Goal: Task Accomplishment & Management: Use online tool/utility

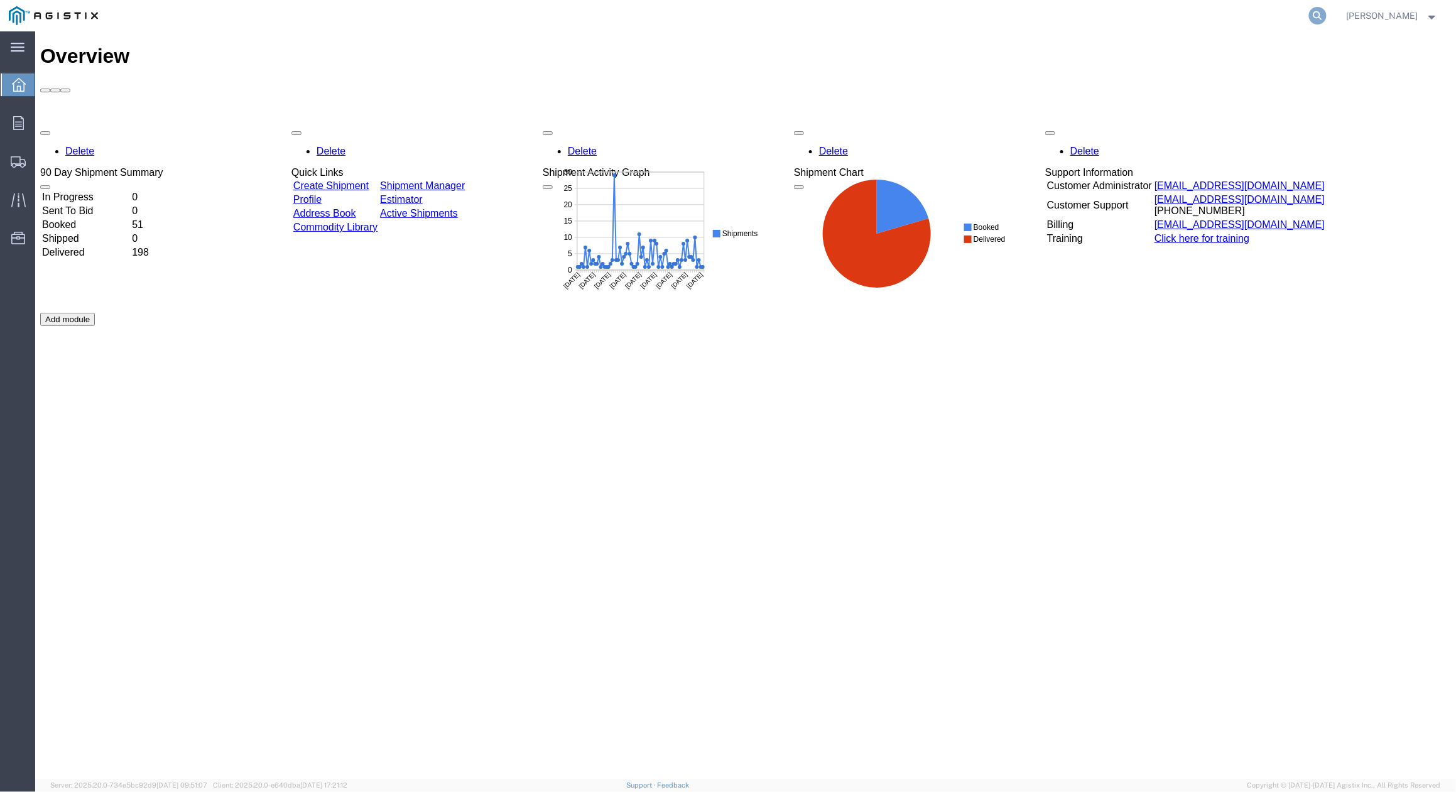
click at [1326, 16] on icon at bounding box center [1318, 16] width 18 height 18
paste input "56634363"
type input "56634363"
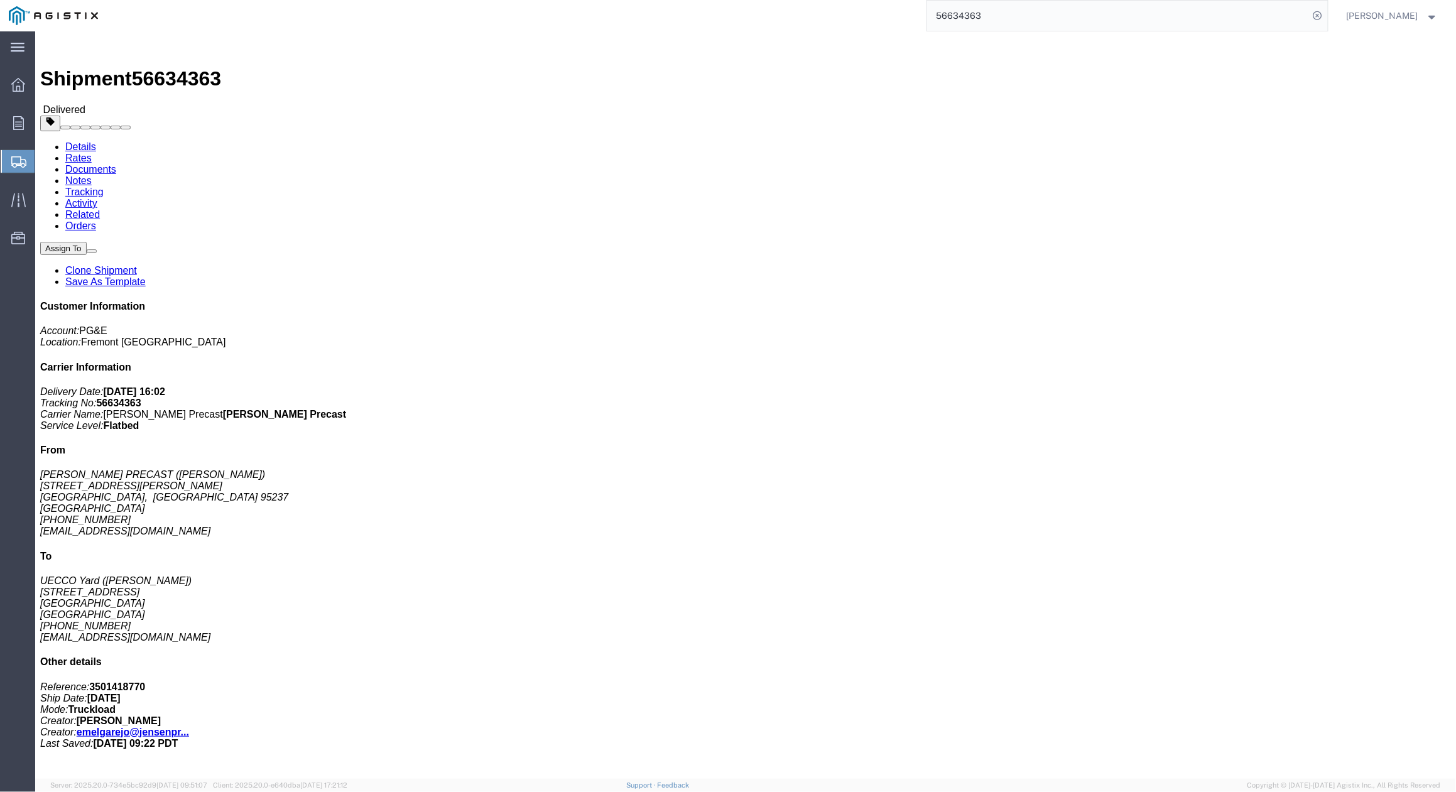
click link "Clone Shipment"
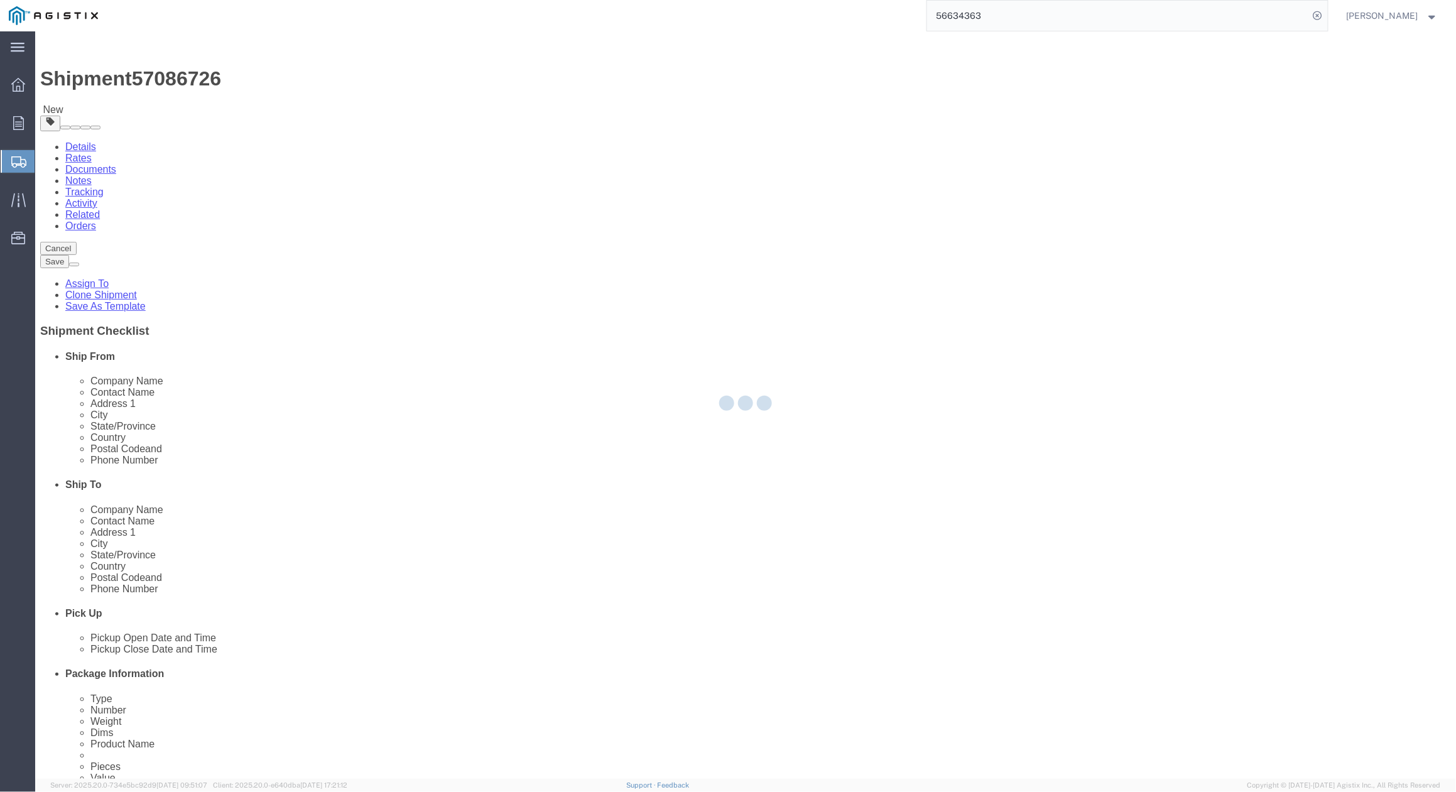
select select
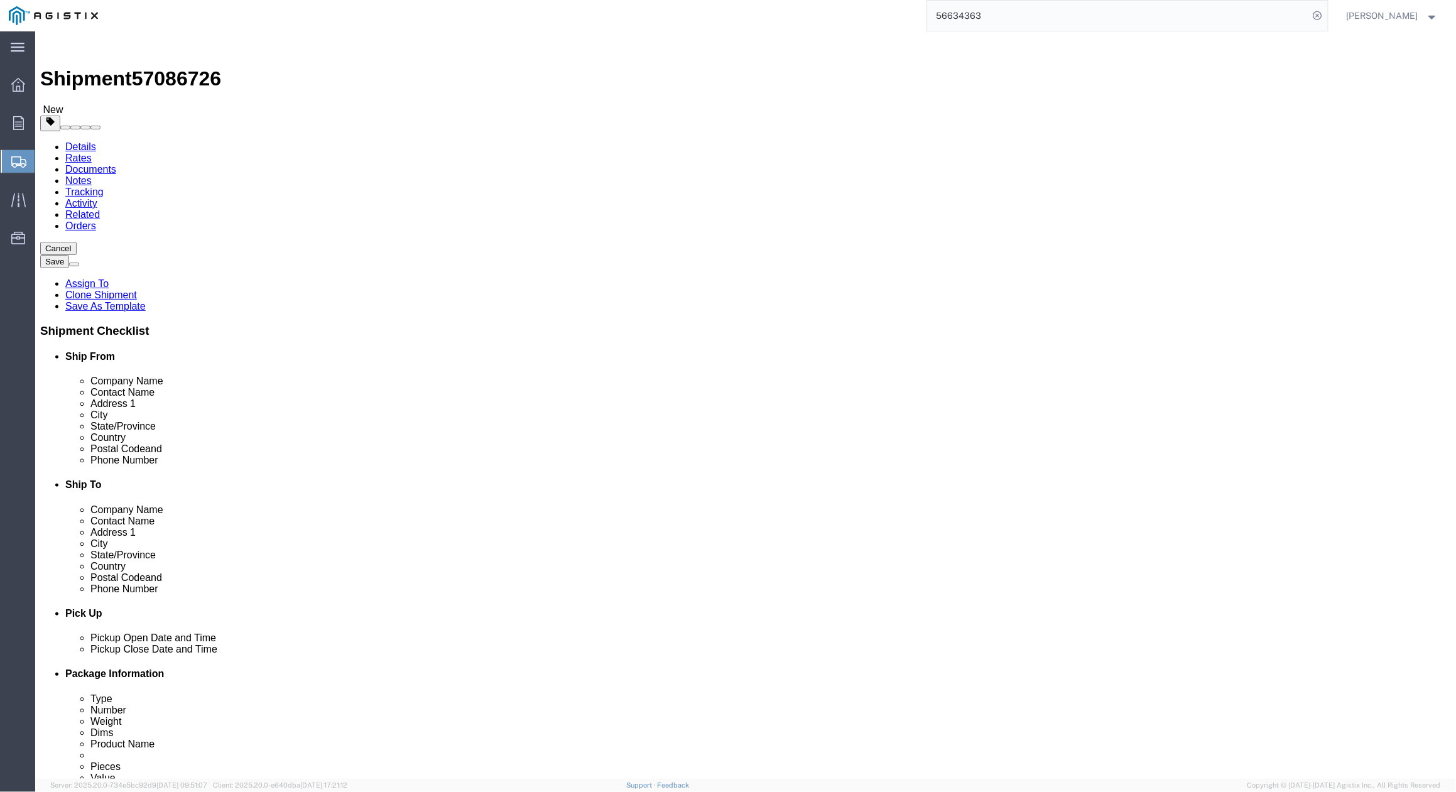
click div "Account Select JENSEN PRECAST PG&E Location Select All Others Fremont DC Fresno…"
click div "Location Select All Others Fremont DC Fresno DC Wheatland DC"
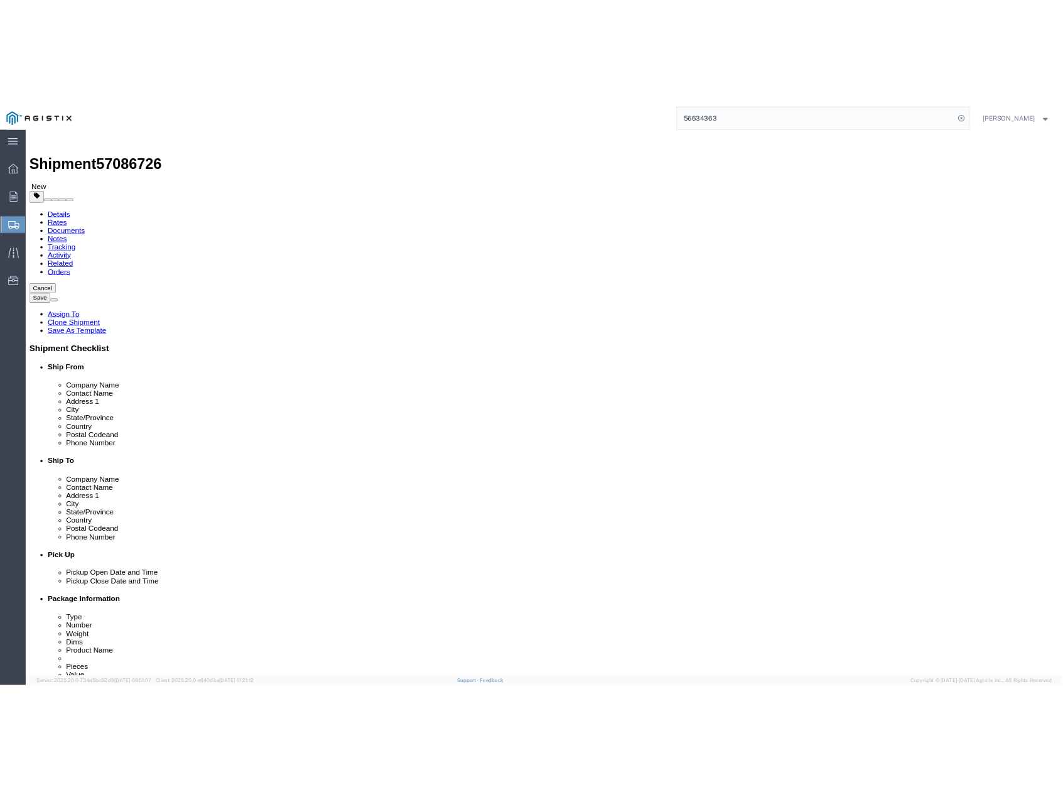
scroll to position [84, 0]
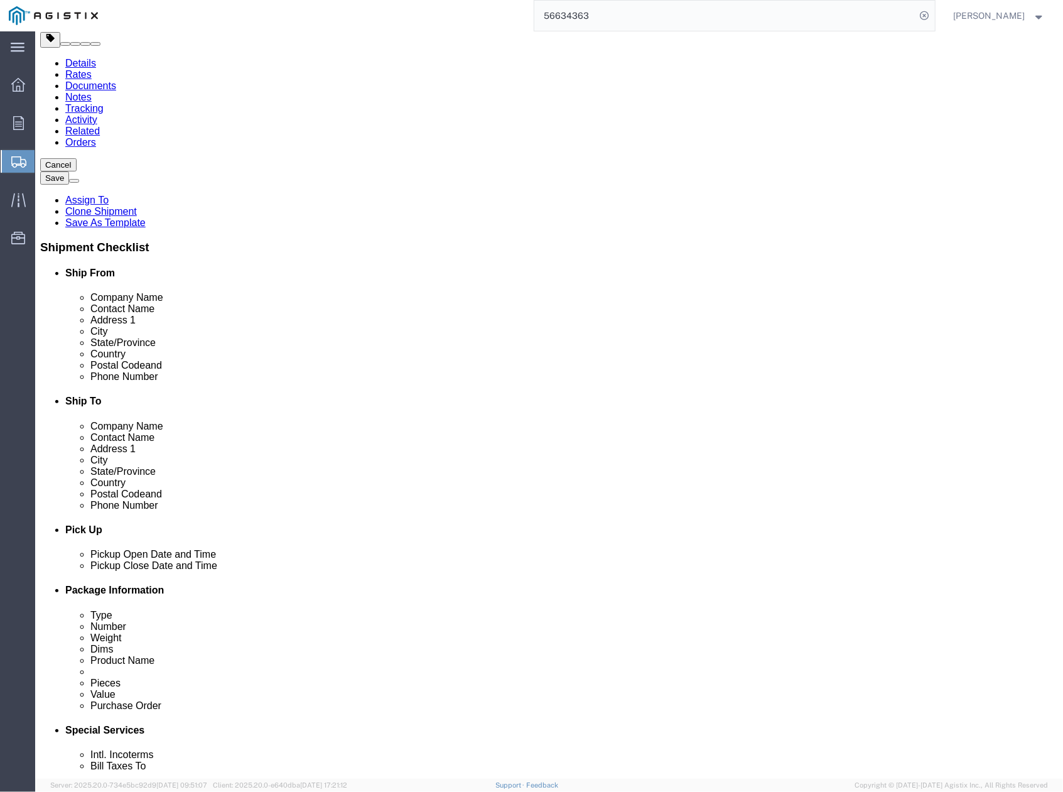
drag, startPoint x: 551, startPoint y: 284, endPoint x: 536, endPoint y: 285, distance: 15.1
click input "Nick Gunnett"
paste input "Jojo Tiongco"
type input "Jojo Tiongco"
drag, startPoint x: 603, startPoint y: 453, endPoint x: 518, endPoint y: 451, distance: 84.8
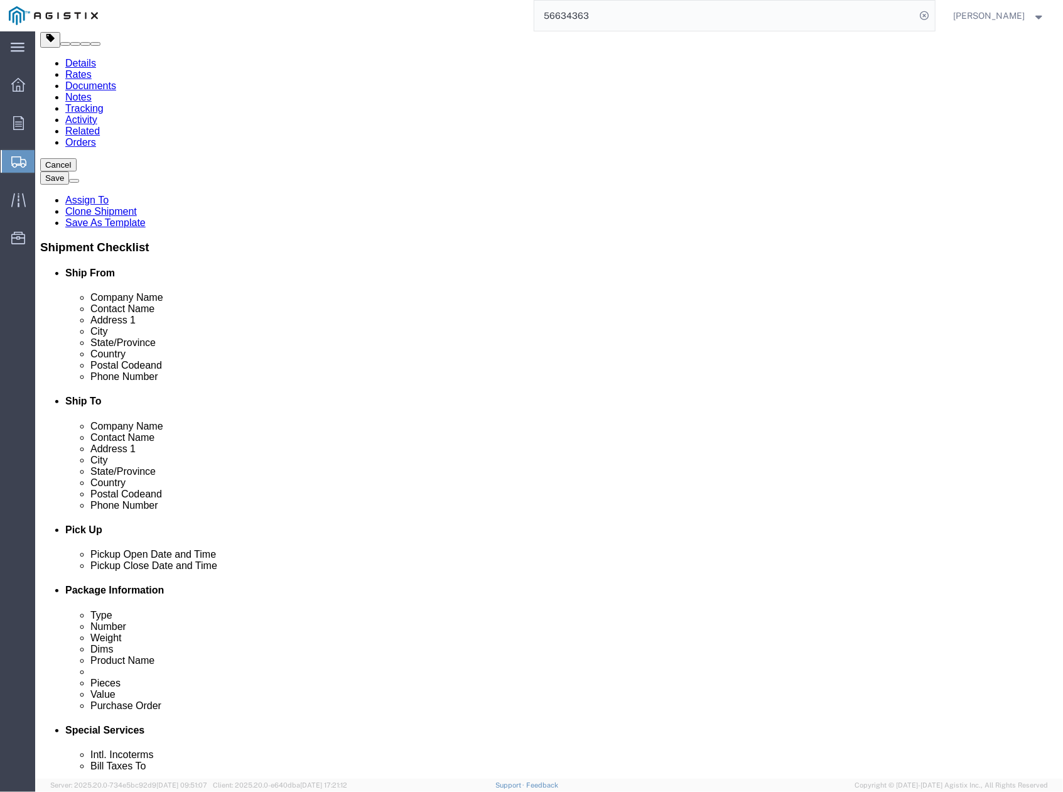
click div "Phone Number 707-741-0588"
paste input "267-6376"
type input "707-267-6376"
drag, startPoint x: 679, startPoint y: 467, endPoint x: 503, endPoint y: 468, distance: 175.8
click div "Email ngunnett@undergroundconstruction.com"
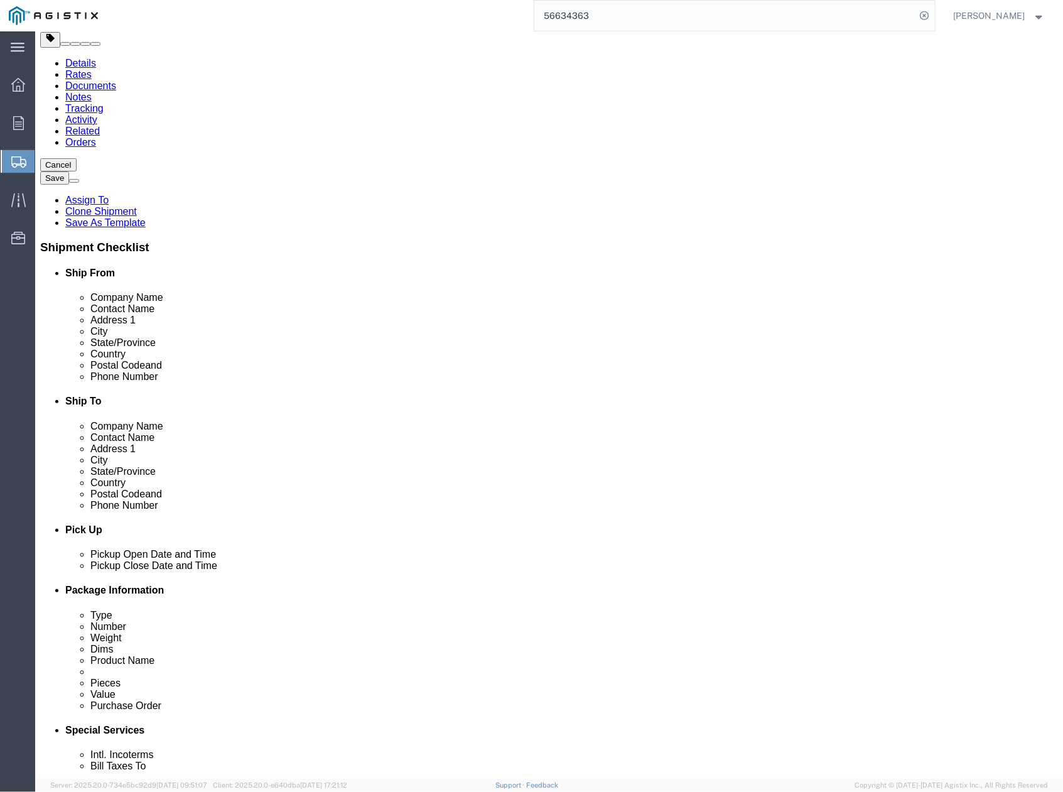
paste input "J5TA@pge"
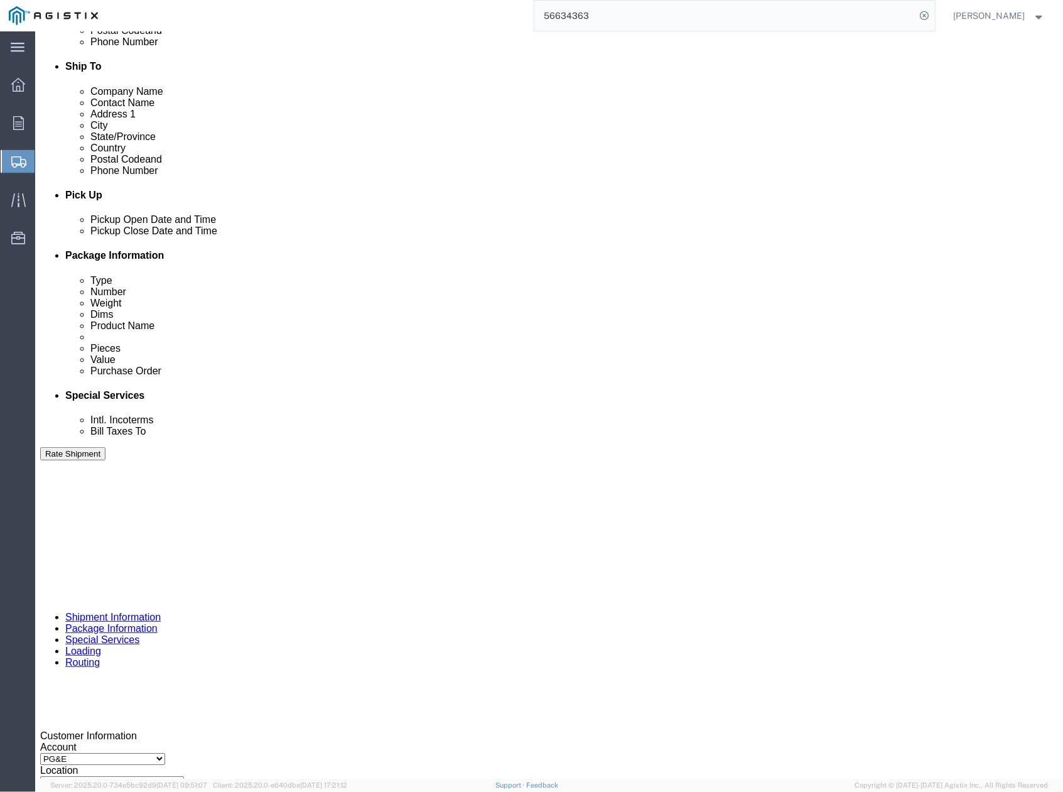
scroll to position [502, 0]
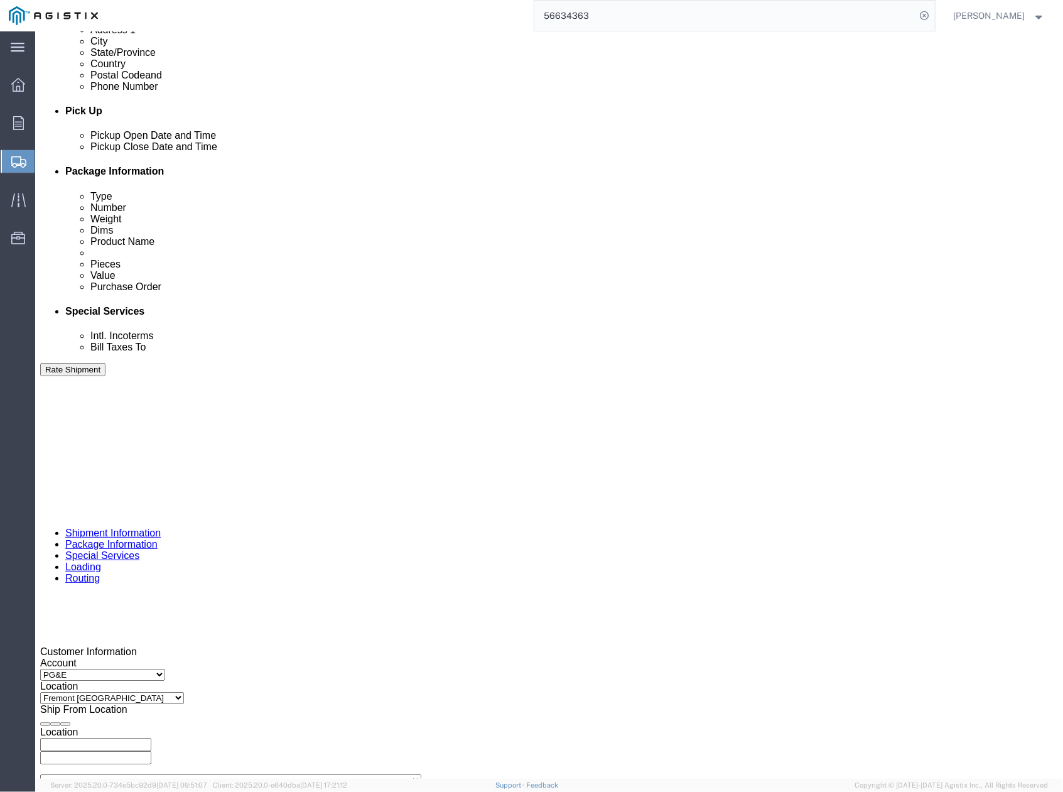
type input "J5TA@pge.com"
click button "button"
click icon "button"
drag, startPoint x: 177, startPoint y: 582, endPoint x: 139, endPoint y: 577, distance: 38.6
click div "Select Account Type Activity ID Airline Appointment Number ASN Batch Request # …"
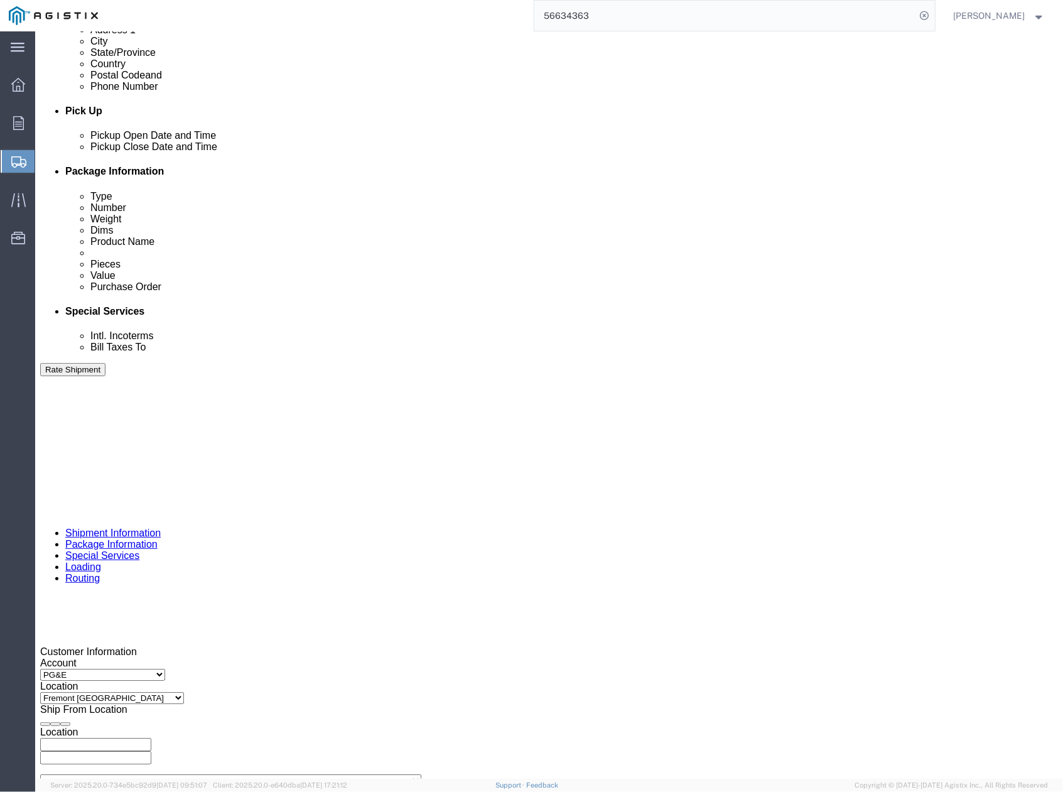
paste input "24996"
type input "3501424996"
click div "Pickup Start Date Pickup Start Time Pickup Open Date and Time Oct 09 2025 4:31 …"
click div "Oct 09 2025 4:31 PM"
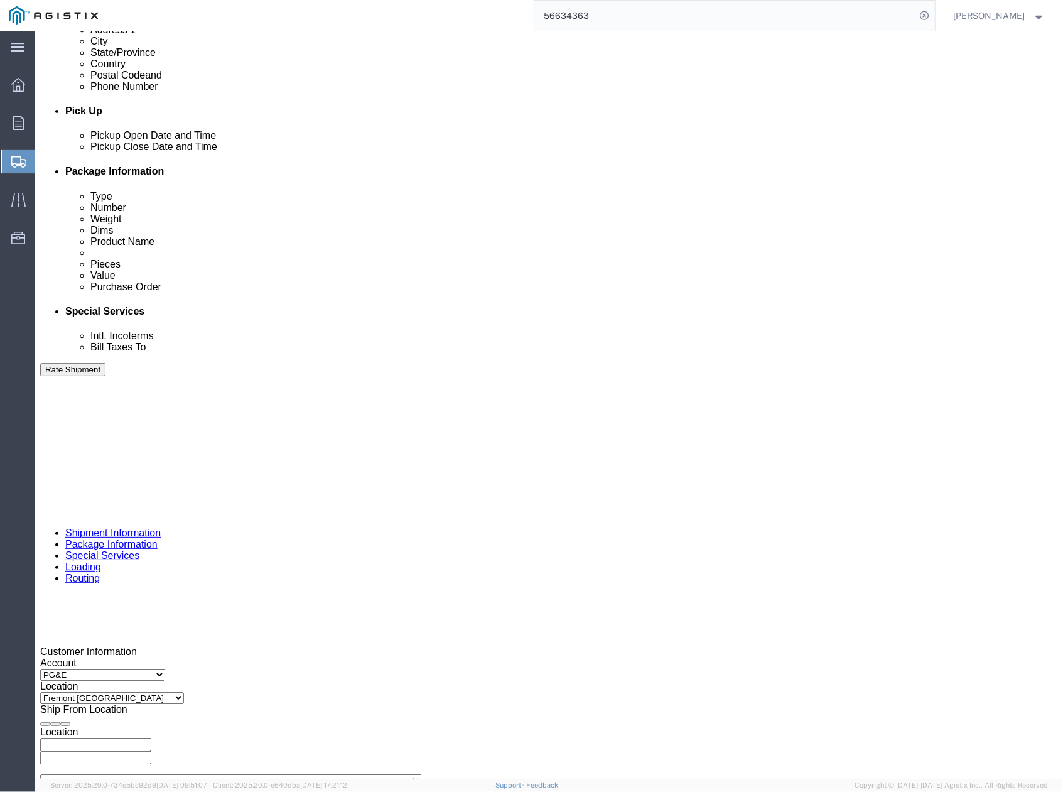
click div "Pickup Date: Pickup Start Date Pickup Start Time Pickup Open Date and Time Oct …"
click div "Oct 15 2025 5:31 PM"
drag, startPoint x: 355, startPoint y: 702, endPoint x: 367, endPoint y: 680, distance: 25.3
click button "Apply"
click div
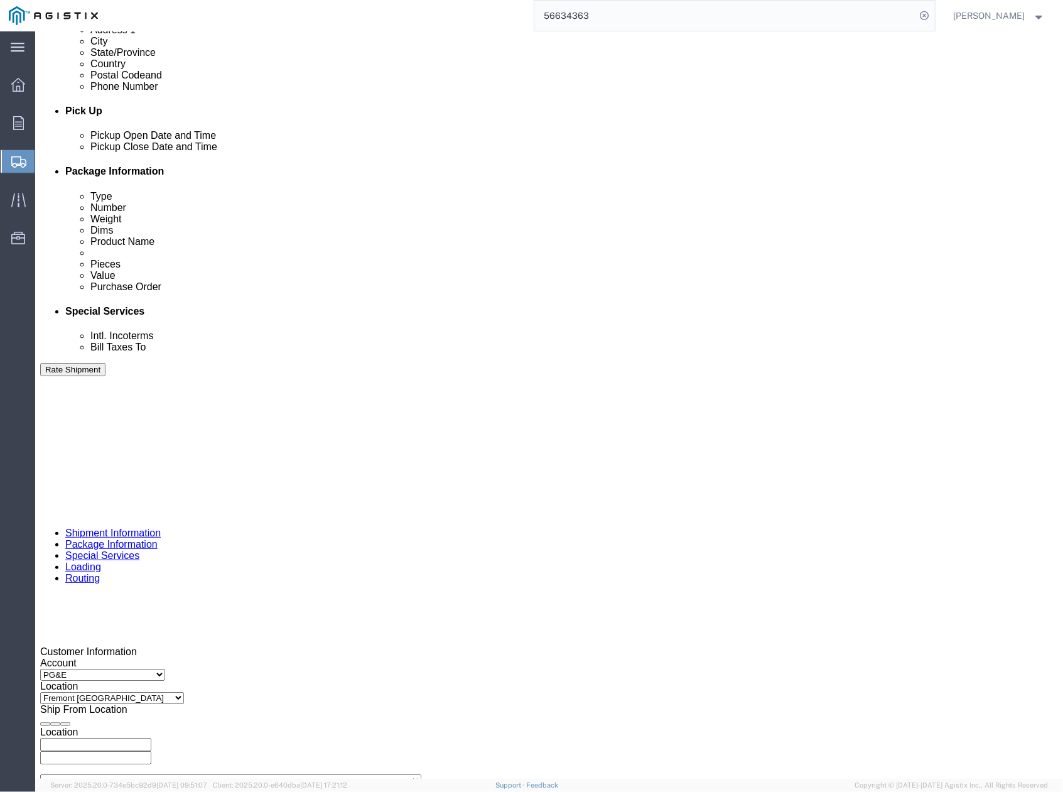
click button "Apply"
click div
click button "Apply"
drag, startPoint x: 416, startPoint y: 590, endPoint x: 387, endPoint y: 595, distance: 28.6
click input "405609"
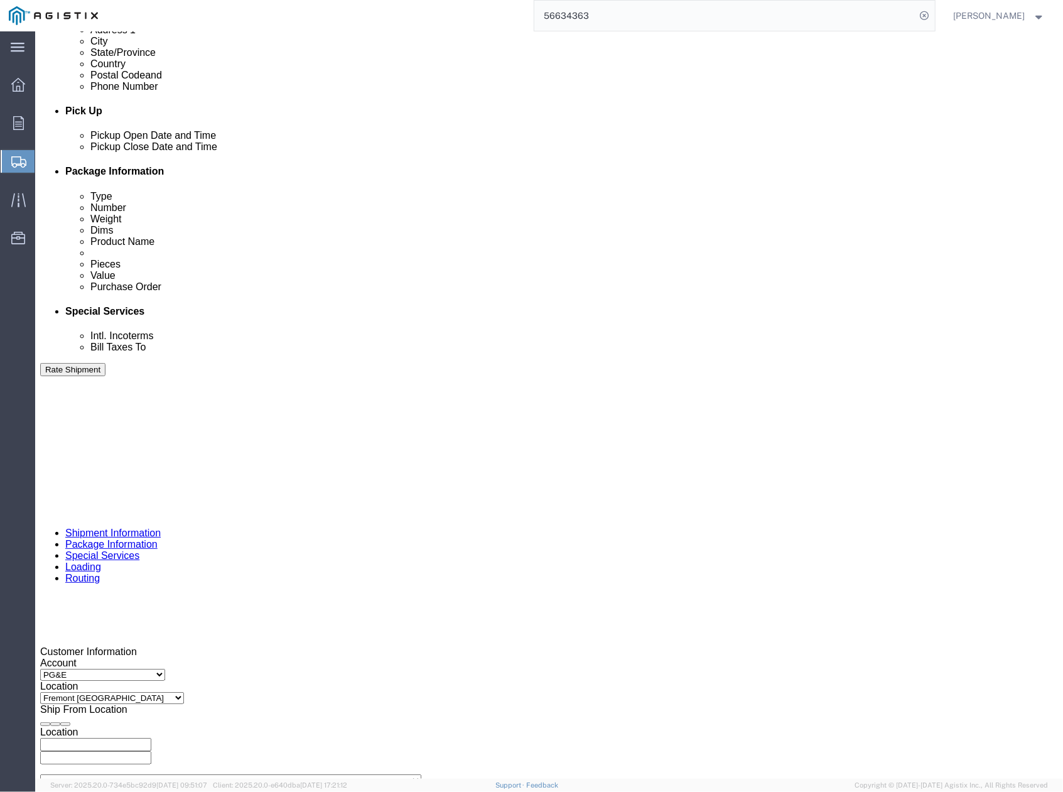
paste input "15151"
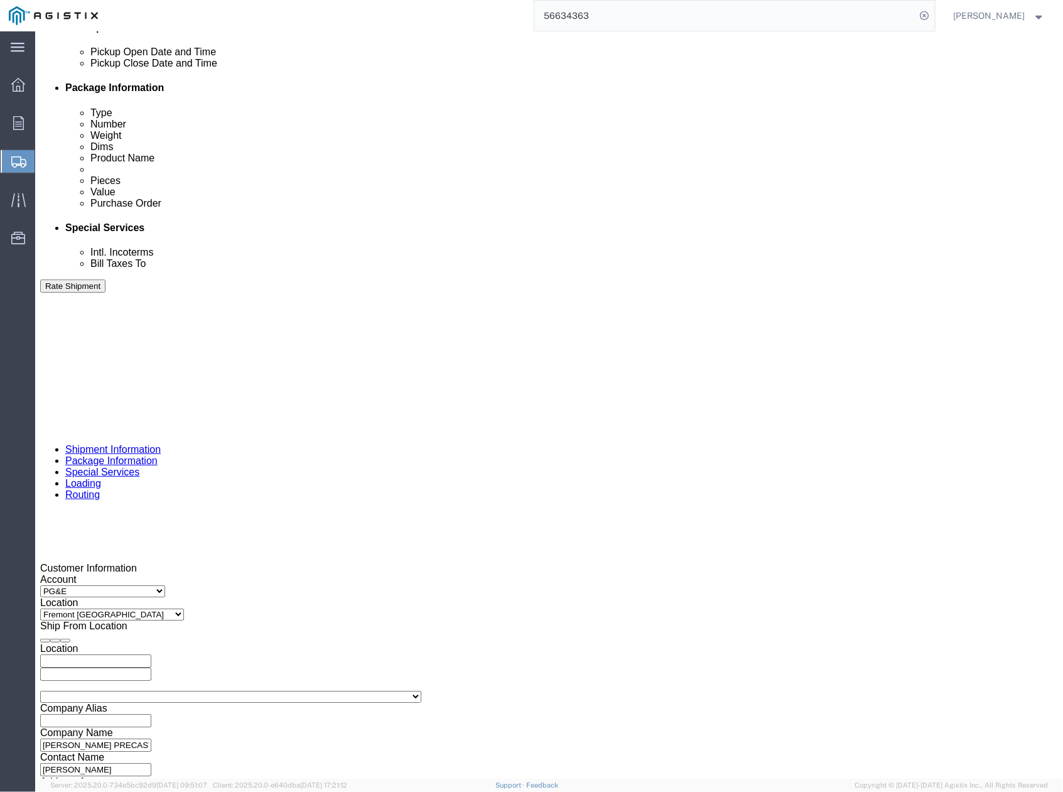
scroll to position [651, 0]
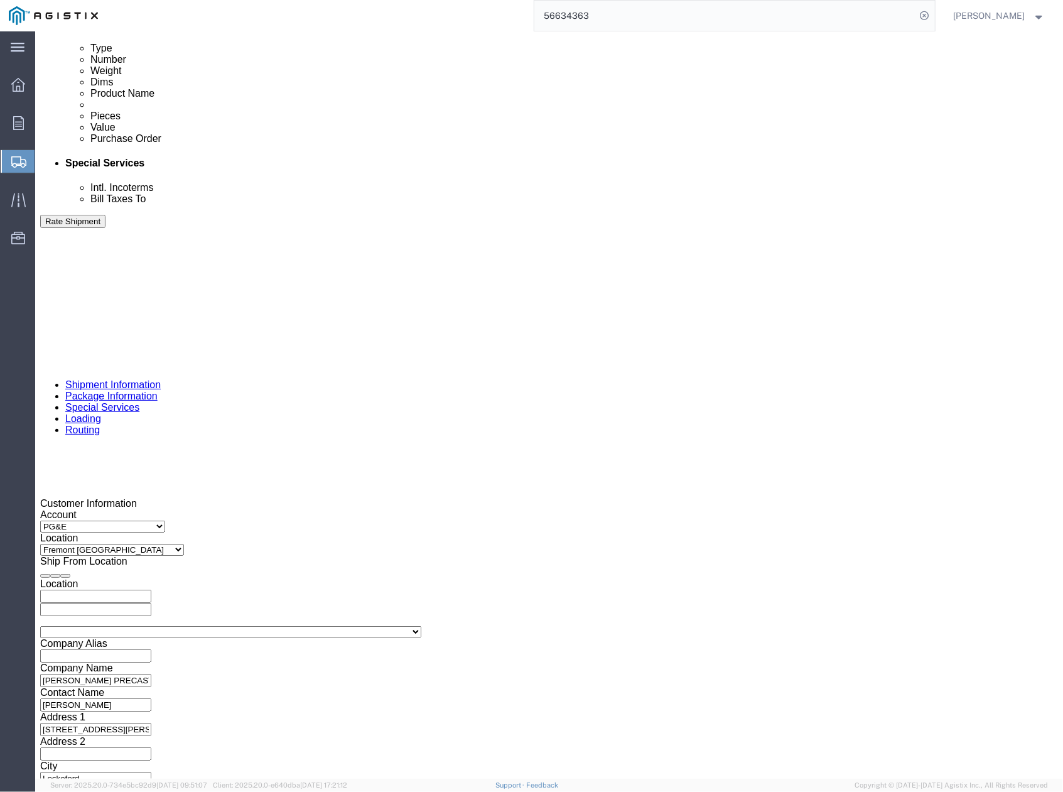
type input "415151"
drag, startPoint x: 433, startPoint y: 441, endPoint x: 388, endPoint y: 448, distance: 45.1
click input "415151"
click button "Continue"
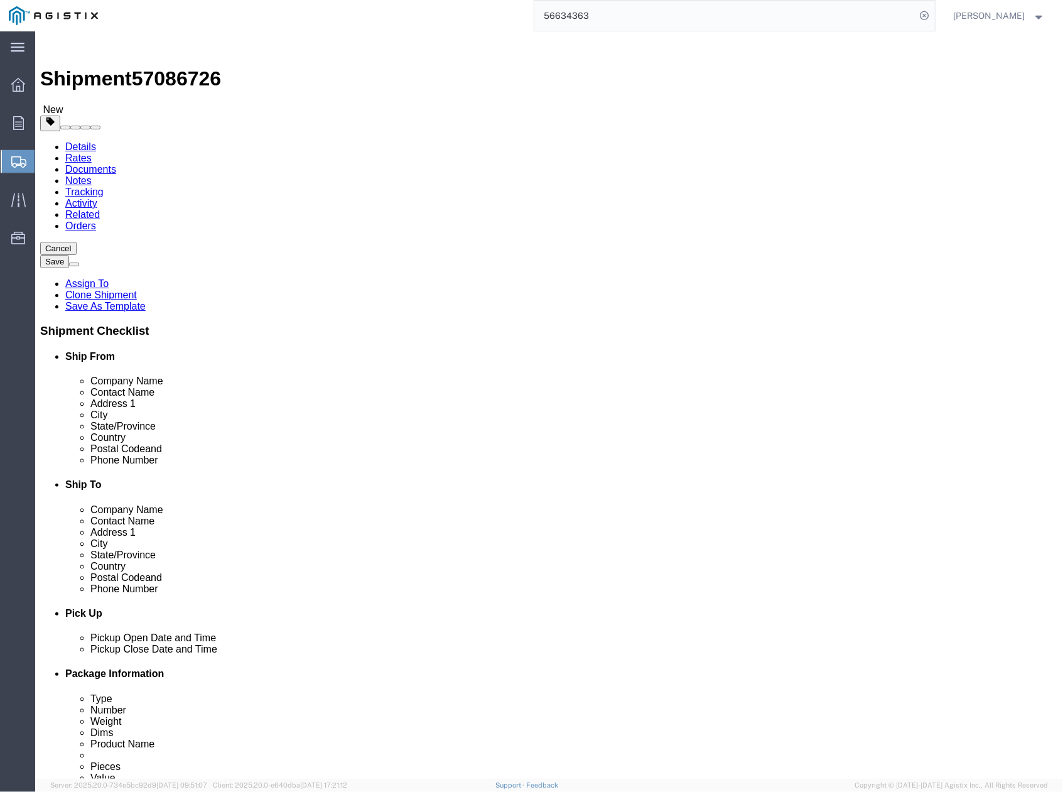
drag, startPoint x: 180, startPoint y: 301, endPoint x: 129, endPoint y: 308, distance: 50.8
click div "Dimensions Length 54.00 x Width 102.00 x Height 10.00 Select cm ft in"
type input "36"
drag, startPoint x: 214, startPoint y: 305, endPoint x: 199, endPoint y: 305, distance: 14.4
click div "Length 36 x Width 102.00 x Height 10.00 Select cm ft in"
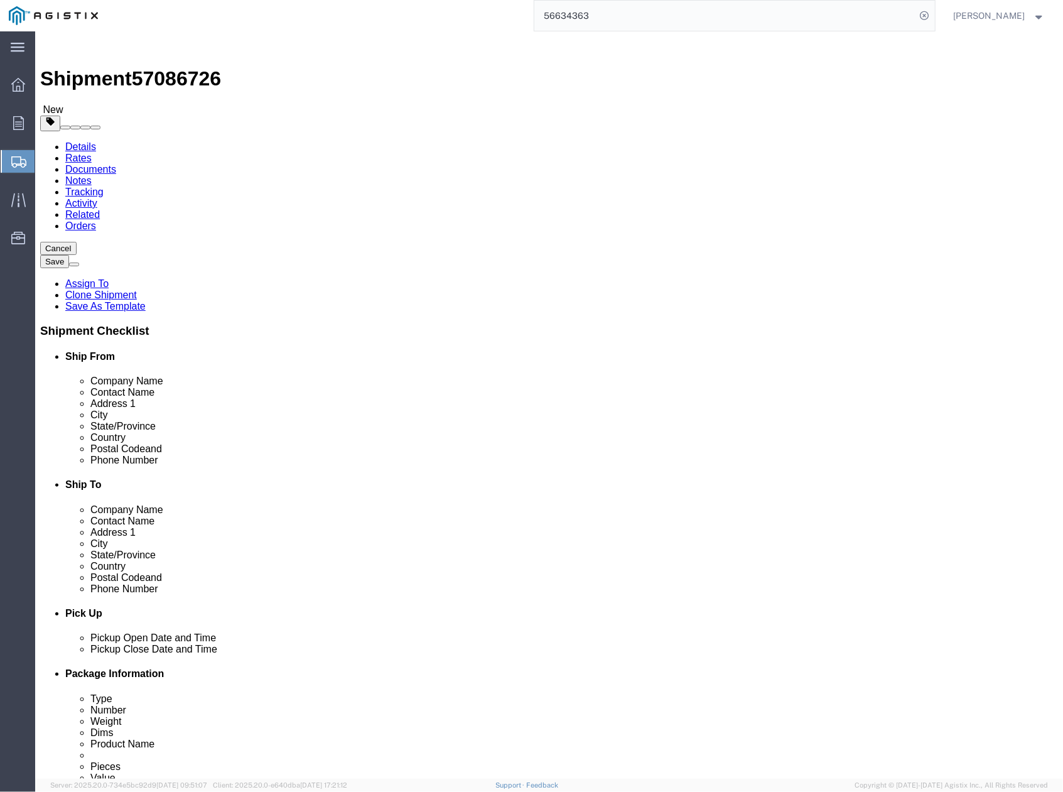
type input "6"
type input "3"
type input "60"
drag, startPoint x: 282, startPoint y: 295, endPoint x: 249, endPoint y: 294, distance: 32.7
click div "Length 36 x Width 60 x Height 10.00 Select cm ft in"
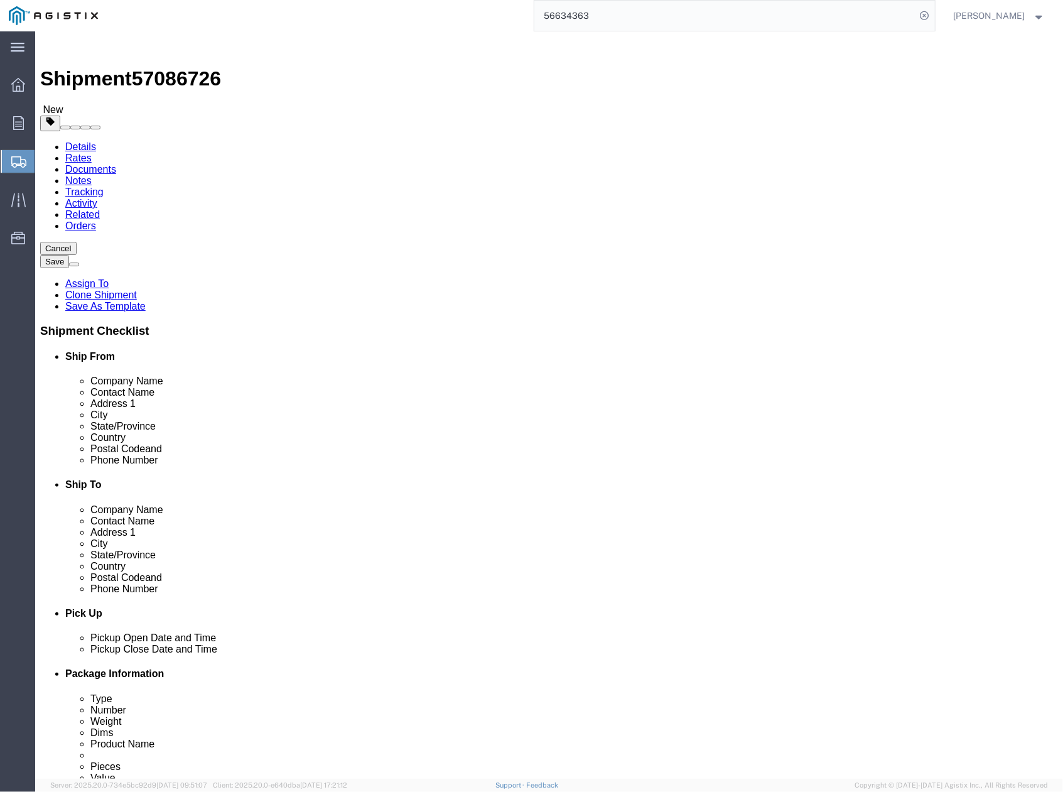
type input "30"
drag, startPoint x: 192, startPoint y: 323, endPoint x: 146, endPoint y: 323, distance: 45.8
click div "600.00 Select kgs lbs"
type input "8000"
click dl "Pieces: 1.00 Each Total value: 1.00 USD"
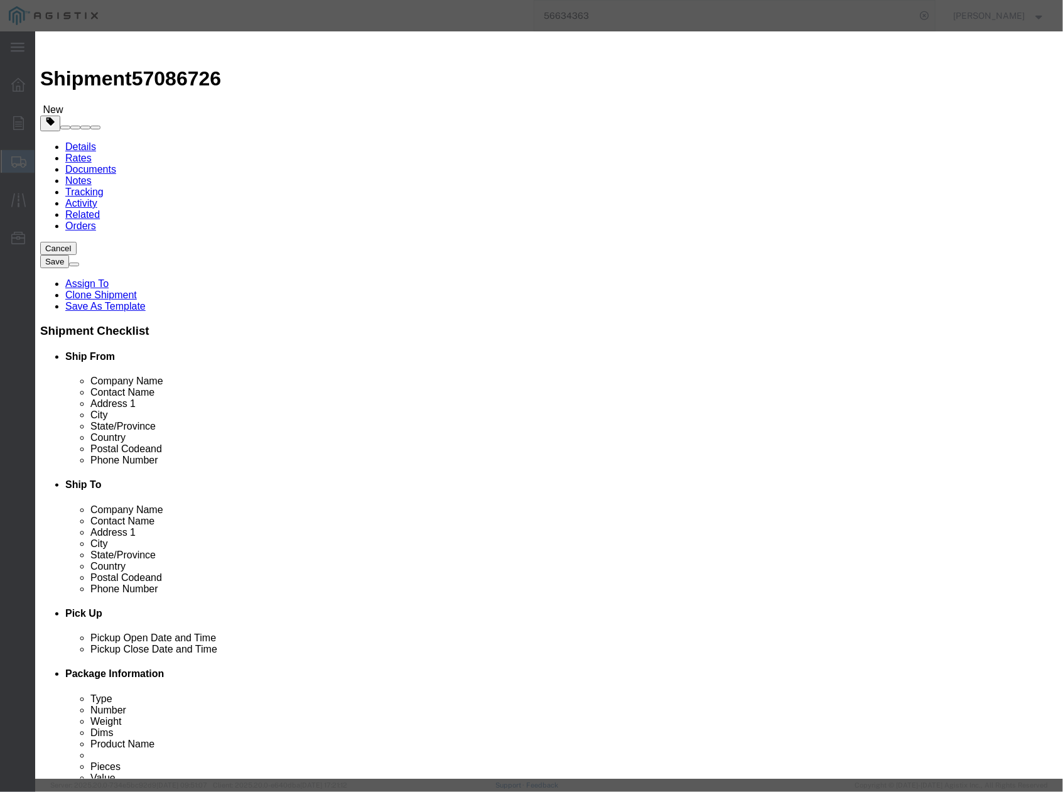
click input "# 7 SPLICE HVT COVER"
drag, startPoint x: 438, startPoint y: 92, endPoint x: 387, endPoint y: 93, distance: 50.9
click input "# 5 IVT SPLICE HVT COVER"
type input "# 5 IVT SPLICE HVT ASSEMBLY"
drag, startPoint x: 345, startPoint y: 227, endPoint x: 319, endPoint y: 233, distance: 27.0
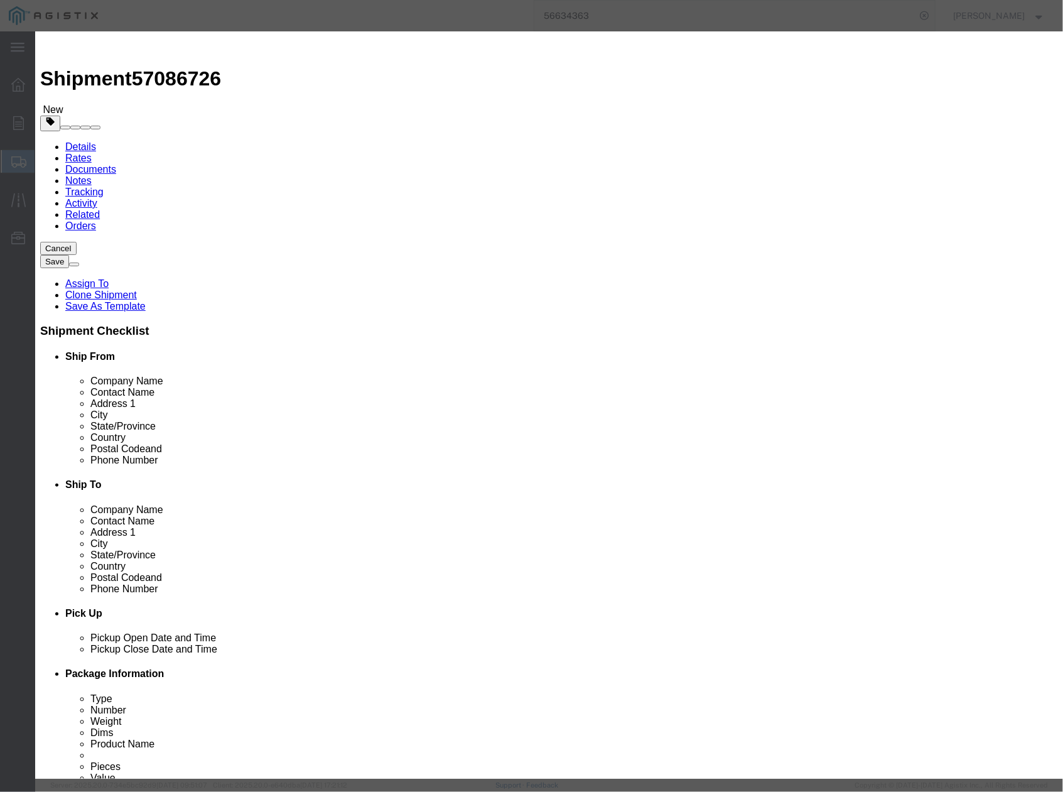
click input "* ( 04-0642 )"
type input "* ( 03-2506)"
click button "Save & Close"
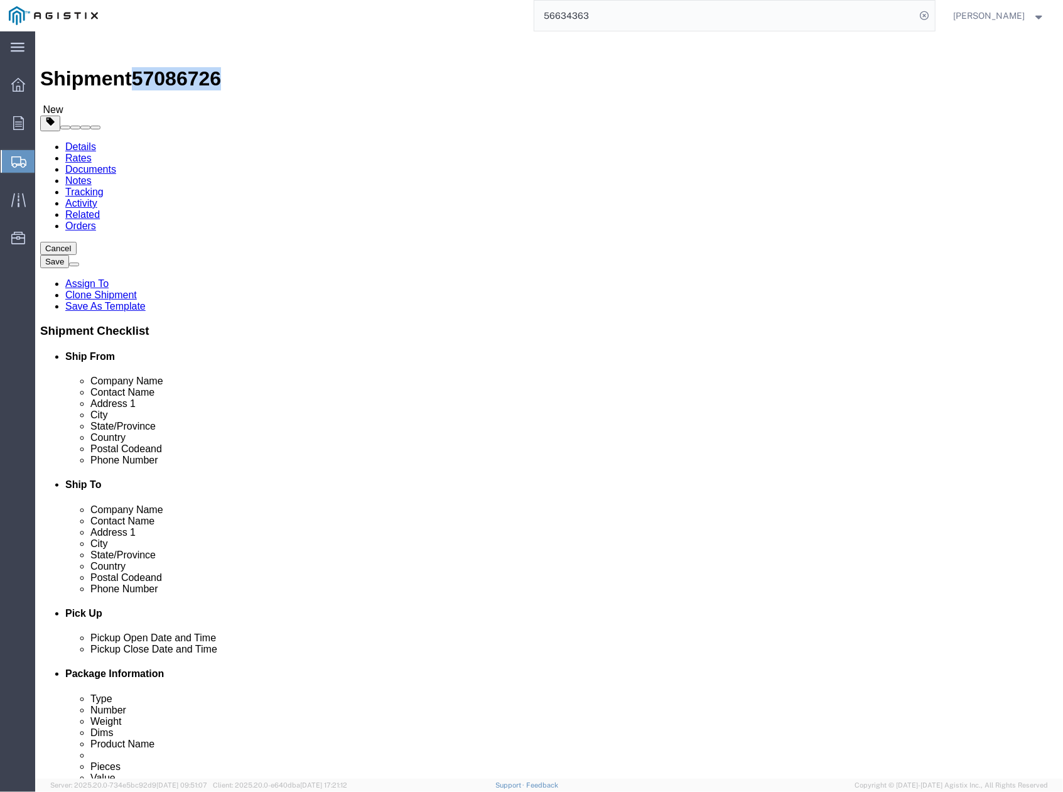
drag, startPoint x: 114, startPoint y: 17, endPoint x: 183, endPoint y: 9, distance: 69.5
click div "Shipment 57086726 New"
copy span "57086726"
click button "Rate Shipment"
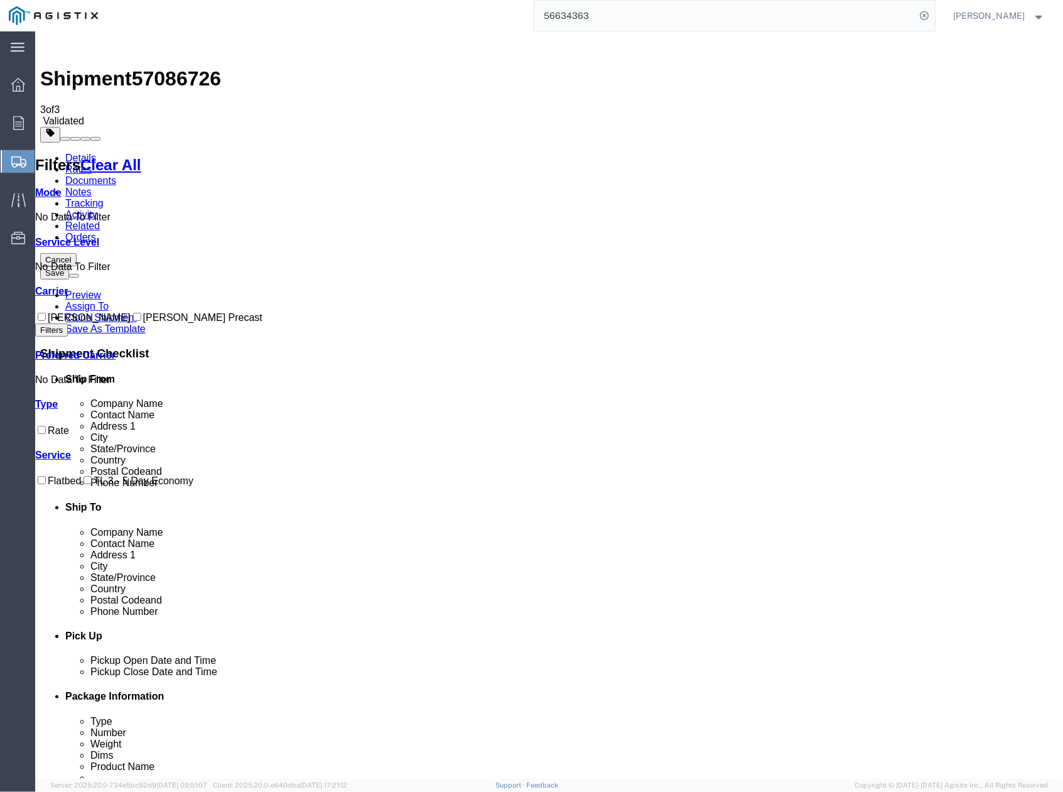
click at [55, 53] on link at bounding box center [47, 47] width 15 height 11
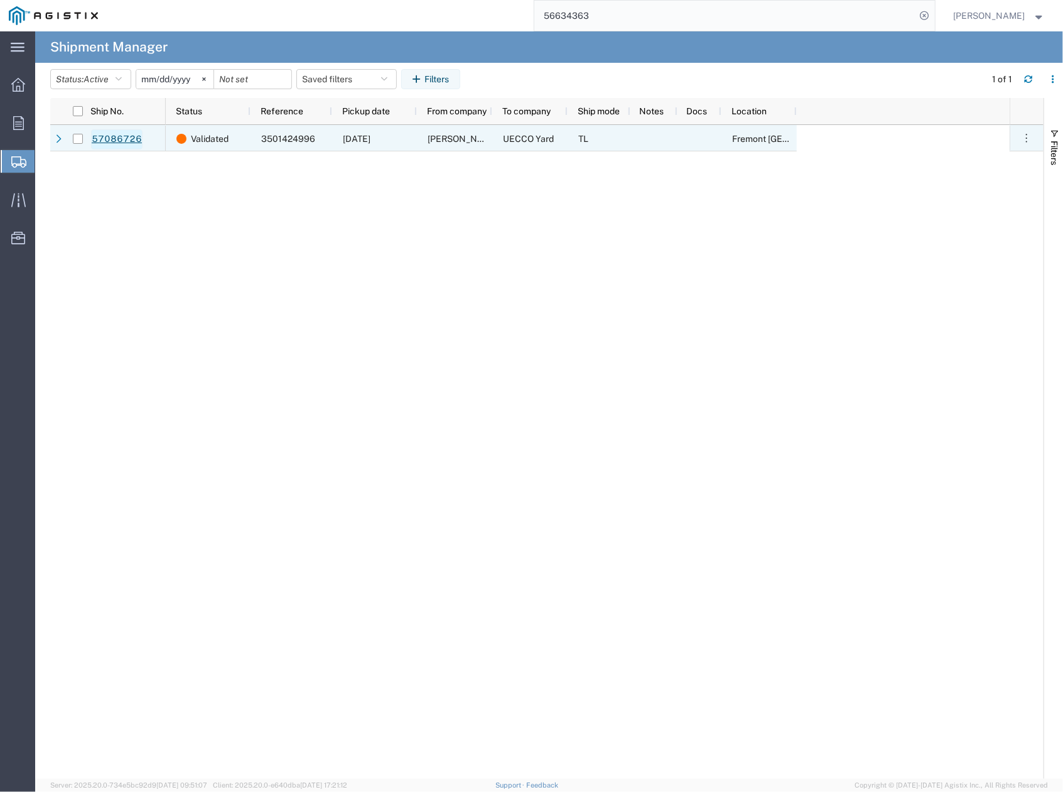
click at [109, 139] on link "57086726" at bounding box center [116, 139] width 51 height 20
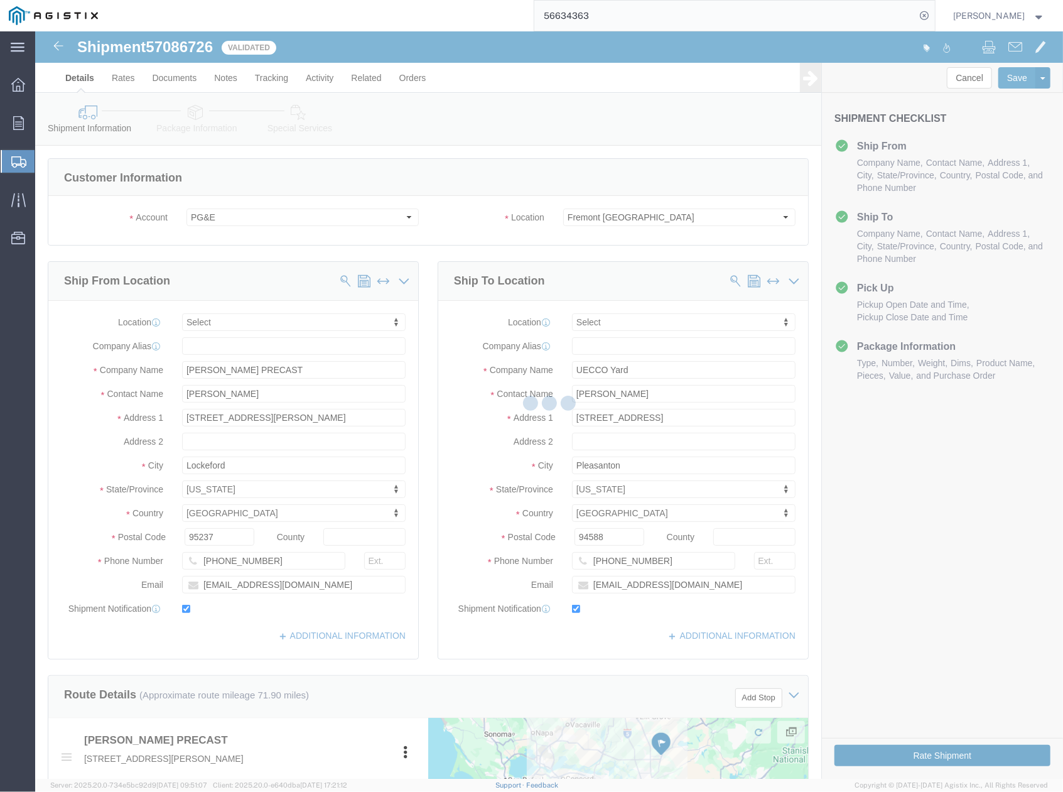
select select
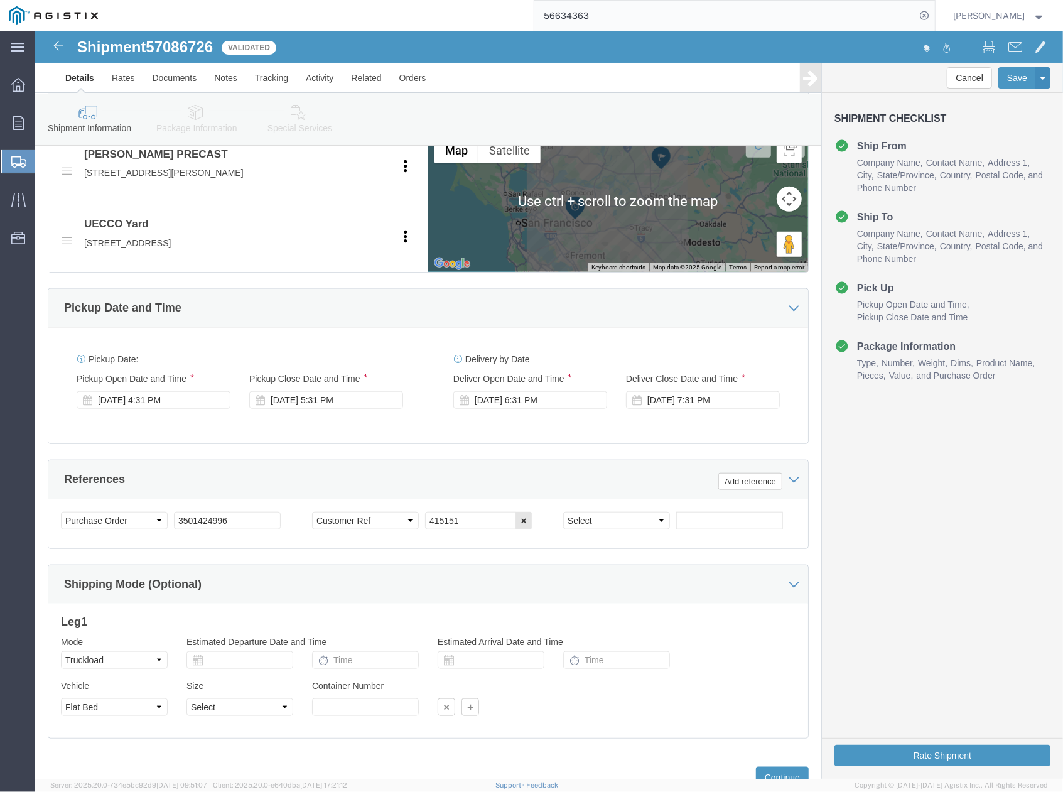
scroll to position [651, 0]
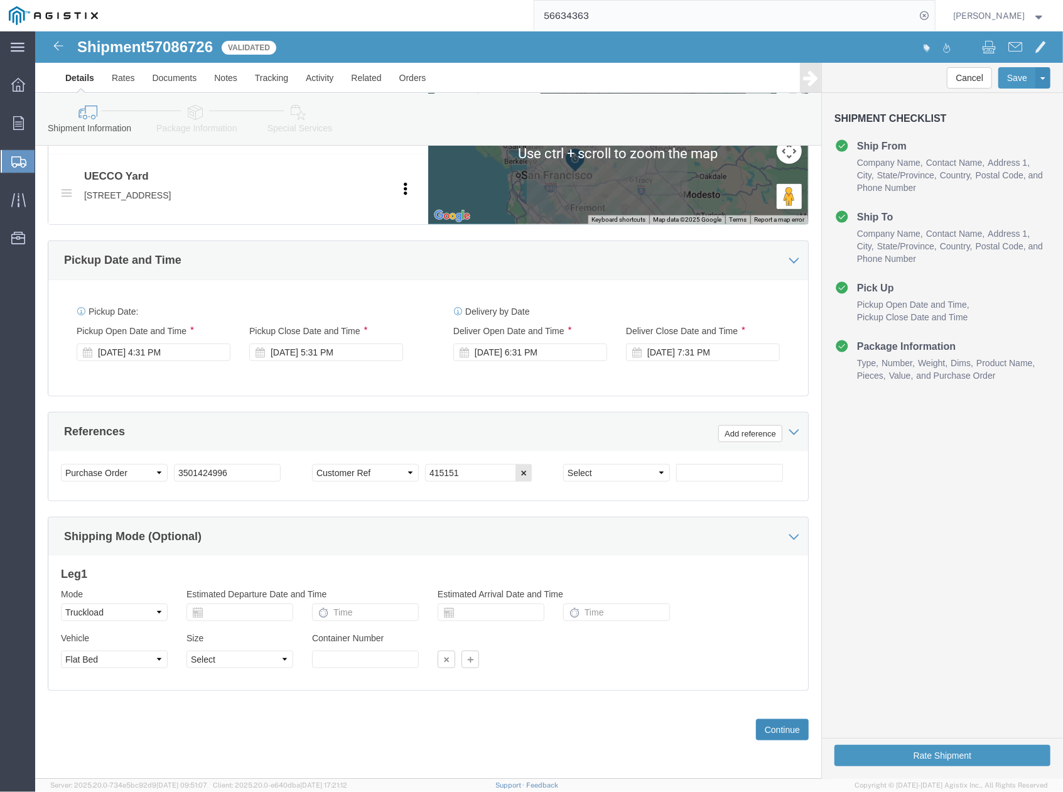
click button "Continue"
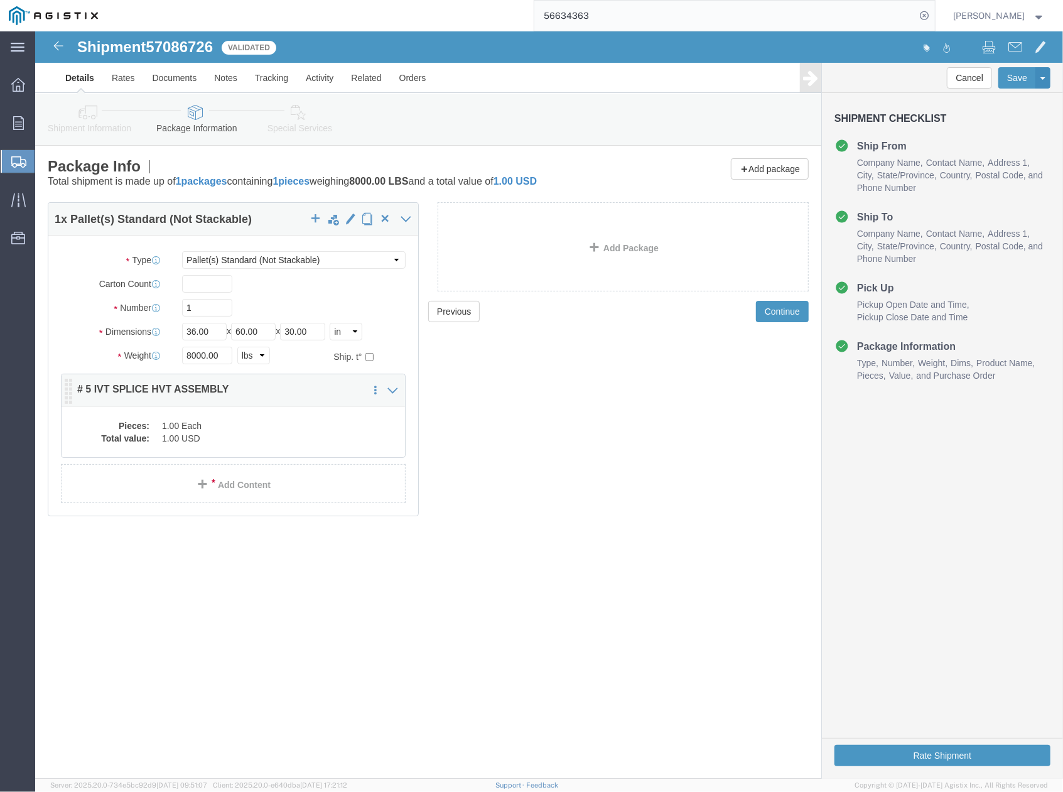
click p "# 5 IVT SPLICE HVT ASSEMBLY"
click dt "Pieces:"
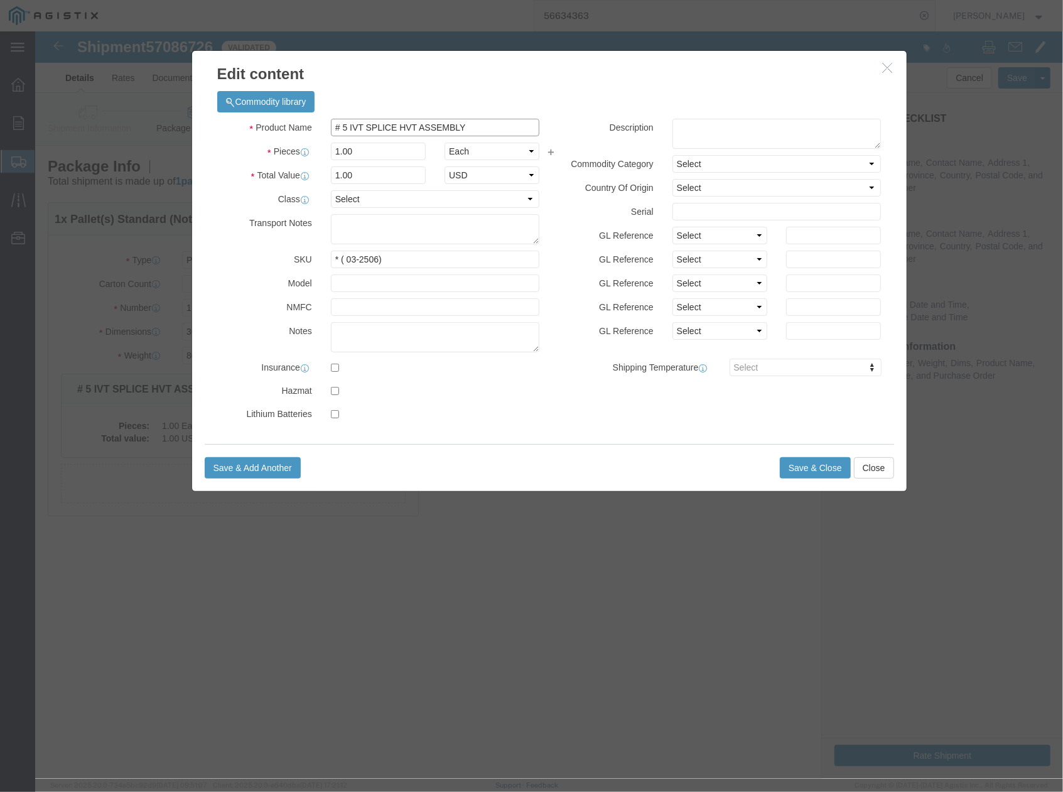
drag, startPoint x: 387, startPoint y: 93, endPoint x: 367, endPoint y: 97, distance: 21.1
click input "# 5 IVT SPLICE HVT ASSEMBLY"
type input "# 5 IVT SPLICE ASSEMBLY"
click button "Save & Close"
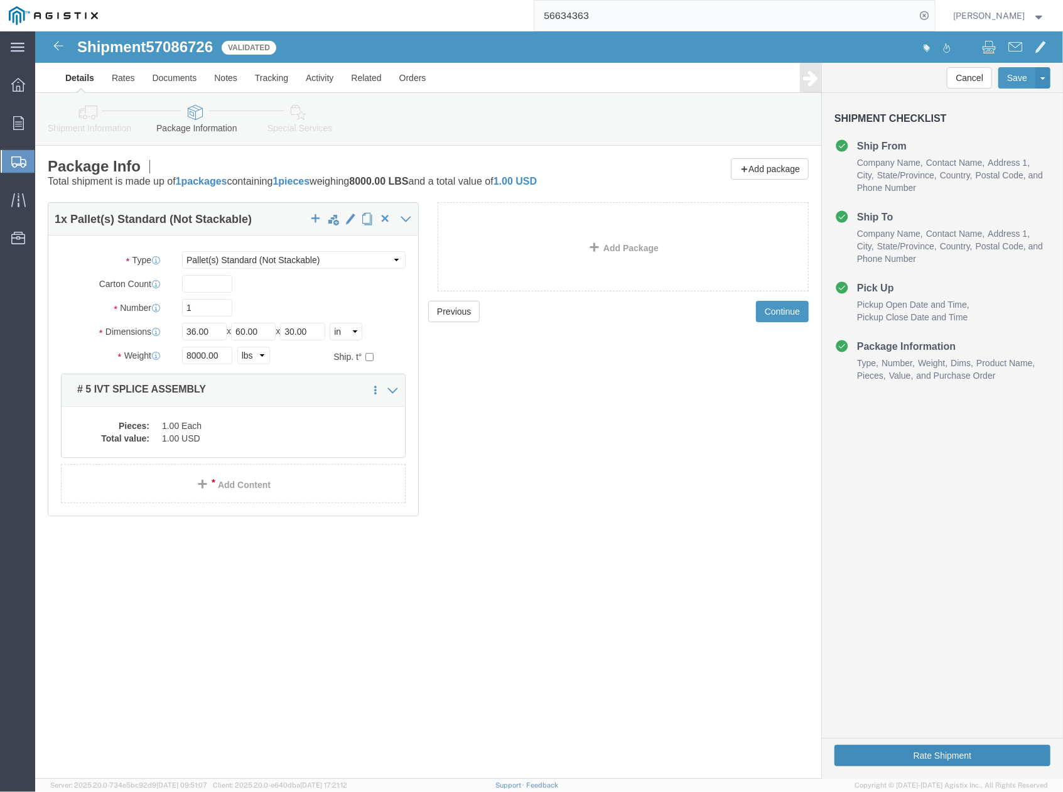
click button "Rate Shipment"
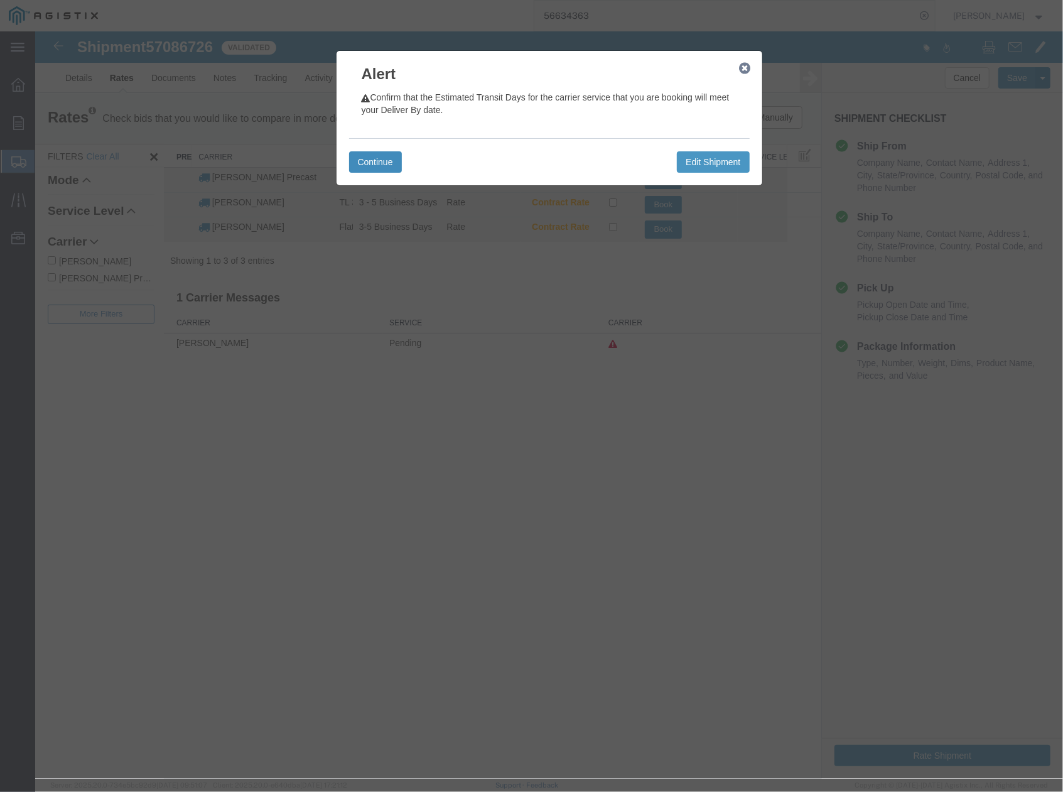
click at [389, 159] on button "Continue" at bounding box center [375, 161] width 53 height 21
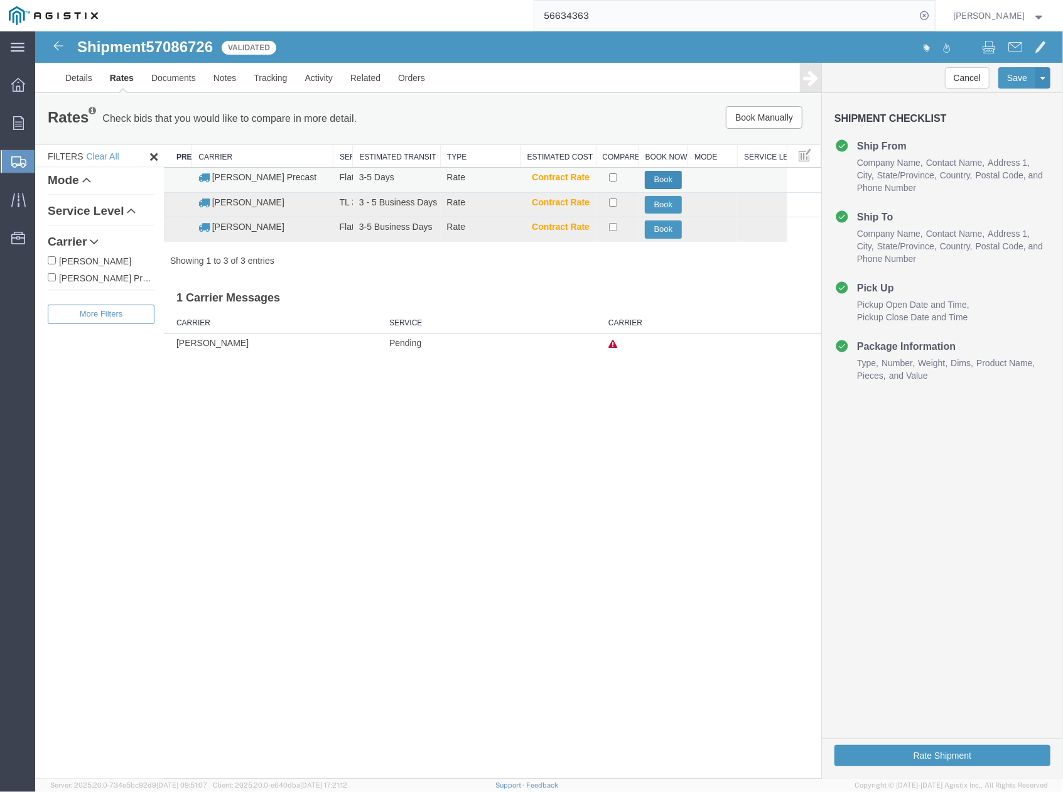
click at [648, 180] on button "Book" at bounding box center [662, 179] width 37 height 18
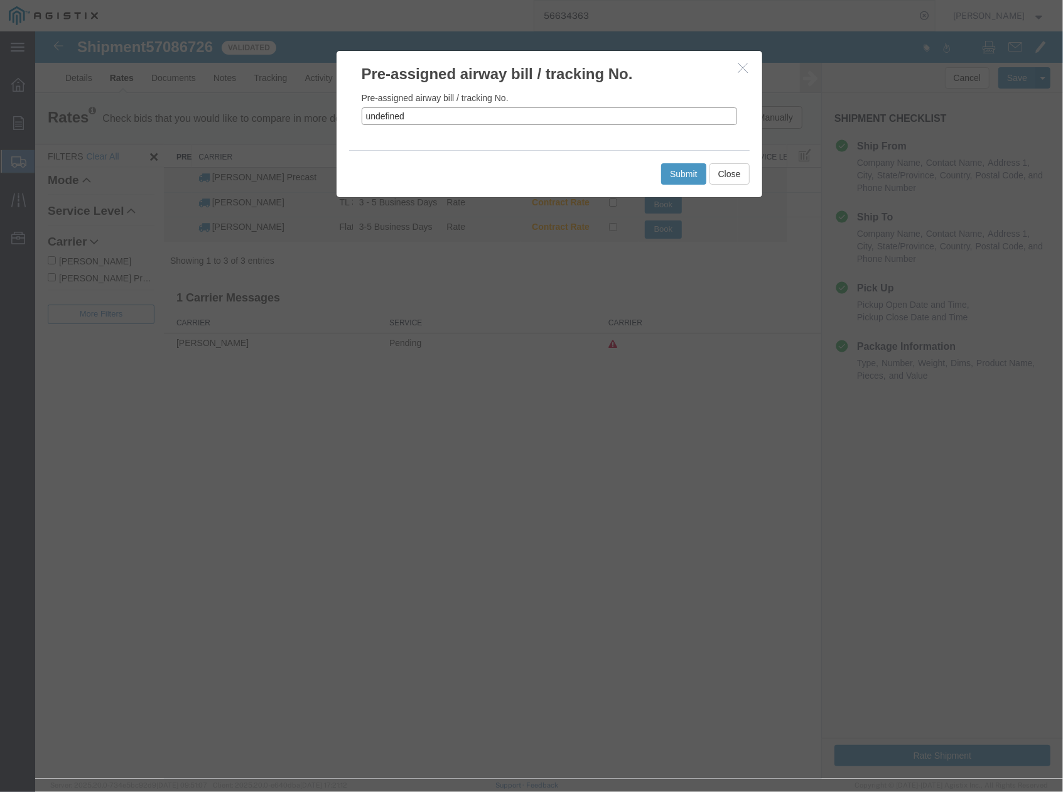
drag, startPoint x: 455, startPoint y: 113, endPoint x: 349, endPoint y: 113, distance: 106.1
click at [349, 113] on div "Pre-assigned airway bill / tracking No. undefined" at bounding box center [549, 116] width 426 height 65
paste input "57086726"
type input "57086726"
click at [684, 170] on button "Submit" at bounding box center [683, 173] width 45 height 21
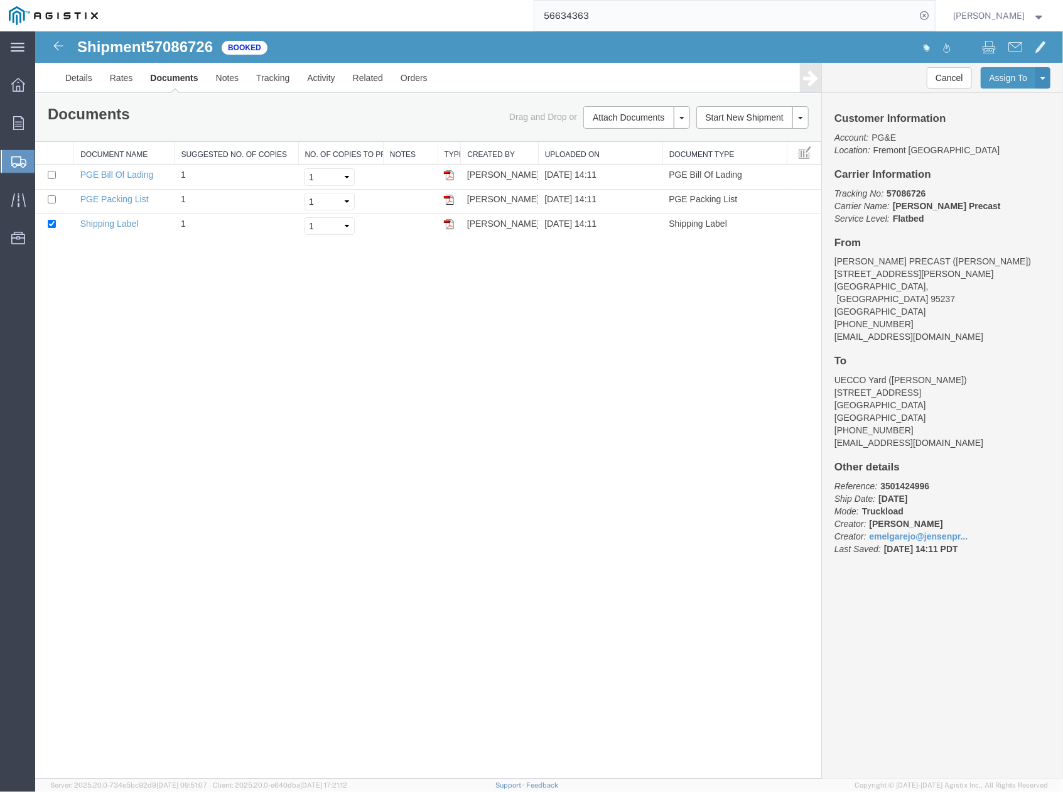
click at [1010, 602] on div "Cancel Assign To Clone Shipment Save As Template Customer Information Account: …" at bounding box center [941, 420] width 241 height 716
click at [929, 21] on icon at bounding box center [925, 16] width 18 height 18
click at [928, 15] on icon at bounding box center [925, 16] width 18 height 18
paste input "57000359"
type input "57000359"
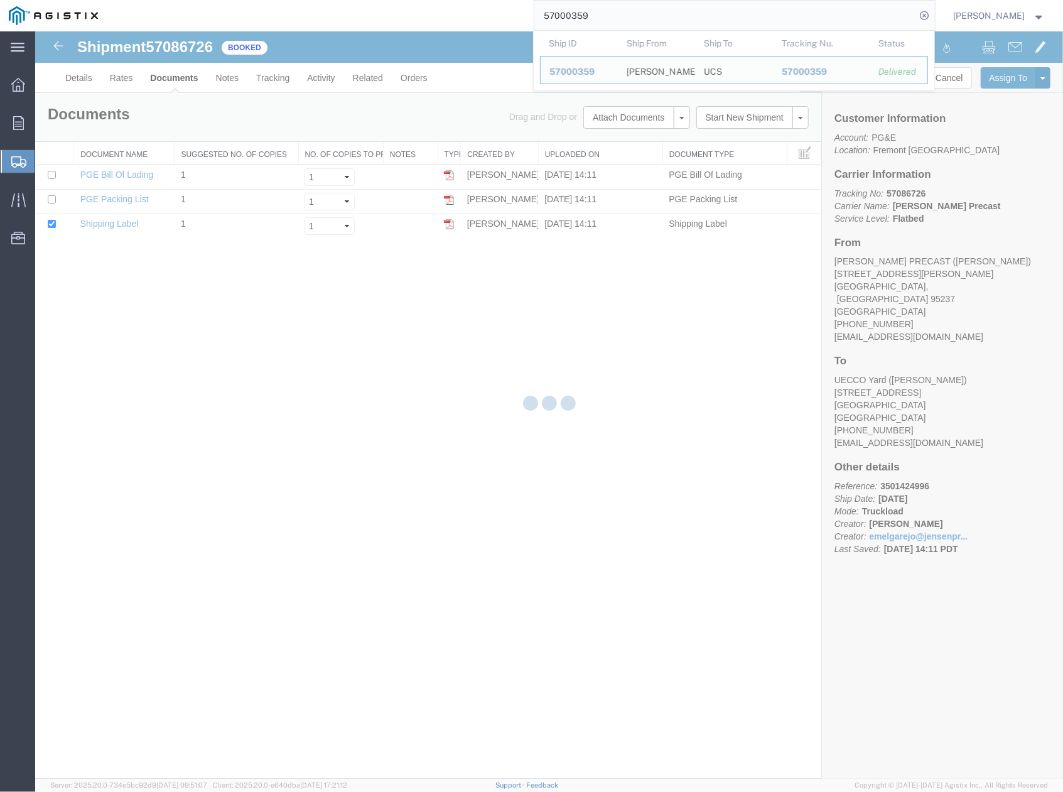
click at [719, 445] on div at bounding box center [549, 404] width 1028 height 747
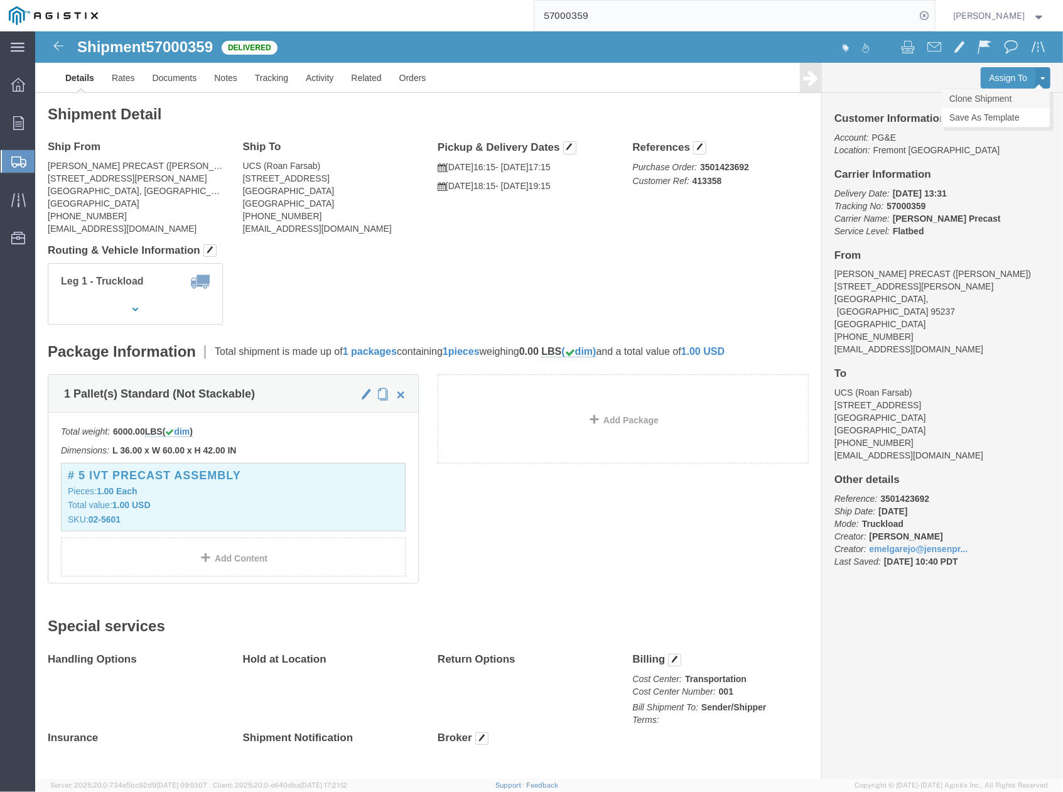
click link "Clone Shipment"
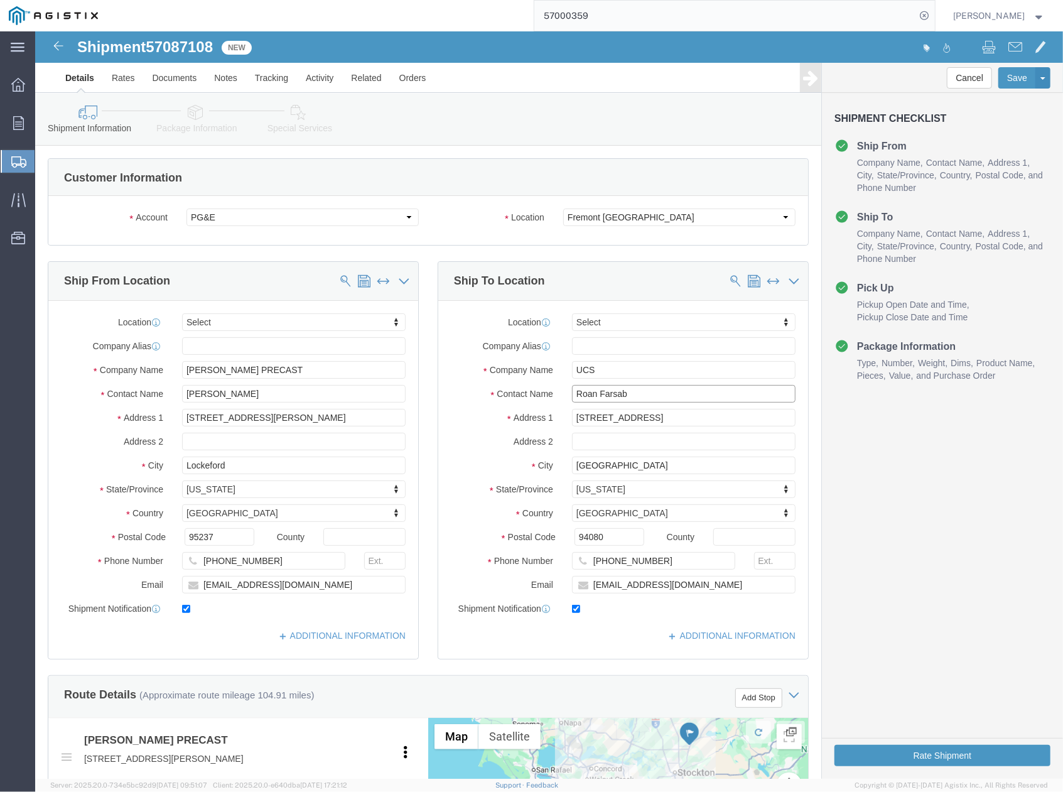
drag, startPoint x: 619, startPoint y: 367, endPoint x: 535, endPoint y: 366, distance: 84.1
click input "Roan Farsab"
paste input "Ash Hasan"
type input "Ash Hasan"
drag, startPoint x: 628, startPoint y: 538, endPoint x: 546, endPoint y: 538, distance: 82.3
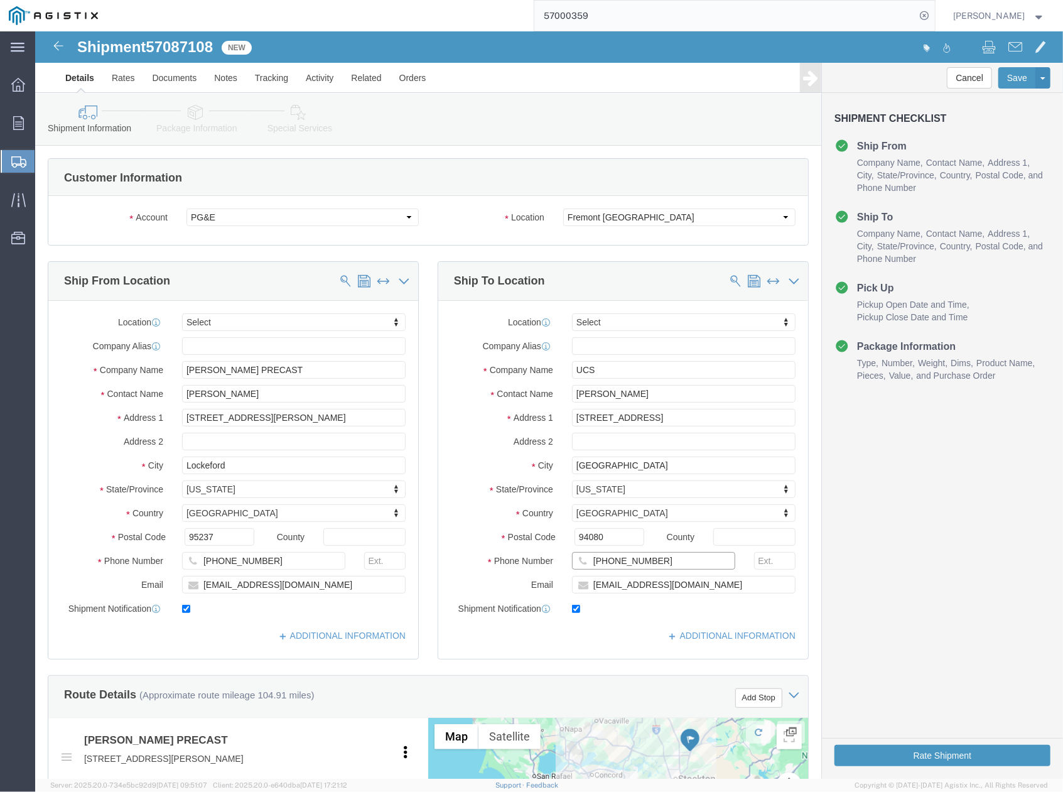
click input "650-674-8577"
paste input "510-323-3350"
type input "510-323-3350"
drag, startPoint x: 622, startPoint y: 554, endPoint x: 526, endPoint y: 554, distance: 96.1
click div "r5fj@pge.com"
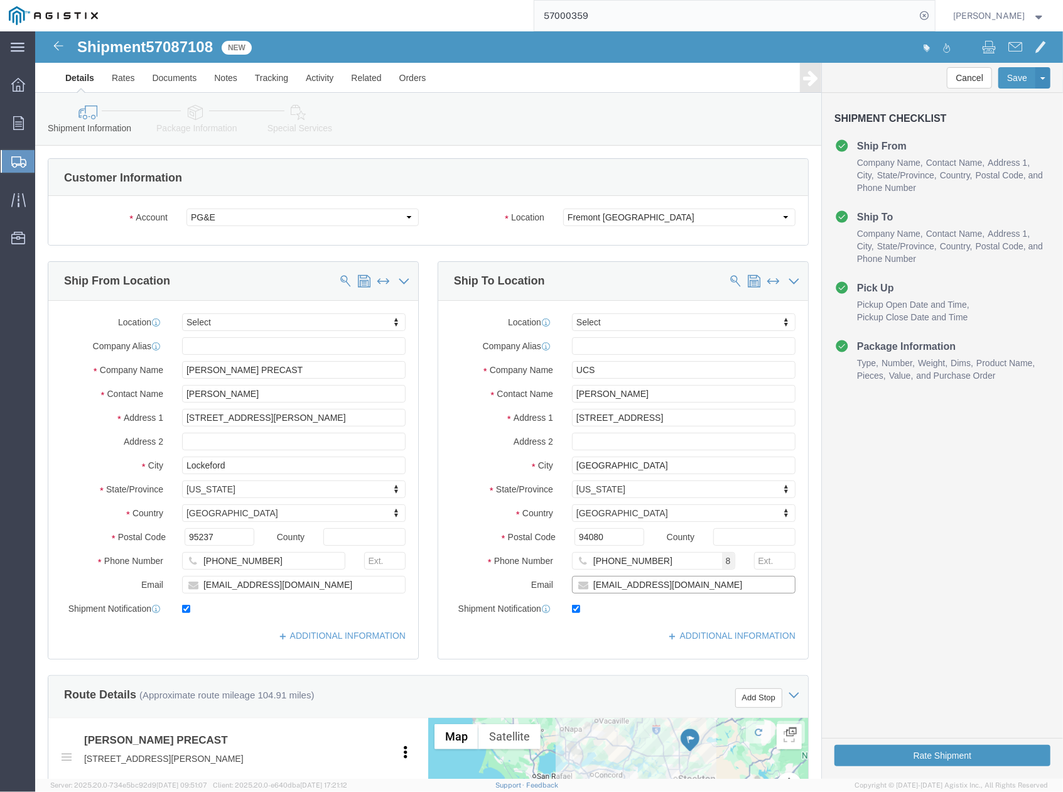
paste input "text"
checkbox input "false"
click input "text"
paste input "R5FJ@pge.com"
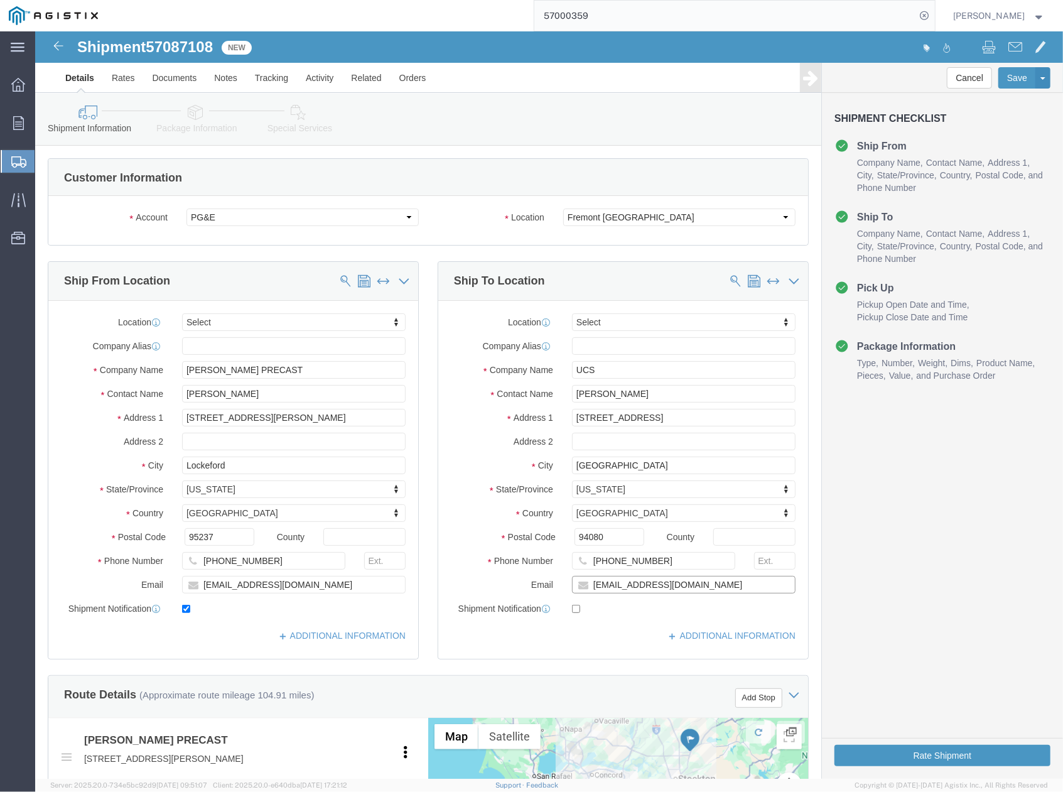
type input "R5FJ@pge.com"
click input "checkbox"
checkbox input "true"
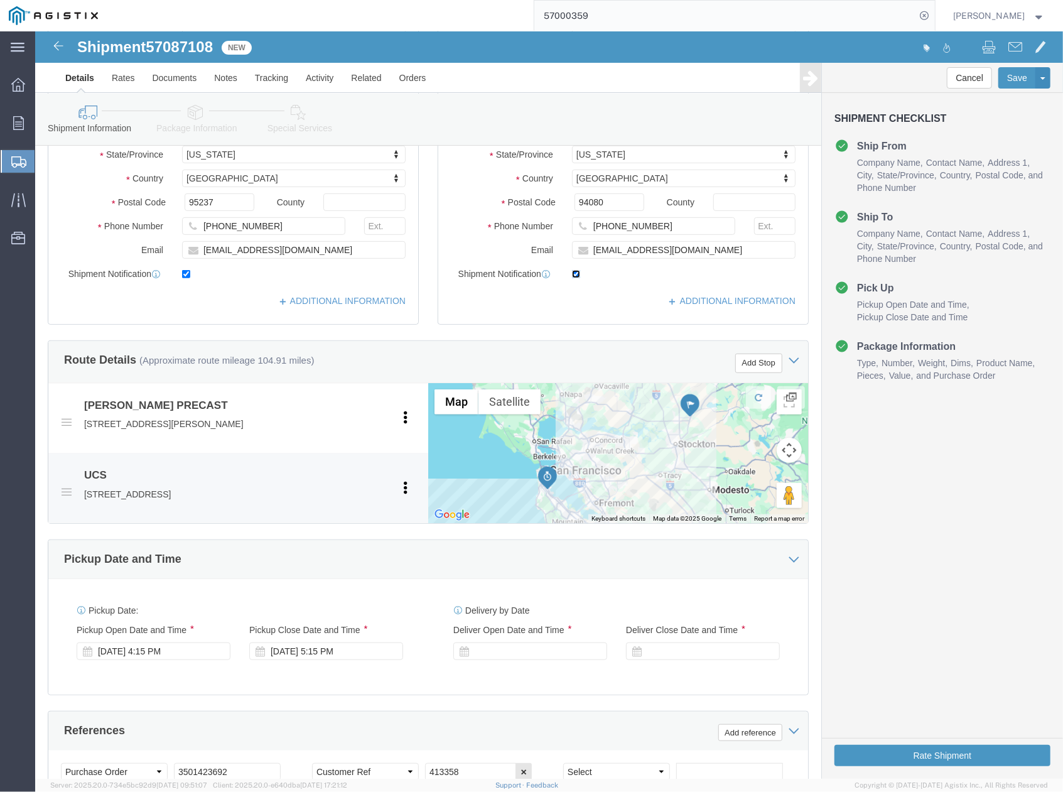
scroll to position [502, 0]
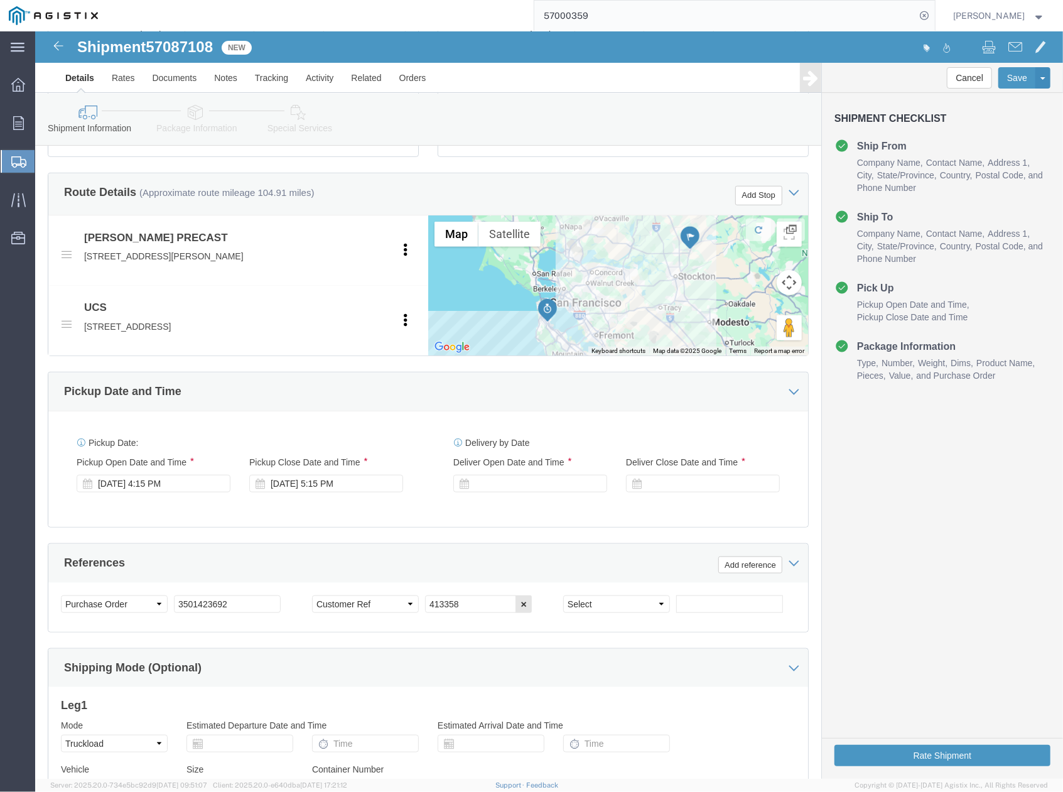
click div "Shipping Mode (Optional)"
drag, startPoint x: 440, startPoint y: 593, endPoint x: 357, endPoint y: 593, distance: 82.9
click div "Select Account Type Activity ID Airline Appointment Number ASN Batch Request # …"
paste input "5175"
type input "415175"
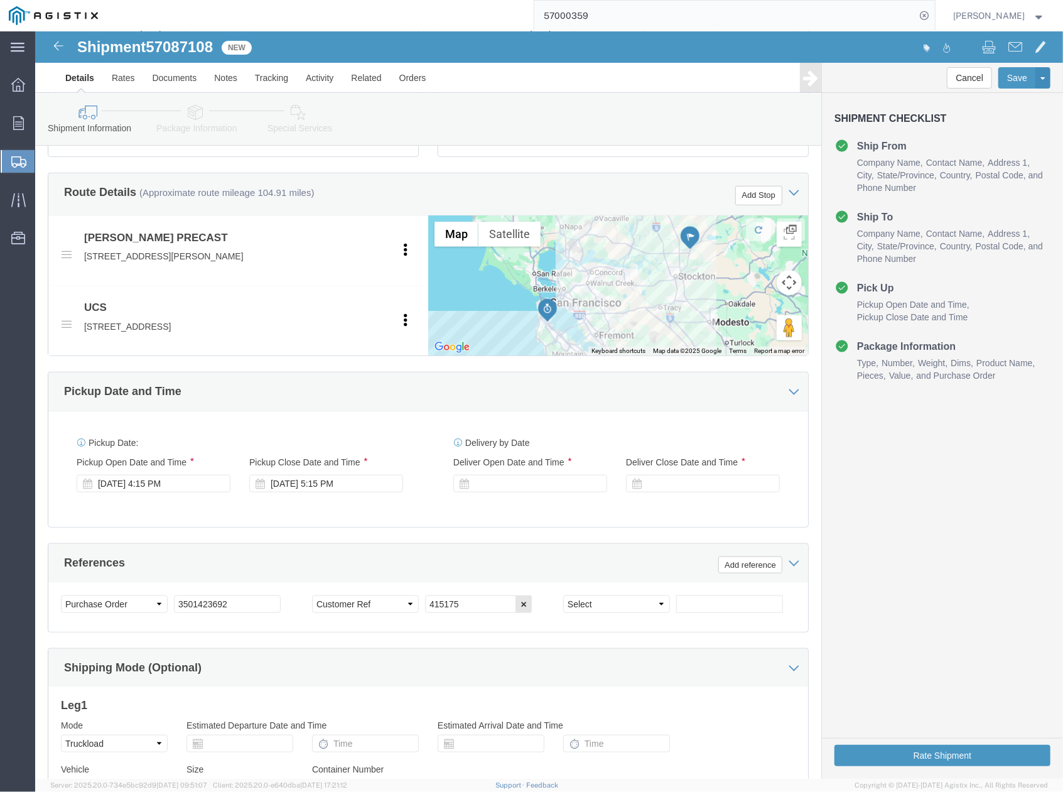
drag, startPoint x: 602, startPoint y: 560, endPoint x: 531, endPoint y: 567, distance: 70.7
click div "References Add reference"
drag, startPoint x: 423, startPoint y: 590, endPoint x: 394, endPoint y: 594, distance: 28.5
click input "415175"
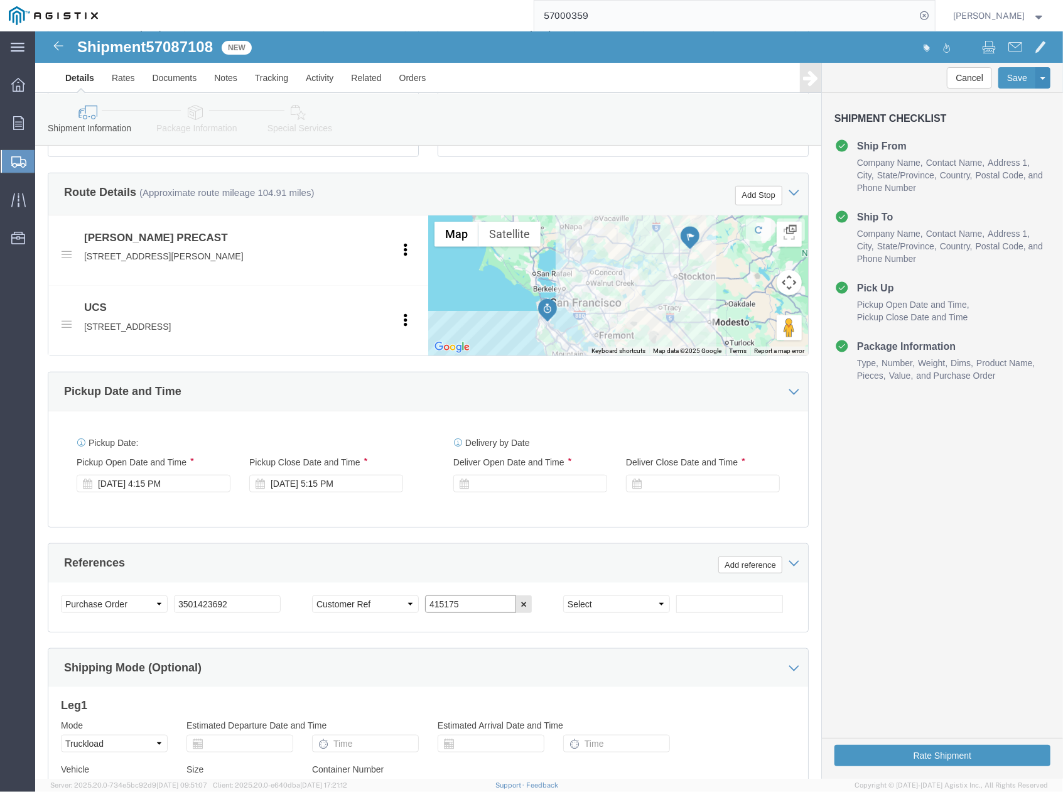
drag, startPoint x: 435, startPoint y: 592, endPoint x: 389, endPoint y: 597, distance: 45.5
click input "415175"
drag, startPoint x: 586, startPoint y: 502, endPoint x: 573, endPoint y: 506, distance: 13.9
click div "Pickup Date: Pickup Start Date Pickup Start Time Pickup Open Date and Time Oct …"
click div "Oct 09 2025 4:15 PM"
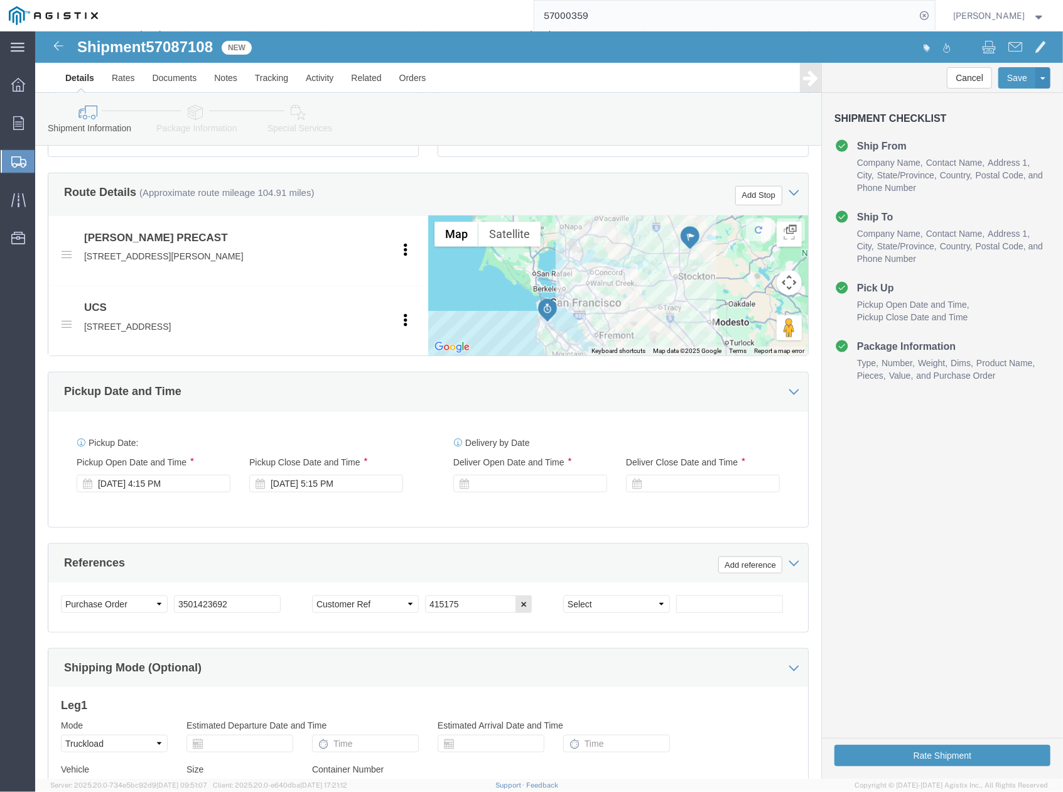
click div "Pickup Date: Pickup Start Date Pickup Start Time Pickup Open Date and Time Oct …"
click div
click button "Apply"
click div
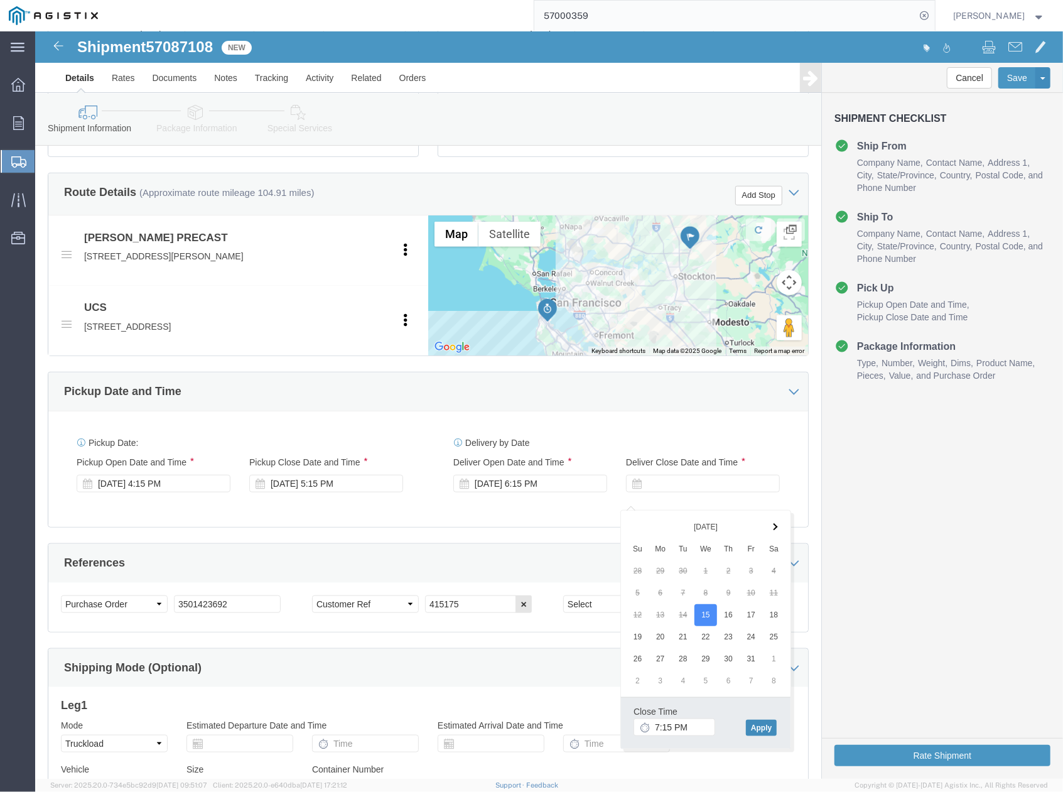
click button "Apply"
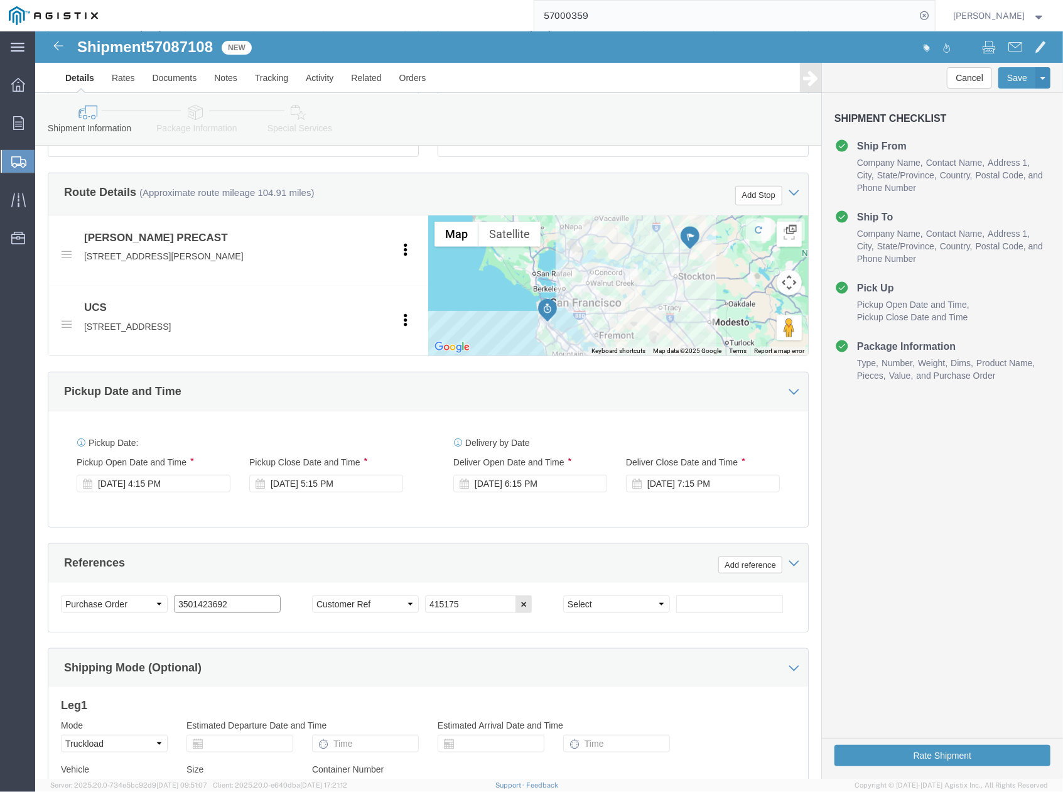
drag, startPoint x: 214, startPoint y: 590, endPoint x: 144, endPoint y: 585, distance: 70.5
click input "3501423692"
paste input "4654"
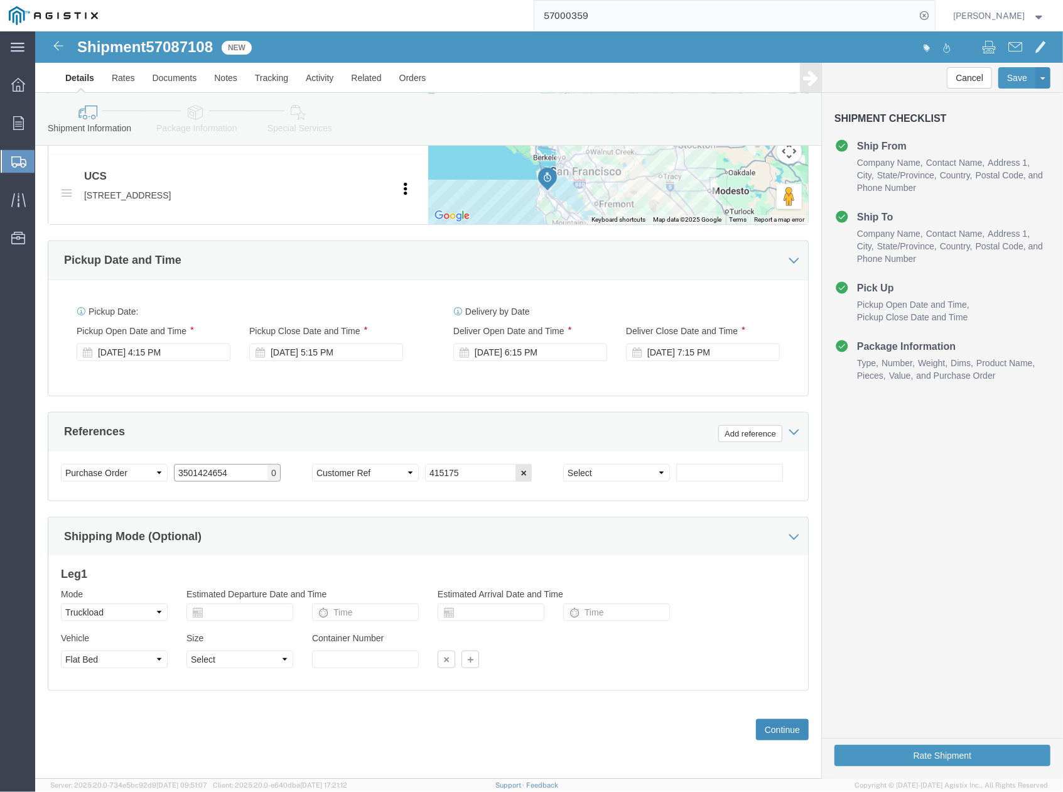
type input "3501424654"
click button "Continue"
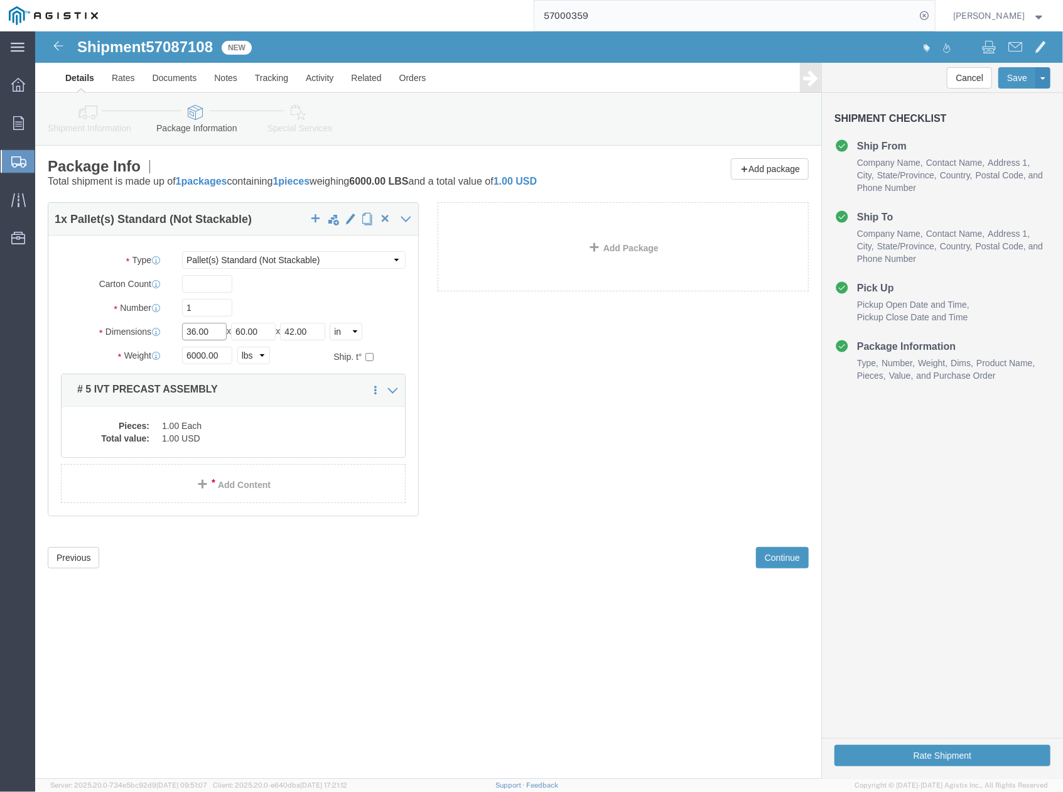
drag, startPoint x: 183, startPoint y: 298, endPoint x: 133, endPoint y: 301, distance: 50.3
click div "Dimensions Length 36.00 x Width 60.00 x Height 42.00 Select cm ft in"
type input "48"
drag, startPoint x: 229, startPoint y: 303, endPoint x: 181, endPoint y: 310, distance: 48.2
click div "Package Type Select Bulk Bundle(s) Cardboard Box(es) Carton(s) Crate(s) Drum(s)…"
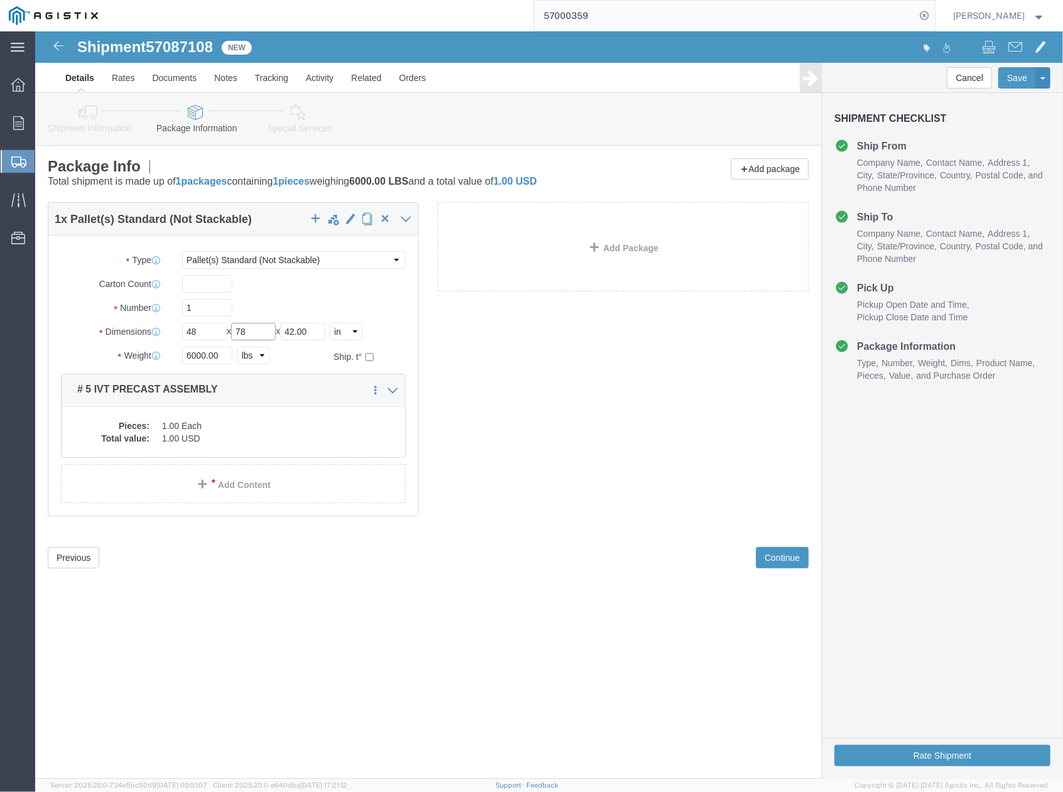
type input "78"
drag, startPoint x: 267, startPoint y: 301, endPoint x: 220, endPoint y: 303, distance: 47.1
click div "Length 48 x Width 78 x Height 42.00 Select cm ft in"
type input "10"
drag, startPoint x: 186, startPoint y: 331, endPoint x: 104, endPoint y: 333, distance: 82.3
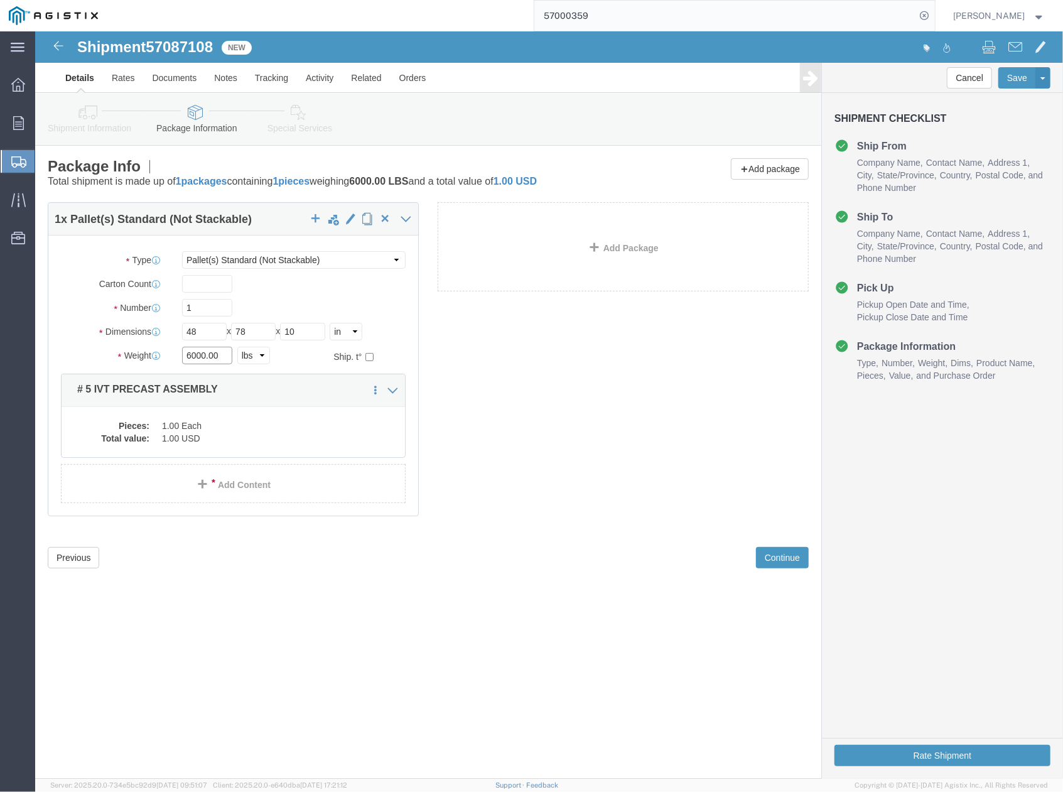
click div "Package Type Select Bulk Bundle(s) Cardboard Box(es) Carton(s) Crate(s) Drum(s)…"
type input "800"
click div "1 x Pallet(s) Standard (Not Stackable) Package Type Select Bulk Bundle(s) Cardb…"
click dd "1.00 Each"
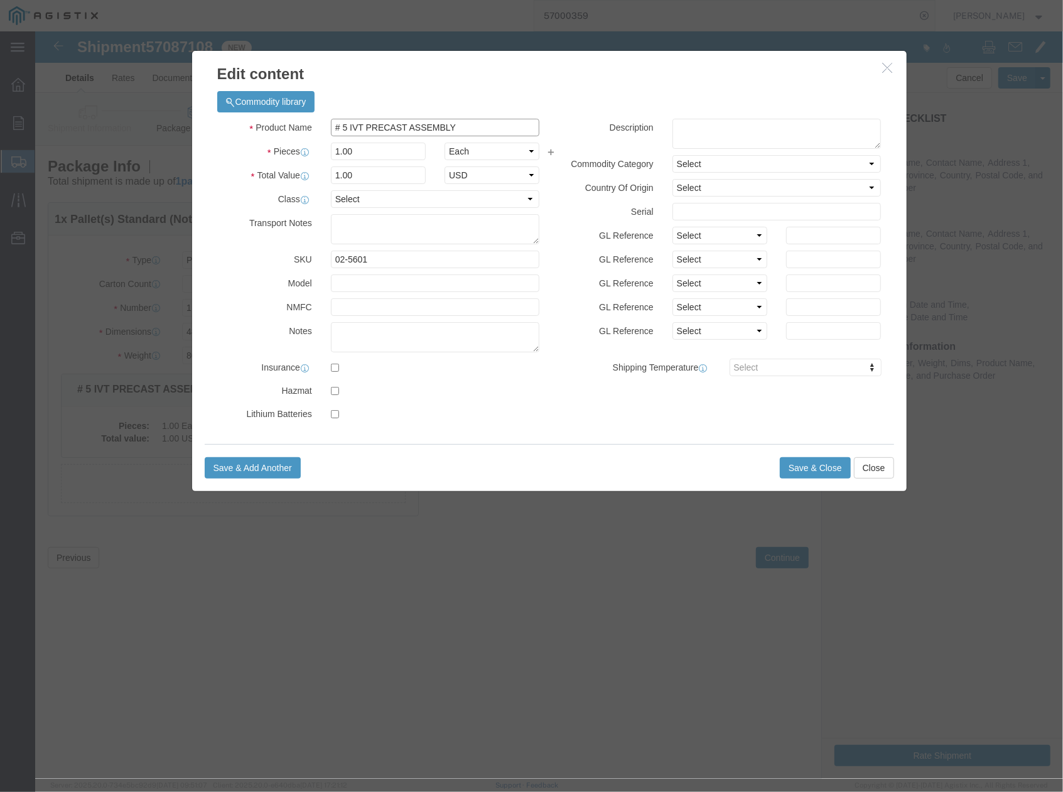
click input "# 5 IVT PRECAST ASSEMBLY"
drag, startPoint x: 441, startPoint y: 92, endPoint x: 332, endPoint y: 99, distance: 109.5
click input "# 6 IVT PRECAST ASSEMBLY"
type input "# 6 IVT SPLICE COVER"
drag, startPoint x: 338, startPoint y: 229, endPoint x: 305, endPoint y: 235, distance: 34.0
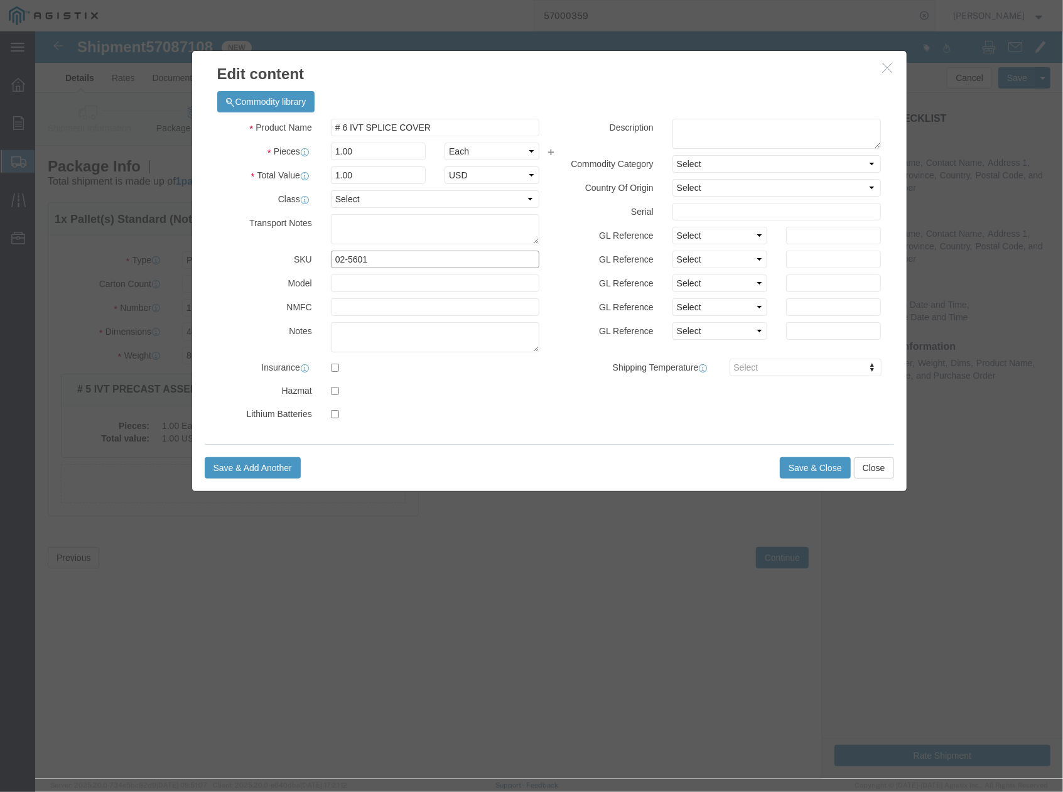
click input "02-5601"
type input "04-1093"
click button "Save & Close"
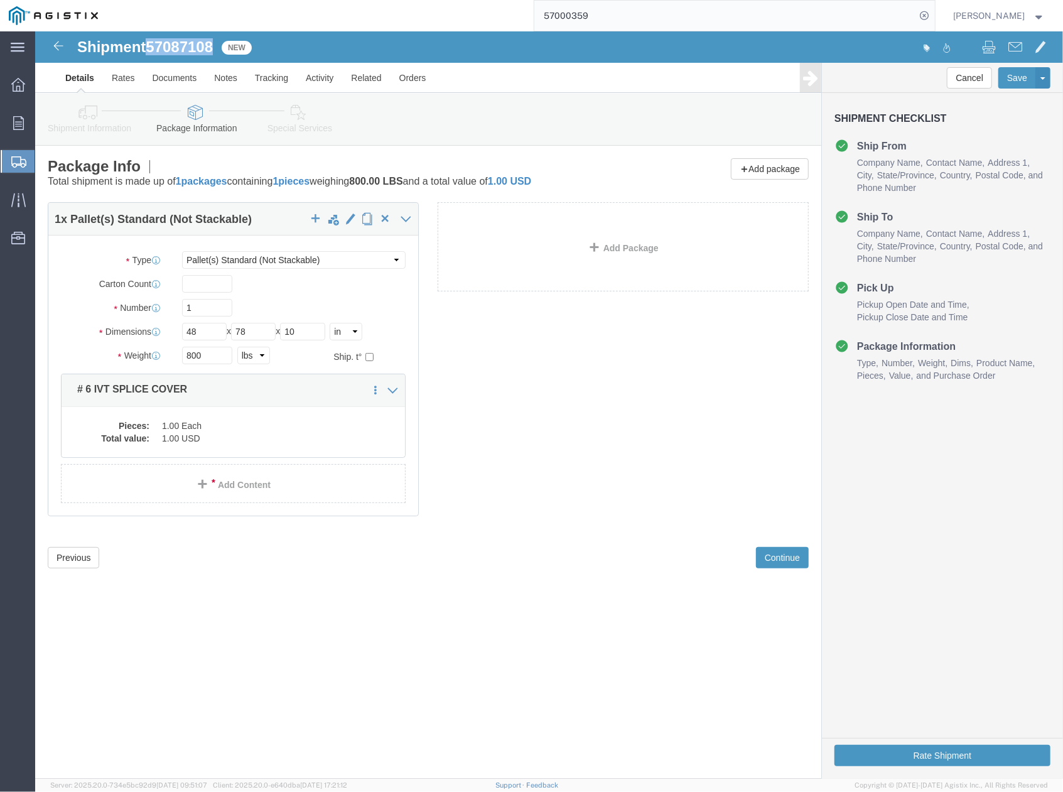
drag, startPoint x: 118, startPoint y: 13, endPoint x: 182, endPoint y: 12, distance: 64.1
click div "Shipment 57087108 New"
copy span "57087108"
drag, startPoint x: 826, startPoint y: 720, endPoint x: 9, endPoint y: 709, distance: 817.7
click button "Rate Shipment"
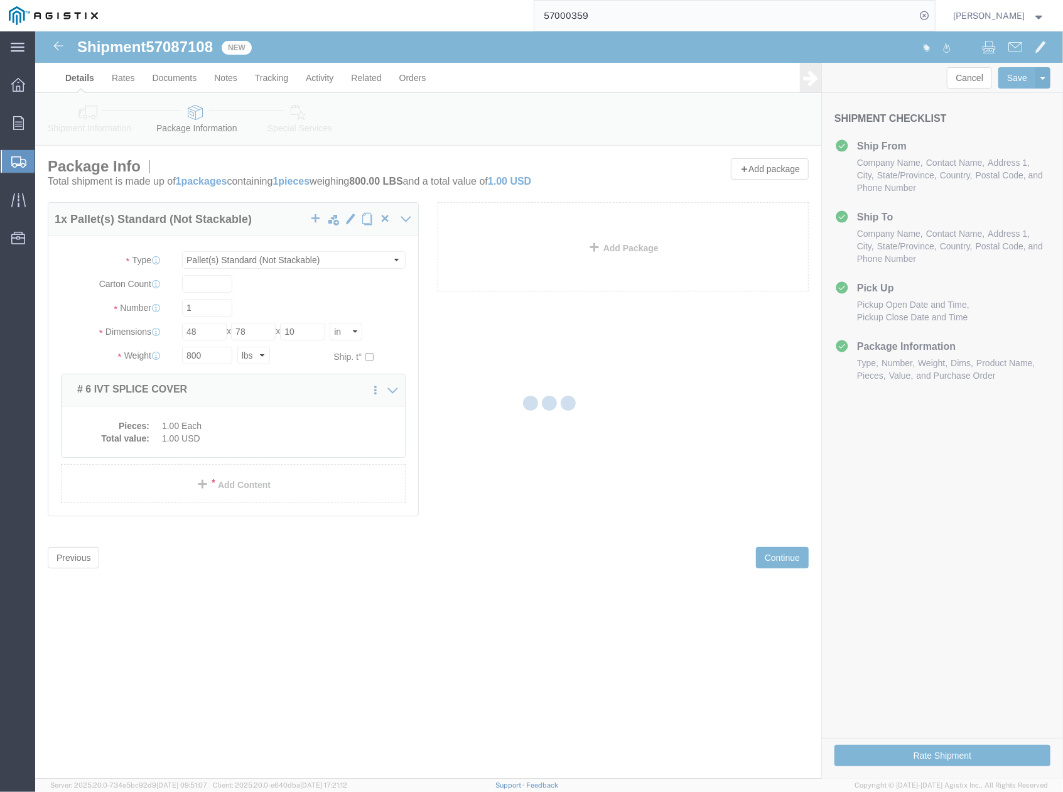
click at [613, 563] on div at bounding box center [549, 404] width 1028 height 747
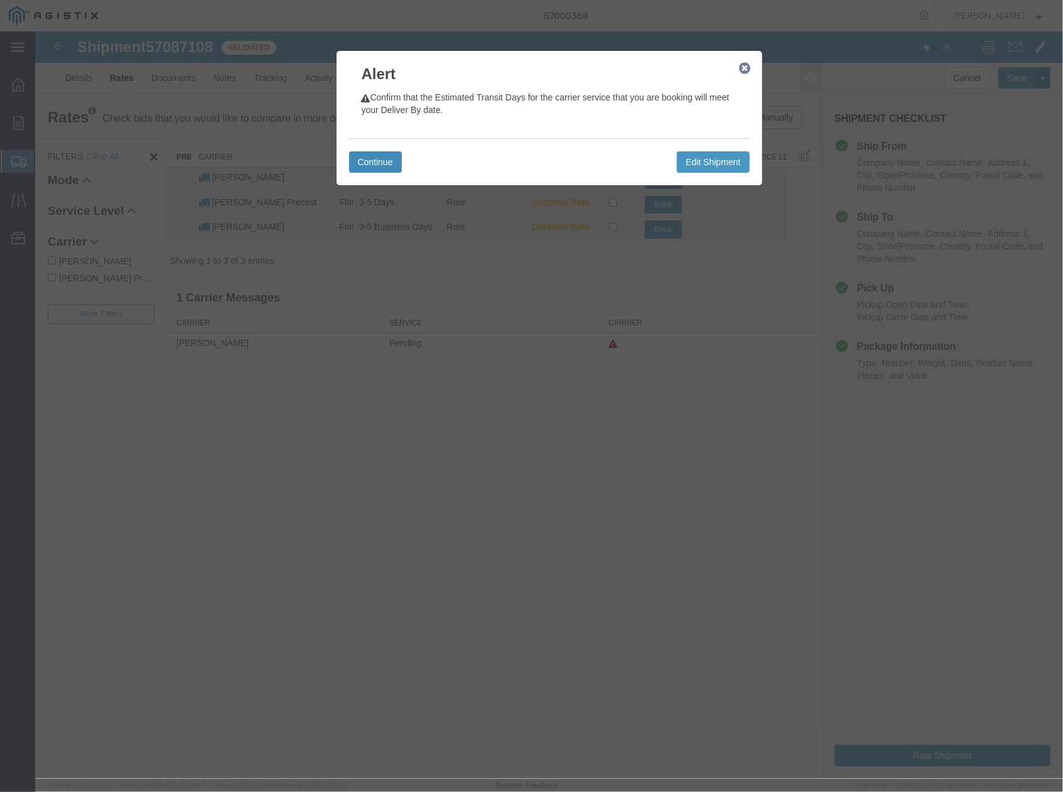
click at [370, 163] on button "Continue" at bounding box center [375, 161] width 53 height 21
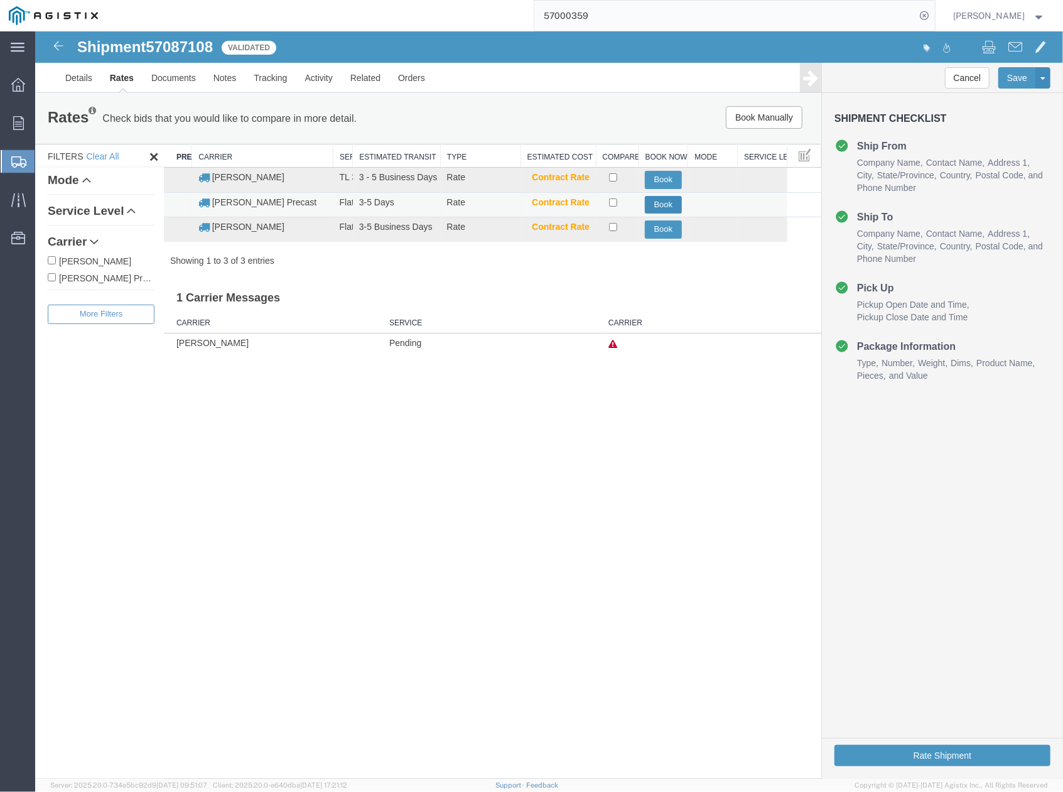
click at [661, 203] on button "Book" at bounding box center [662, 204] width 37 height 18
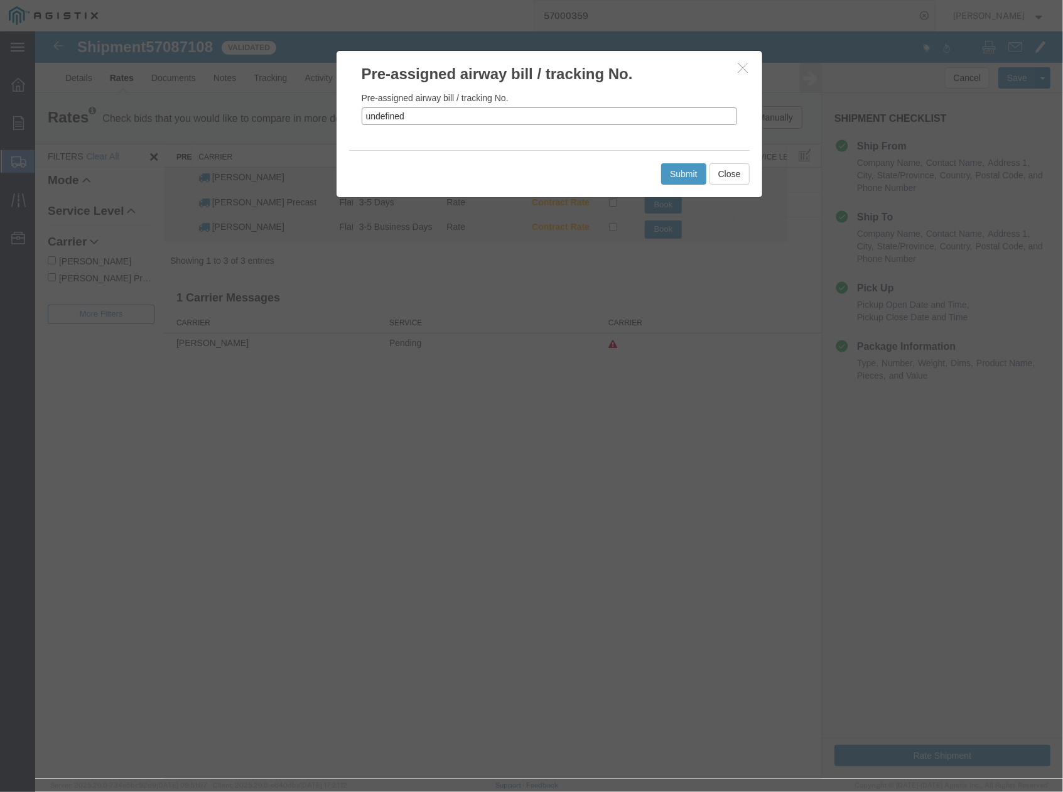
drag, startPoint x: 425, startPoint y: 121, endPoint x: 355, endPoint y: 121, distance: 70.3
click at [355, 121] on div "Pre-assigned airway bill / tracking No. undefined" at bounding box center [549, 116] width 426 height 65
paste input "57087108"
type input "57087108"
click at [686, 175] on button "Submit" at bounding box center [683, 173] width 45 height 21
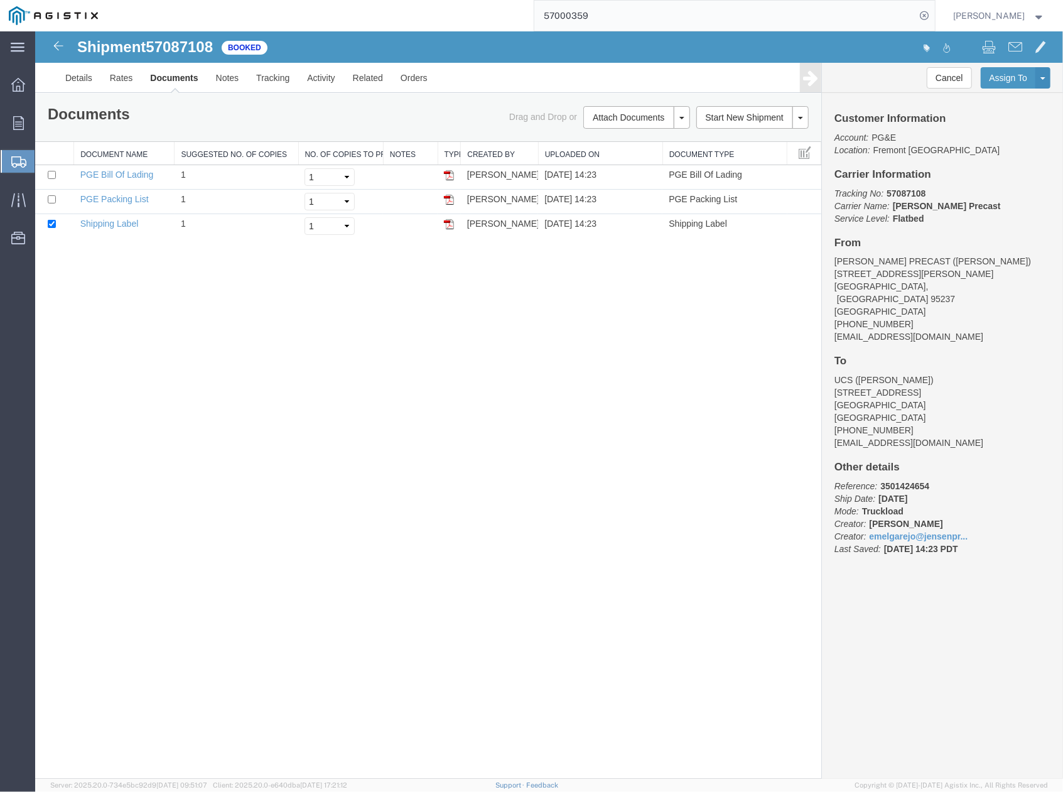
click at [982, 220] on p "Tracking No: 57087108 Carrier Name: Jensen Precast Jensen Precast Service Level…" at bounding box center [942, 206] width 216 height 38
click at [984, 99] on link "Clone Shipment" at bounding box center [995, 98] width 109 height 19
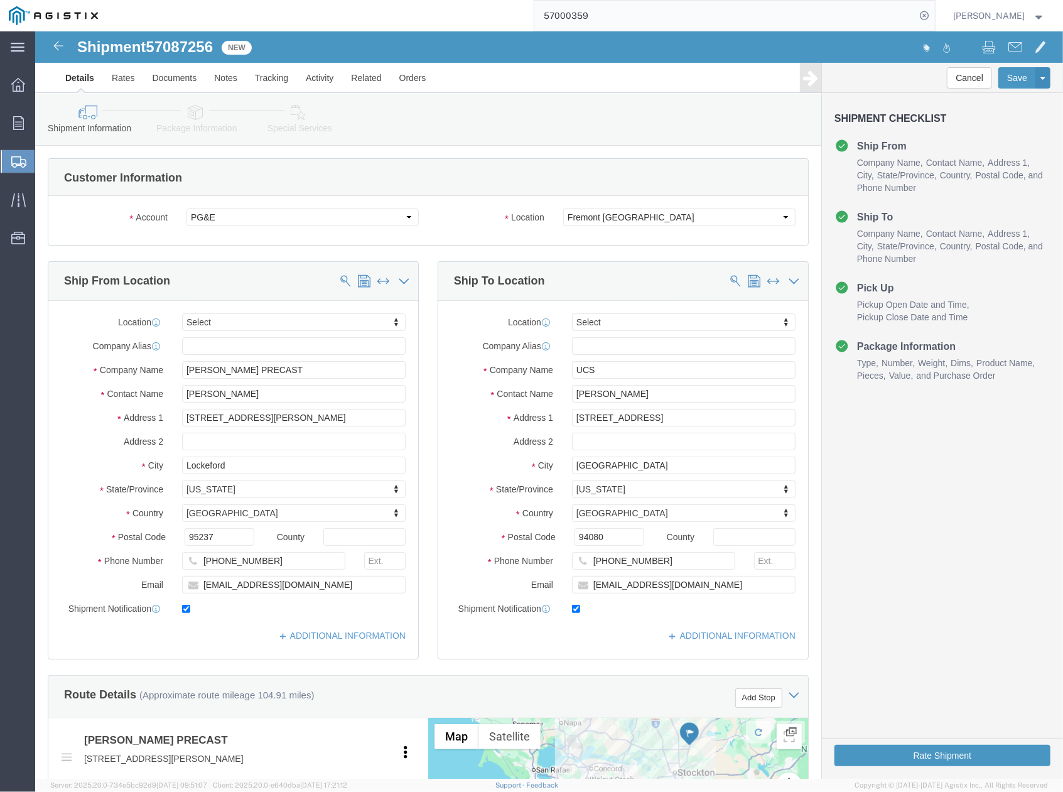
click div "Cancel Save Assign To Clone Shipment Save As Template Shipment Checklist Ship F…"
drag, startPoint x: 619, startPoint y: 365, endPoint x: 518, endPoint y: 367, distance: 100.5
click div "Contact Name Ash Hasan"
paste input "Heather Harris"
type input "Heather Harris"
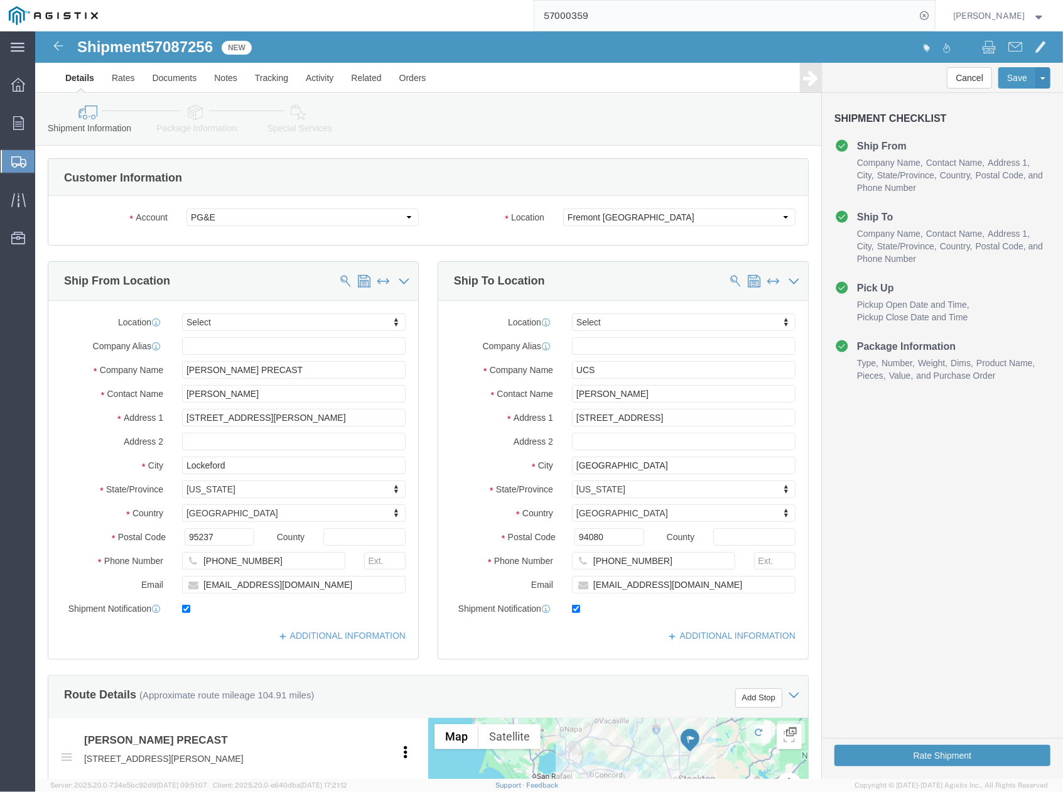
click div "Cancel Save Assign To Clone Shipment Save As Template Shipment Checklist Ship F…"
drag, startPoint x: 614, startPoint y: 524, endPoint x: 548, endPoint y: 535, distance: 67.4
click input "510-323-3350"
paste input "650-678-3519|"
type input "650-678-3519"
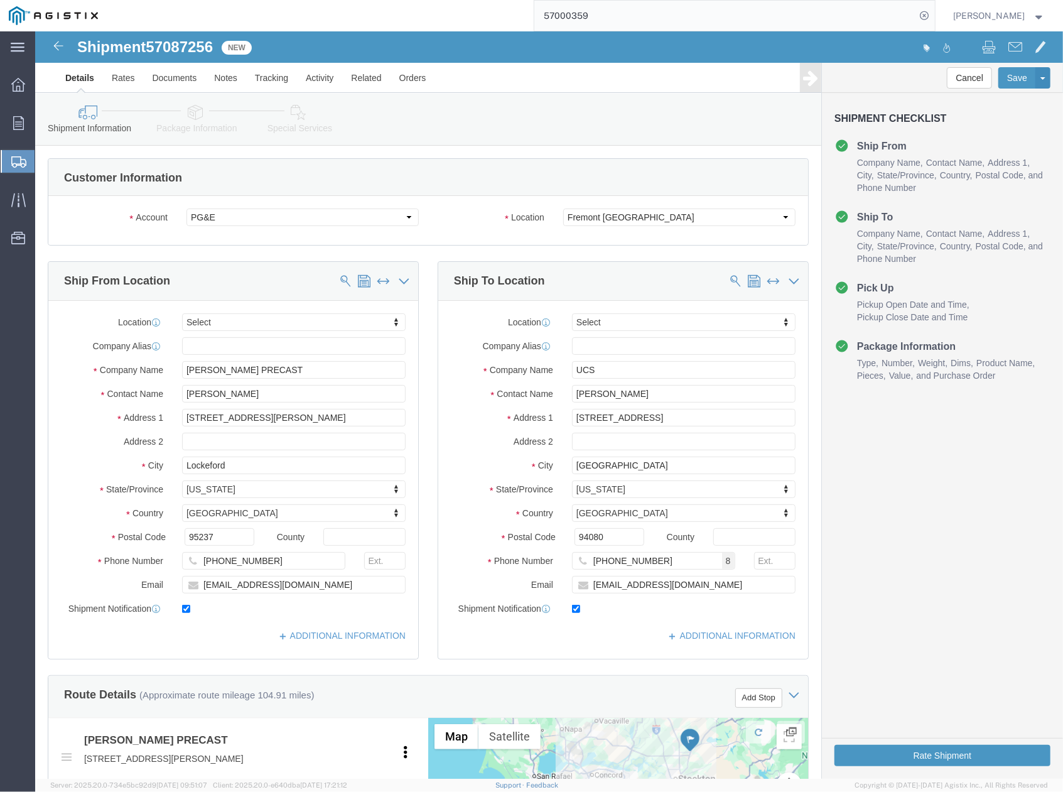
drag, startPoint x: 926, startPoint y: 527, endPoint x: 913, endPoint y: 527, distance: 12.6
click div "Cancel Save Assign To Clone Shipment Save As Template Shipment Checklist Ship F…"
drag, startPoint x: 623, startPoint y: 553, endPoint x: 549, endPoint y: 557, distance: 74.2
click input "r5fj@pge.com"
paste input "heatherh@ucs-llc"
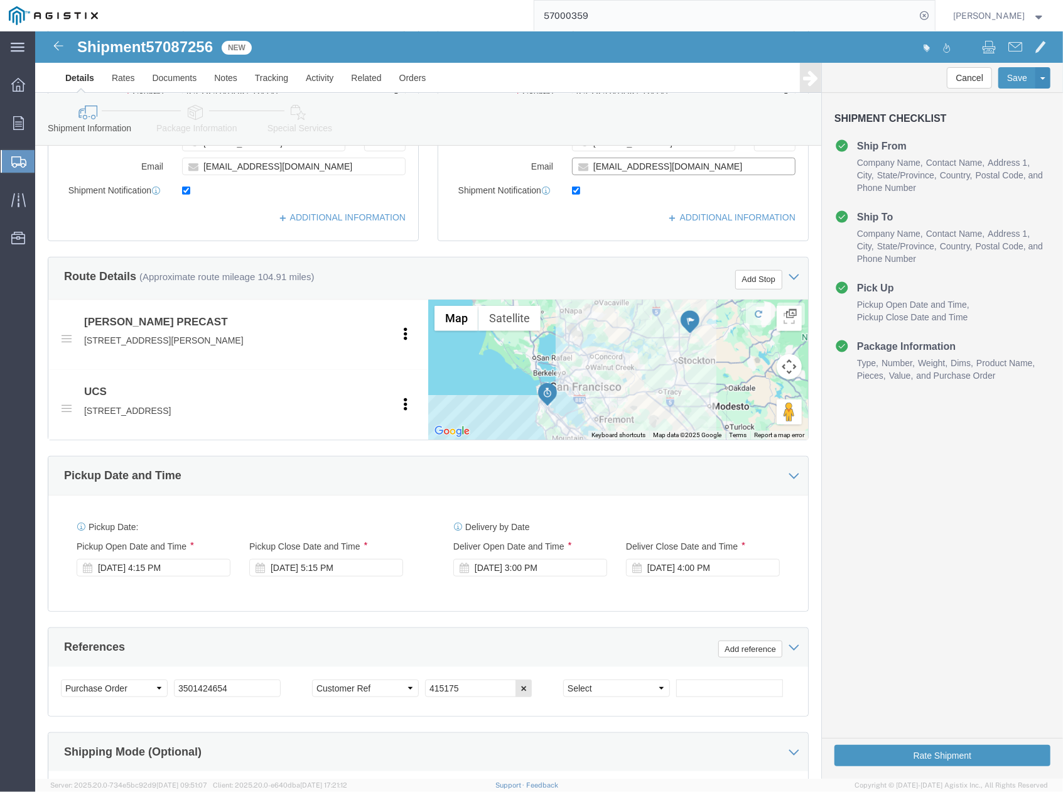
scroll to position [586, 0]
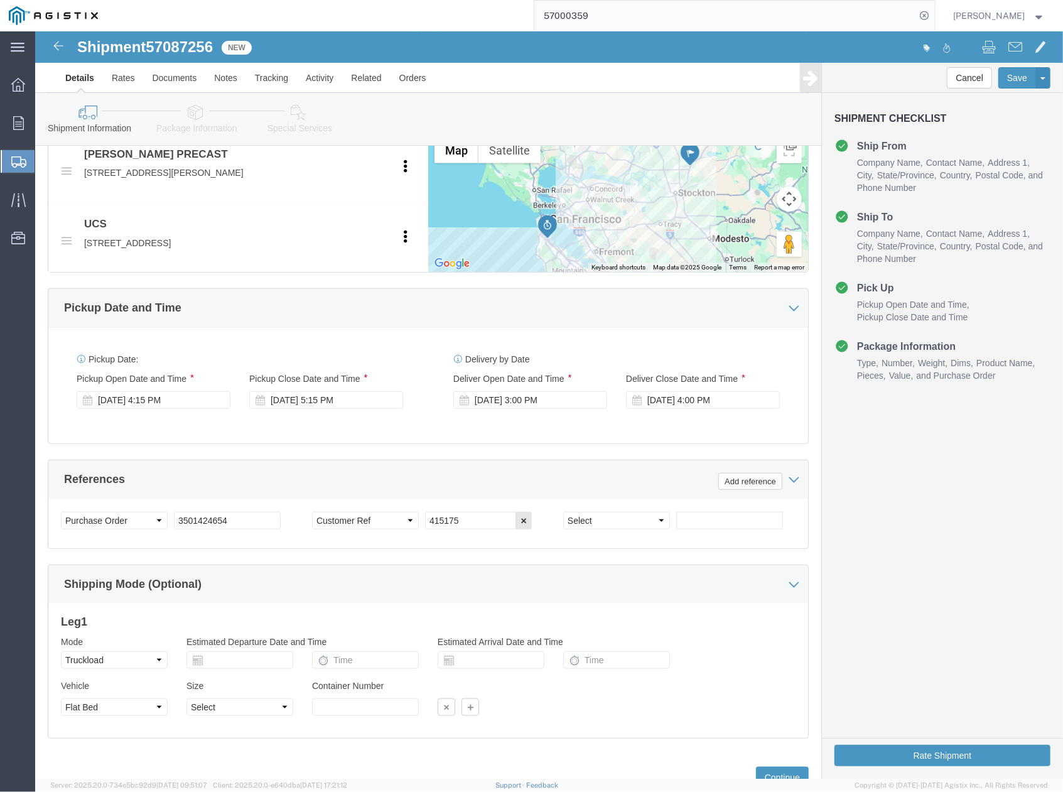
type input "heatherh@ucs-llc.com"
click div "Cancel Save Assign To Clone Shipment Save As Template Shipment Checklist Ship F…"
drag, startPoint x: 212, startPoint y: 504, endPoint x: 99, endPoint y: 495, distance: 114.1
click div "Select Account Type Activity ID Airline Appointment Number ASN Batch Request # …"
paste input "350142513"
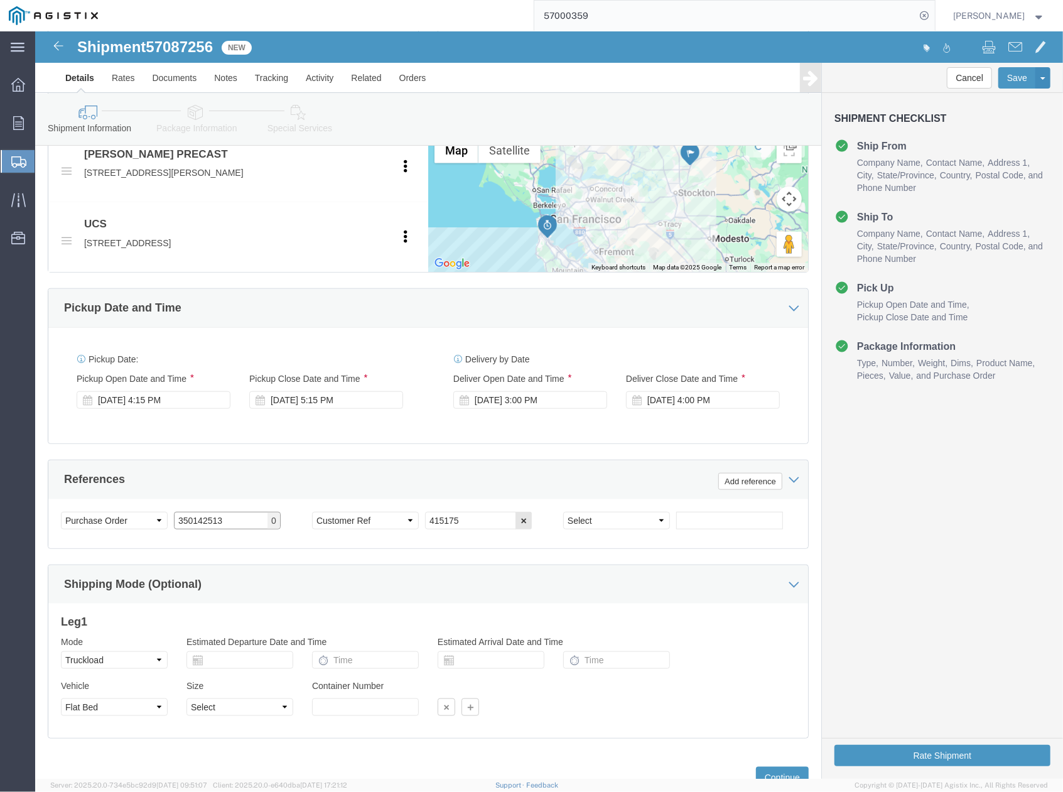
click input "350142513"
type input "3501425133"
click div "Cancel Save Assign To Clone Shipment Save As Template Shipment Checklist Ship F…"
drag, startPoint x: 409, startPoint y: 502, endPoint x: 359, endPoint y: 502, distance: 50.2
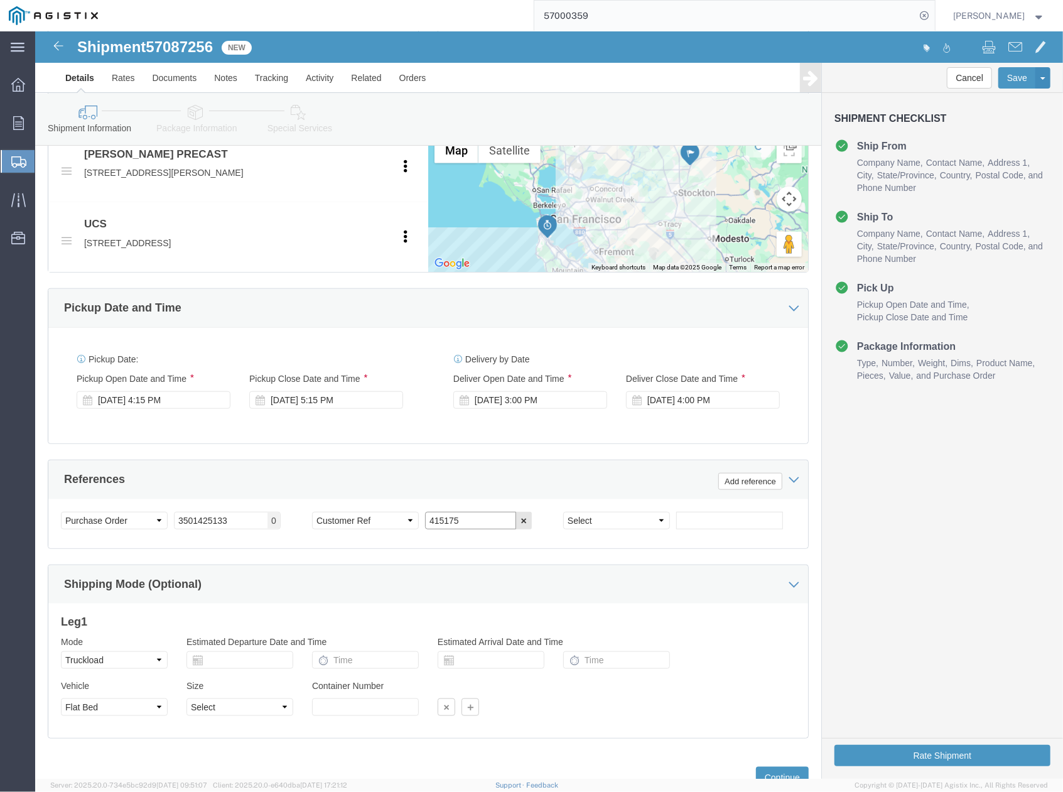
click div "Select Account Type Activity ID Airline Appointment Number ASN Batch Request # …"
paste input "227"
type input "415227"
click div "Cancel Save Assign To Clone Shipment Save As Template Shipment Checklist Ship F…"
drag, startPoint x: 430, startPoint y: 499, endPoint x: 387, endPoint y: 512, distance: 43.9
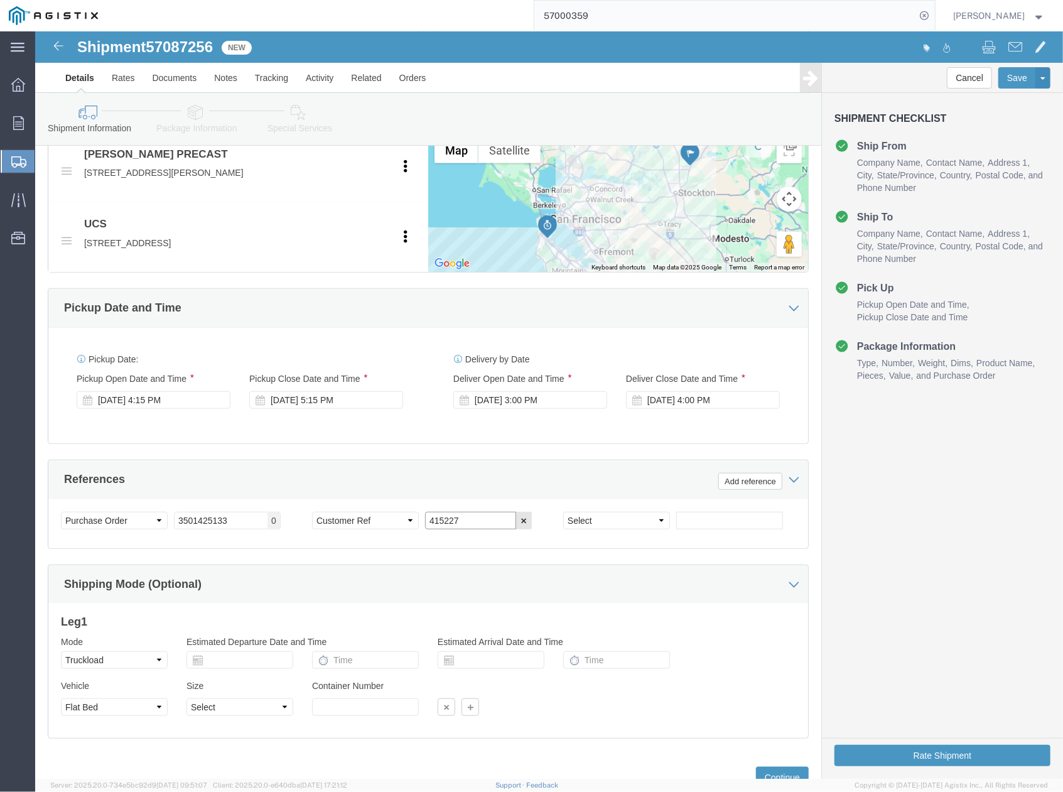
click input "415227"
click div "Cancel Save Assign To Clone Shipment Save As Template Shipment Checklist Ship F…"
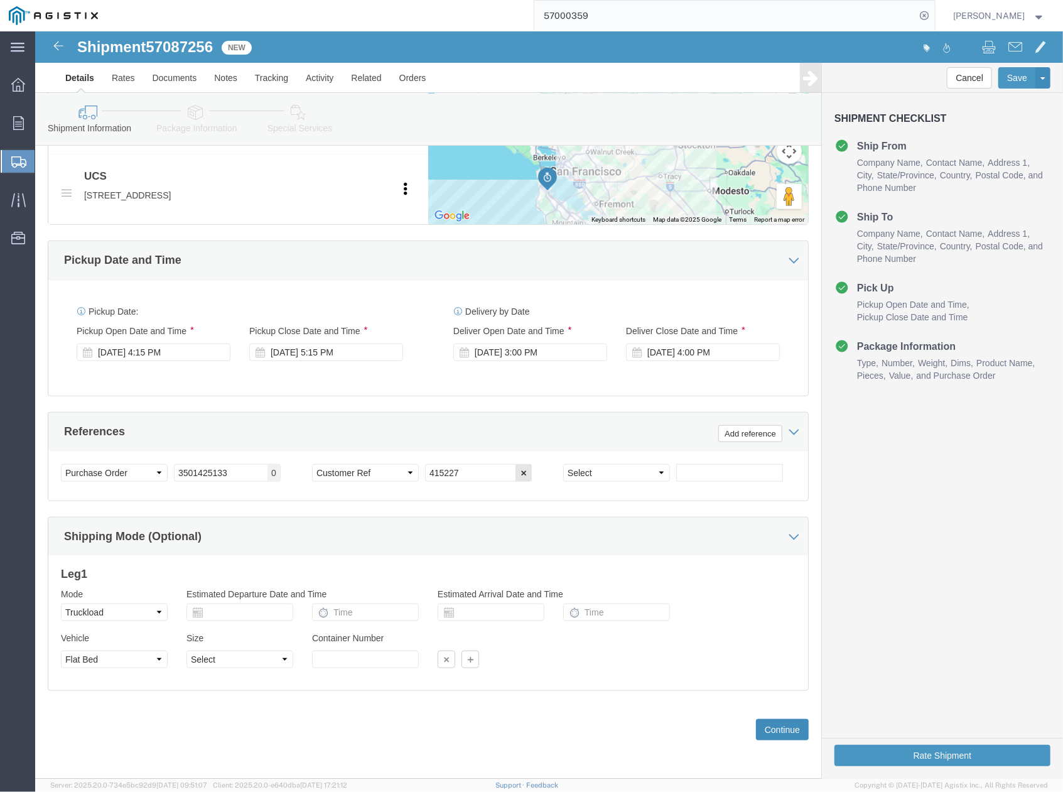
click button "Continue"
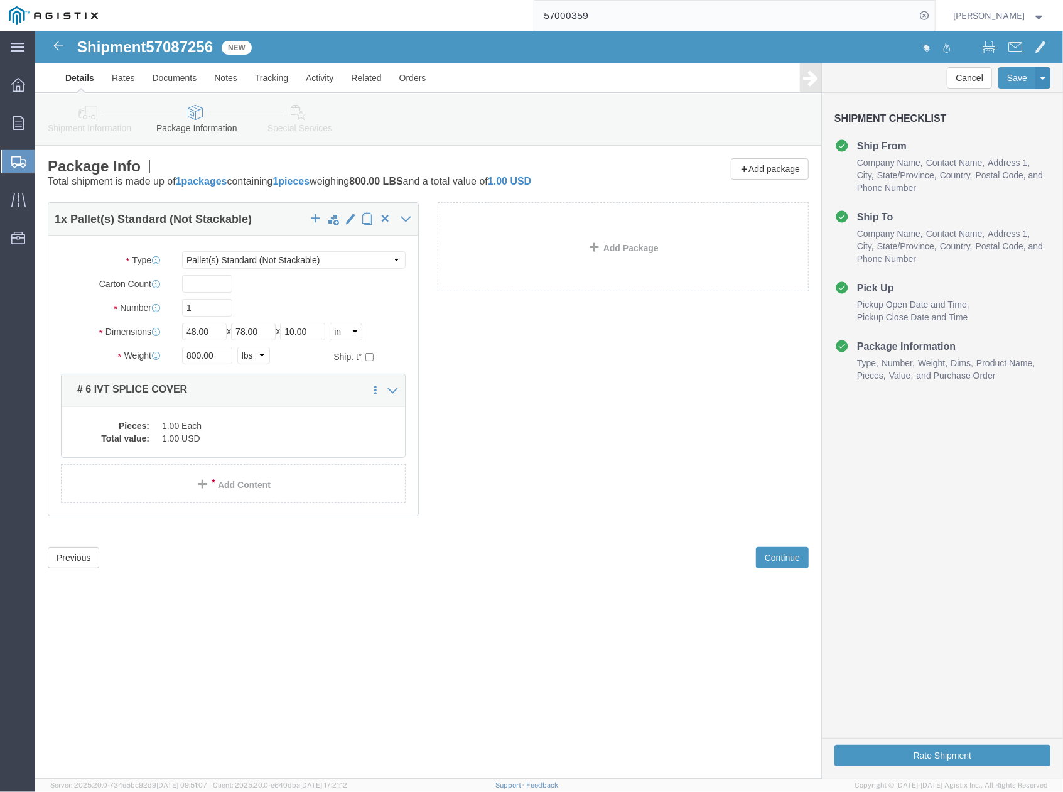
drag, startPoint x: 961, startPoint y: 450, endPoint x: 805, endPoint y: 397, distance: 164.4
click div "Cancel Save Assign To Clone Shipment Save As Template Shipment Checklist Ship F…"
drag, startPoint x: 169, startPoint y: 293, endPoint x: 138, endPoint y: 296, distance: 30.9
click div "Length 48.00 x Width 78.00 x Height 10.00 Select cm ft in"
drag, startPoint x: 183, startPoint y: 303, endPoint x: 138, endPoint y: 306, distance: 45.3
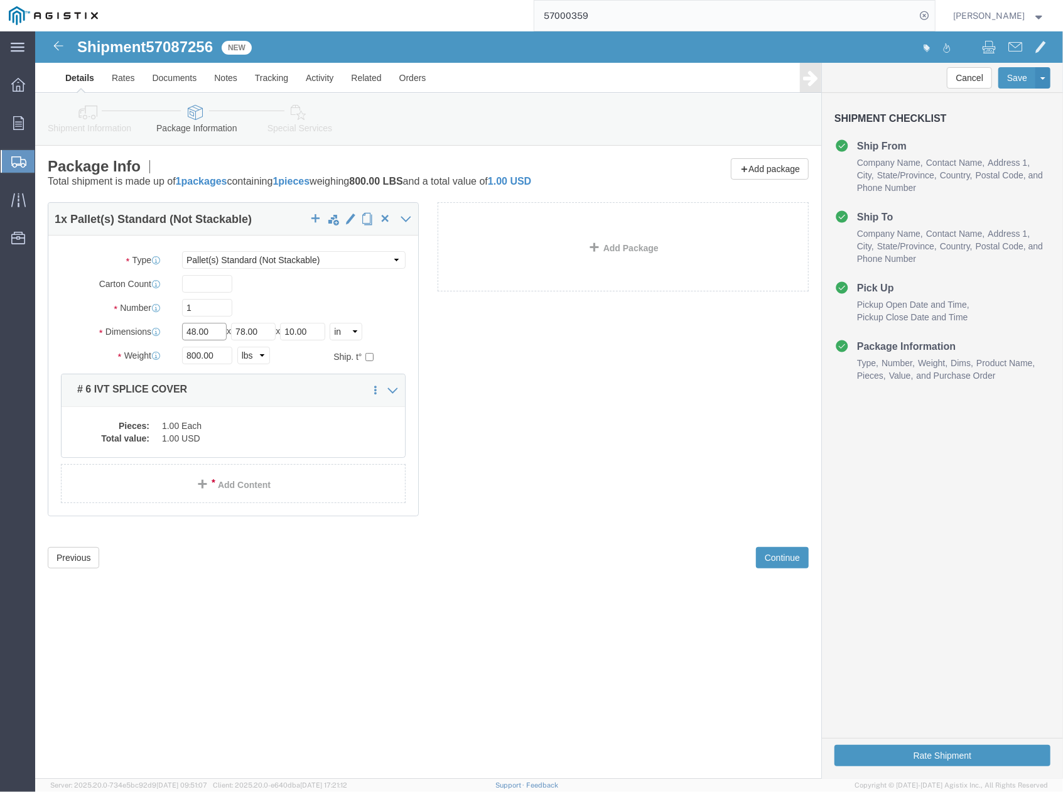
click div "Length 48.00 x Width 78.00 x Height 10.00 Select cm ft in"
type input "54"
drag, startPoint x: 236, startPoint y: 303, endPoint x: 191, endPoint y: 295, distance: 45.9
click div "Length 54 x Width 78.00 x Height 10.00 Select cm ft in"
type input "102"
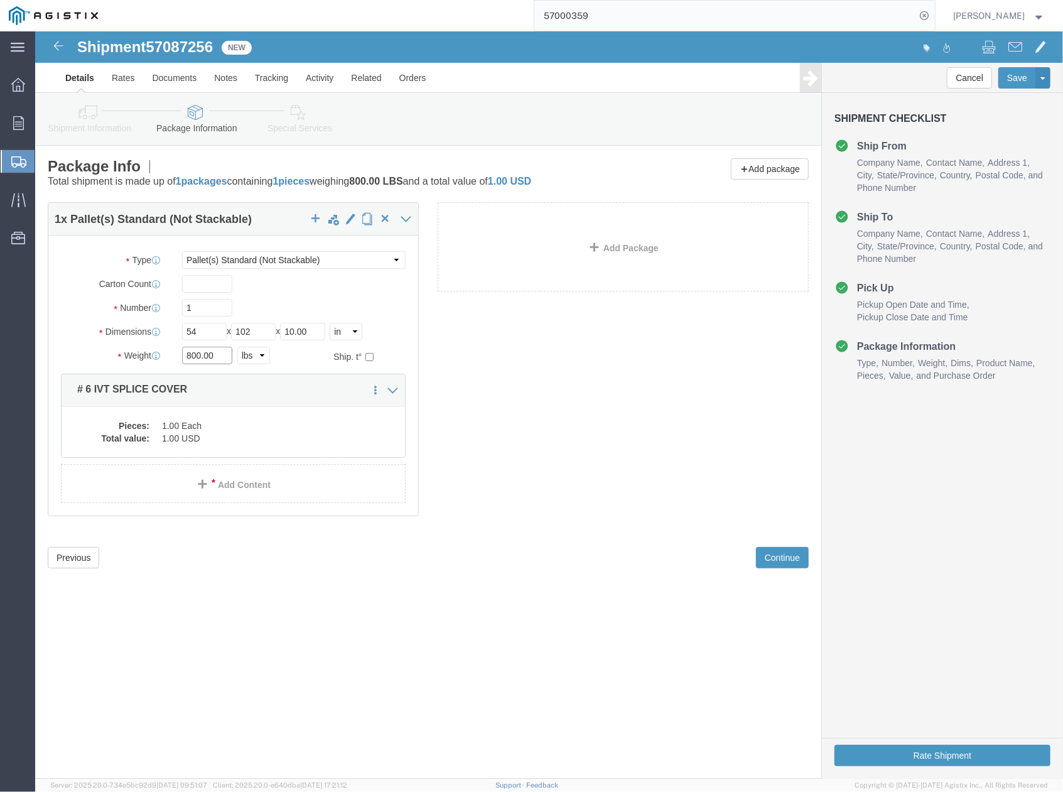
drag, startPoint x: 185, startPoint y: 328, endPoint x: 147, endPoint y: 329, distance: 37.7
click input "800.00"
type input "1300"
click dt "Total value:"
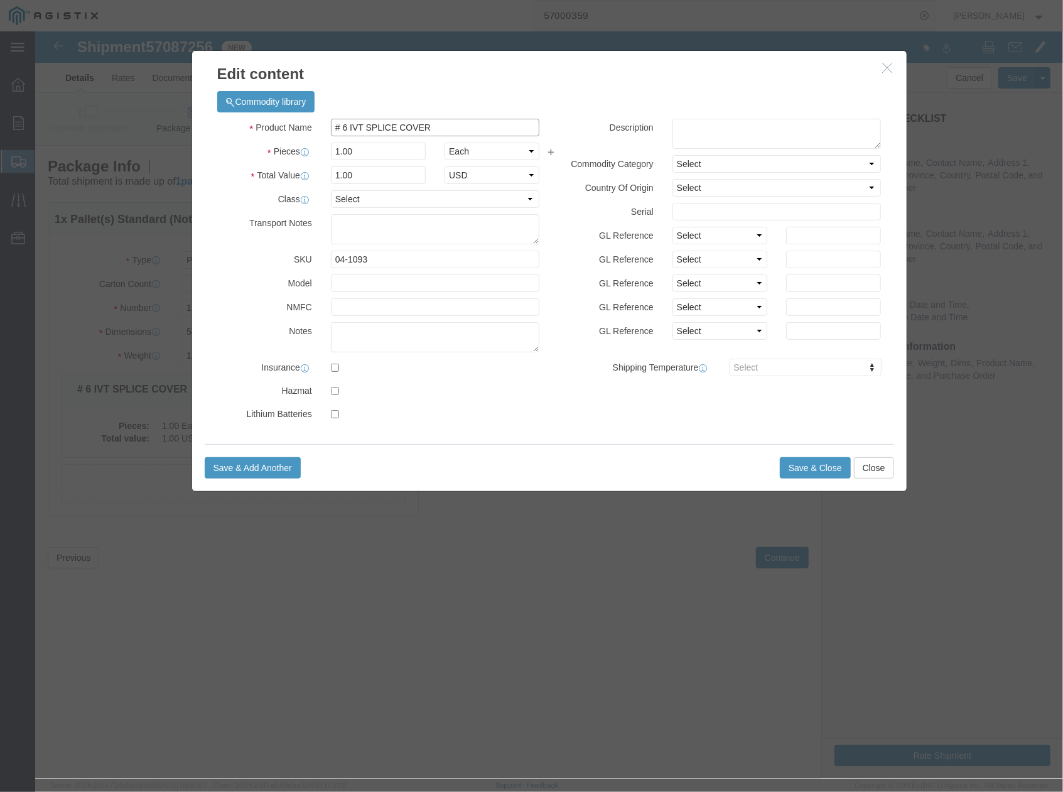
click input "# 6 IVT SPLICE COVER"
drag, startPoint x: 332, startPoint y: 90, endPoint x: 317, endPoint y: 92, distance: 15.1
click input "# 7 IVT SPLICE COVER"
click input "# 7 IHVTSPLICE COVER"
click div "GL Reference Select Account Type Activity ID Airline Appointment Number ASN Bat…"
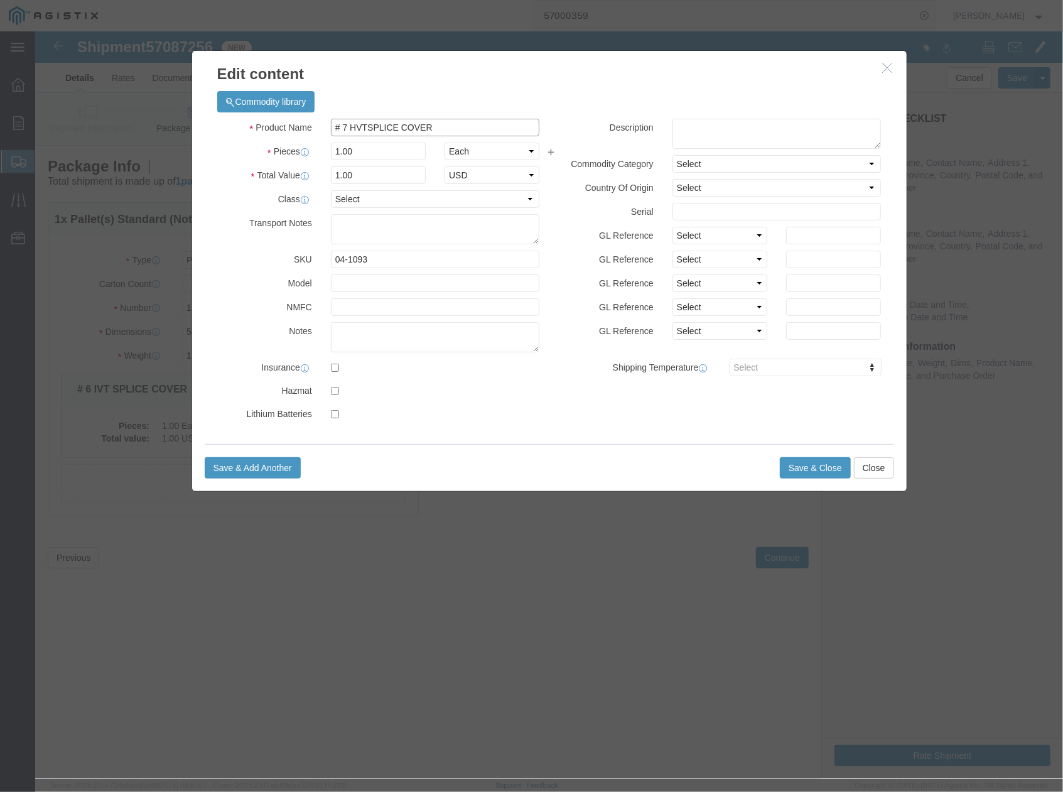
drag, startPoint x: 325, startPoint y: 94, endPoint x: 315, endPoint y: 95, distance: 10.1
click input "# 7 HVTSPLICE COVER"
type input "# 7 TRANS IVT COVER"
drag, startPoint x: 335, startPoint y: 228, endPoint x: 279, endPoint y: 232, distance: 56.7
click div "SKU 04-1093"
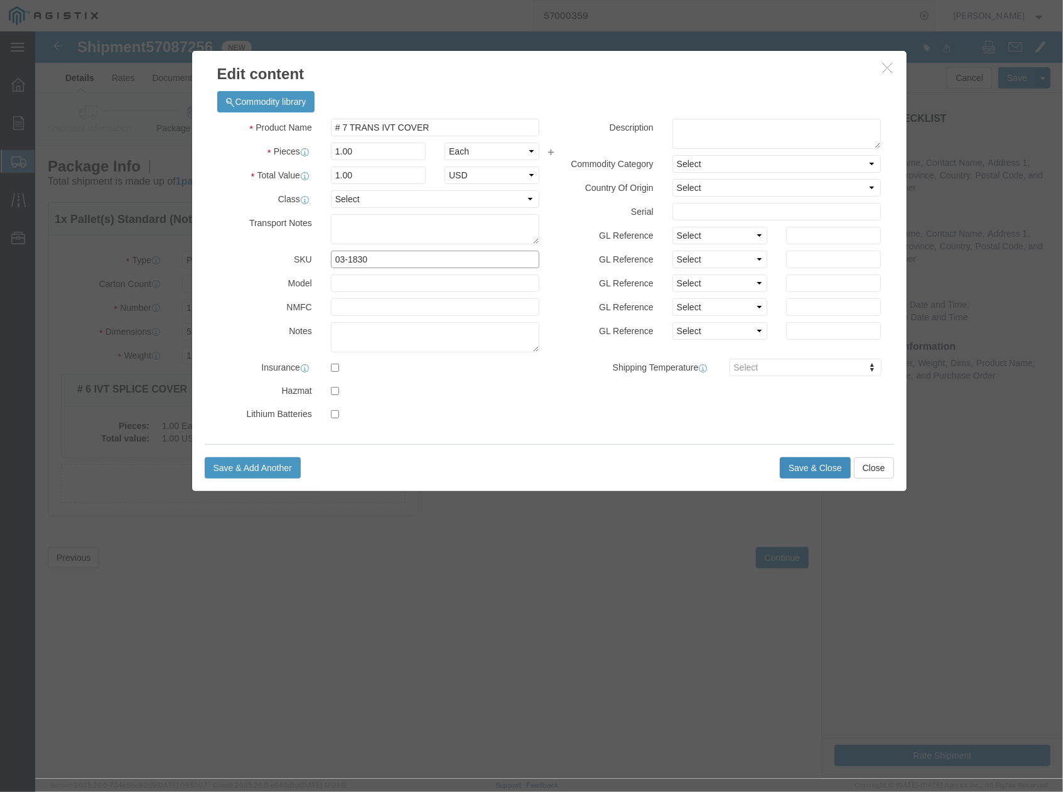
type input "03-1830"
click button "Save & Close"
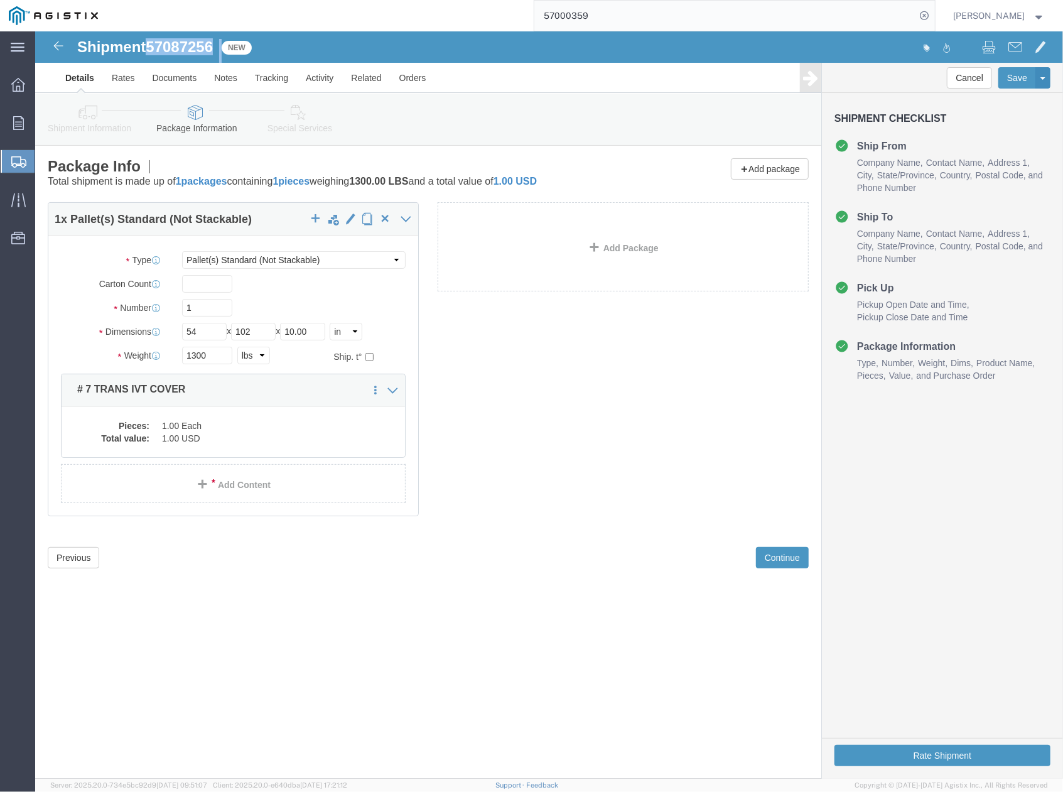
drag, startPoint x: 190, startPoint y: 21, endPoint x: 116, endPoint y: 21, distance: 74.1
click div "Shipment 57087256 New"
copy div "57087256"
click button "Rate Shipment"
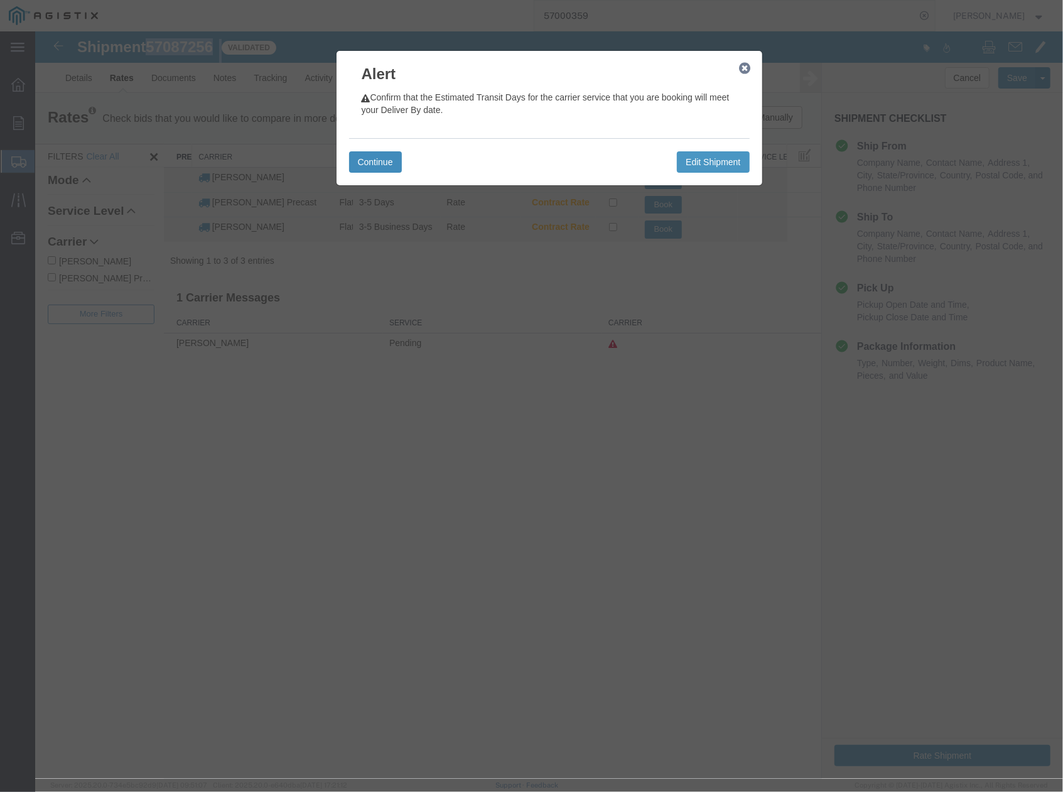
click at [366, 161] on button "Continue" at bounding box center [375, 161] width 53 height 21
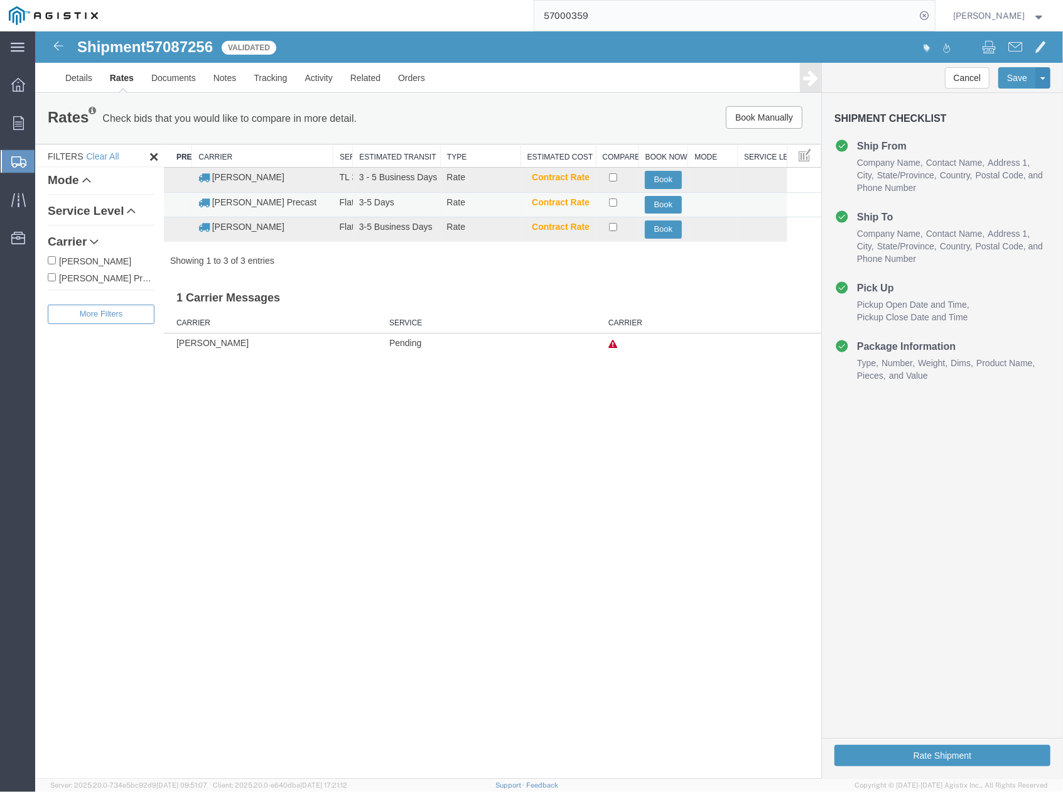
click at [642, 203] on td "Book" at bounding box center [663, 204] width 50 height 25
click at [652, 204] on button "Book" at bounding box center [662, 204] width 37 height 18
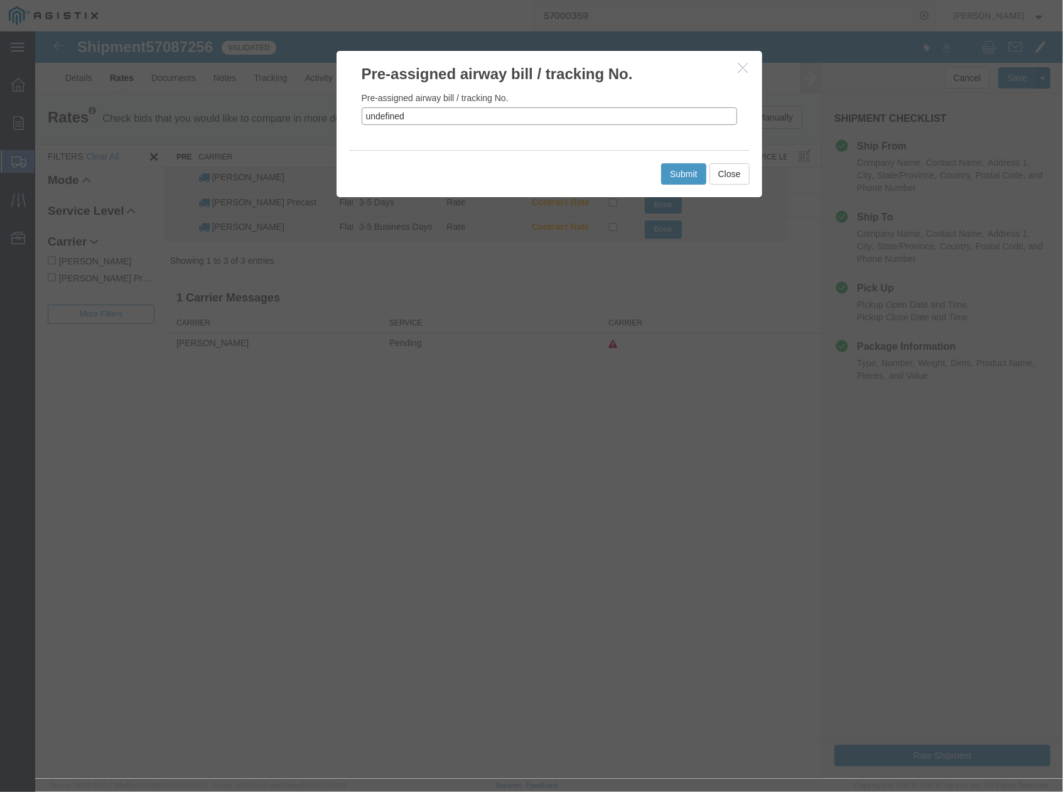
drag, startPoint x: 392, startPoint y: 117, endPoint x: 365, endPoint y: 117, distance: 27.6
click at [365, 117] on input "undefined" at bounding box center [549, 116] width 376 height 18
paste input "57087256"
type input "57087256"
click at [673, 171] on button "Submit" at bounding box center [683, 173] width 45 height 21
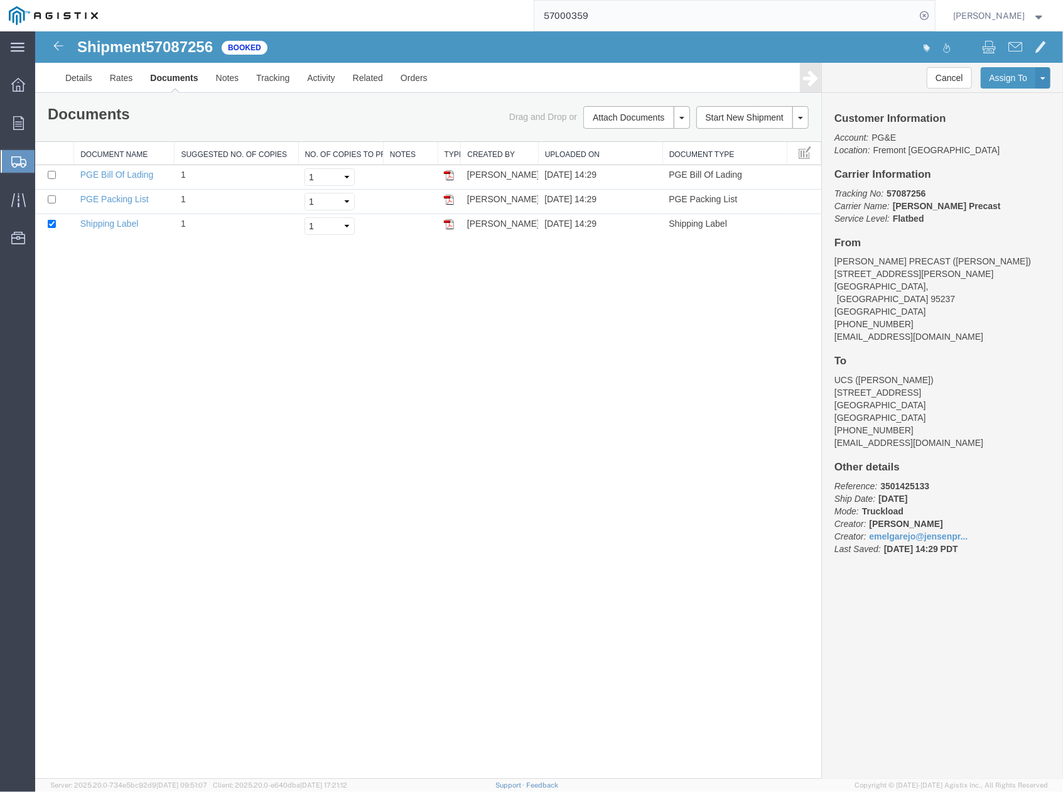
click at [433, 449] on div "Shipment 57087256 3 of 3 Booked Details Rates Documents Notes Tracking Activity…" at bounding box center [549, 404] width 1028 height 747
